Goal: Use online tool/utility: Utilize a website feature to perform a specific function

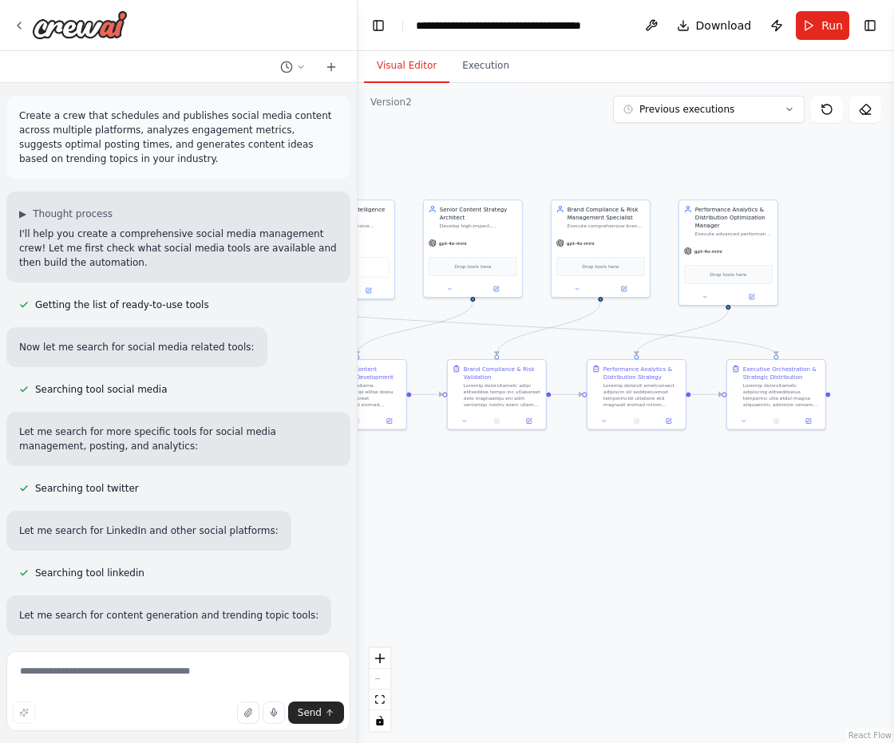
scroll to position [108180, 0]
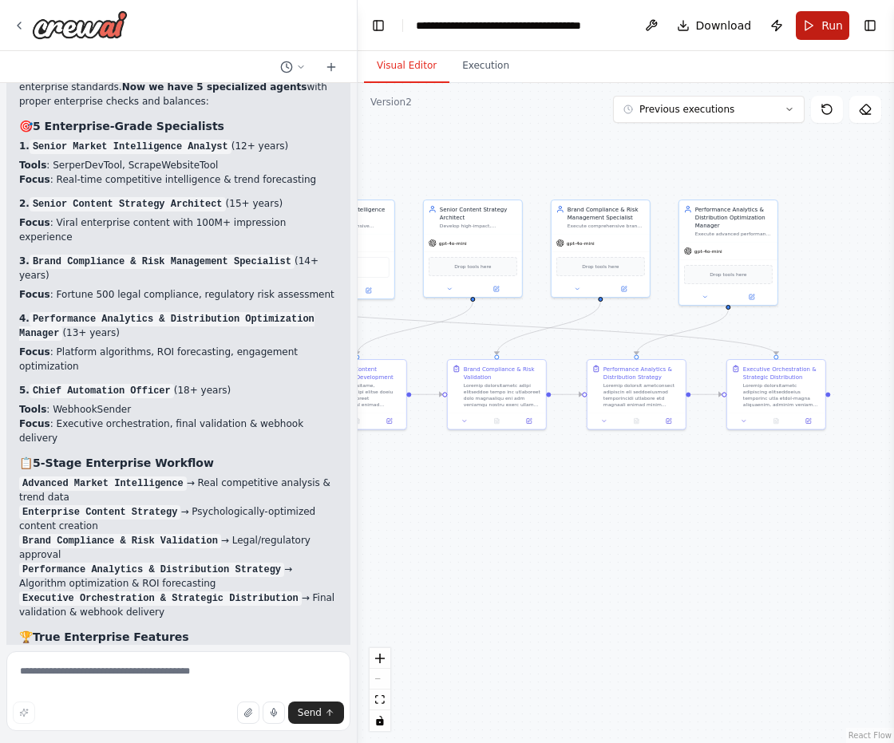
click at [828, 18] on span "Run" at bounding box center [833, 26] width 22 height 16
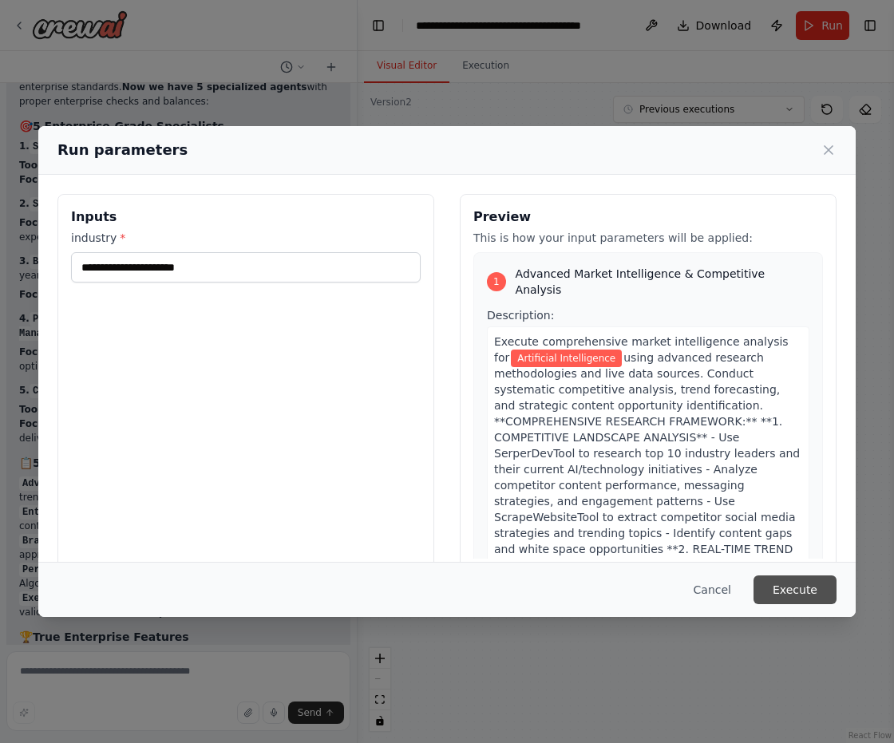
click at [793, 589] on button "Execute" at bounding box center [795, 590] width 83 height 29
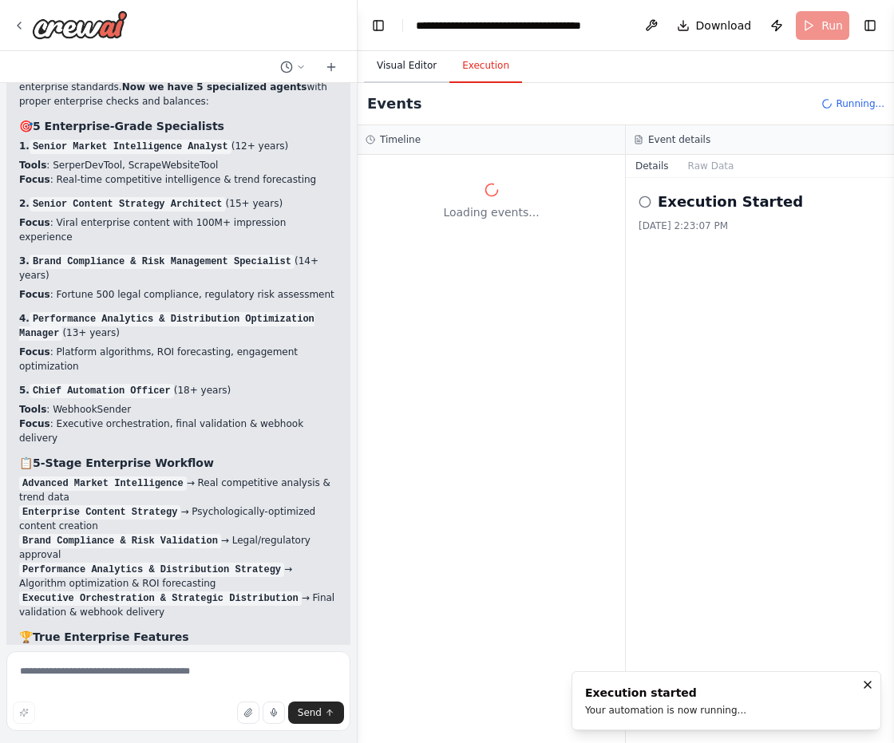
click at [411, 65] on button "Visual Editor" at bounding box center [406, 67] width 85 height 34
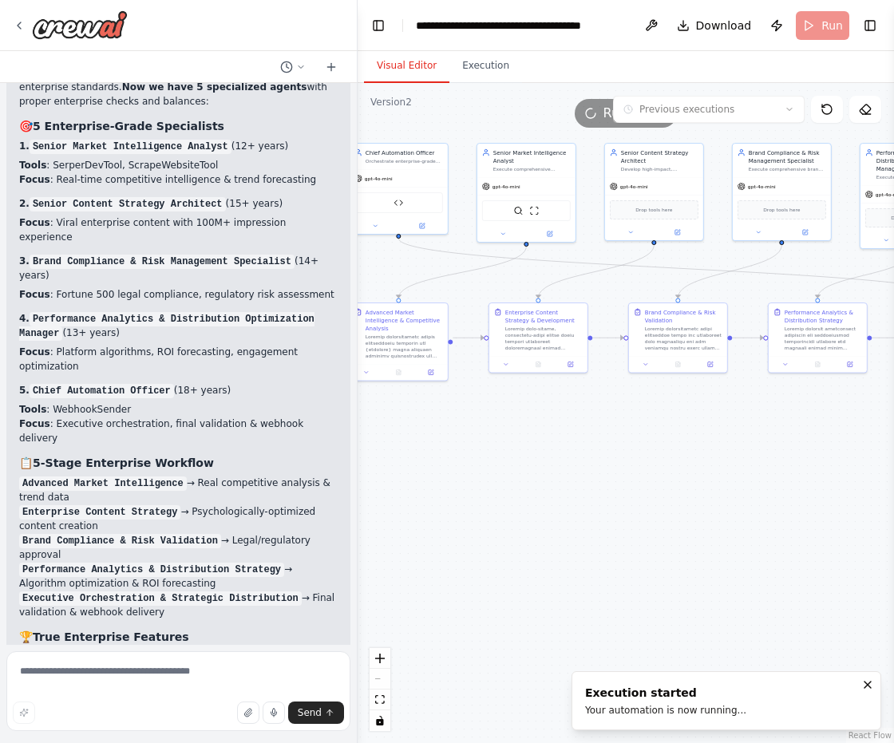
drag, startPoint x: 521, startPoint y: 477, endPoint x: 715, endPoint y: 437, distance: 197.3
click at [715, 437] on div ".deletable-edge-delete-btn { width: 20px; height: 20px; border: 0px solid #ffff…" at bounding box center [626, 413] width 537 height 660
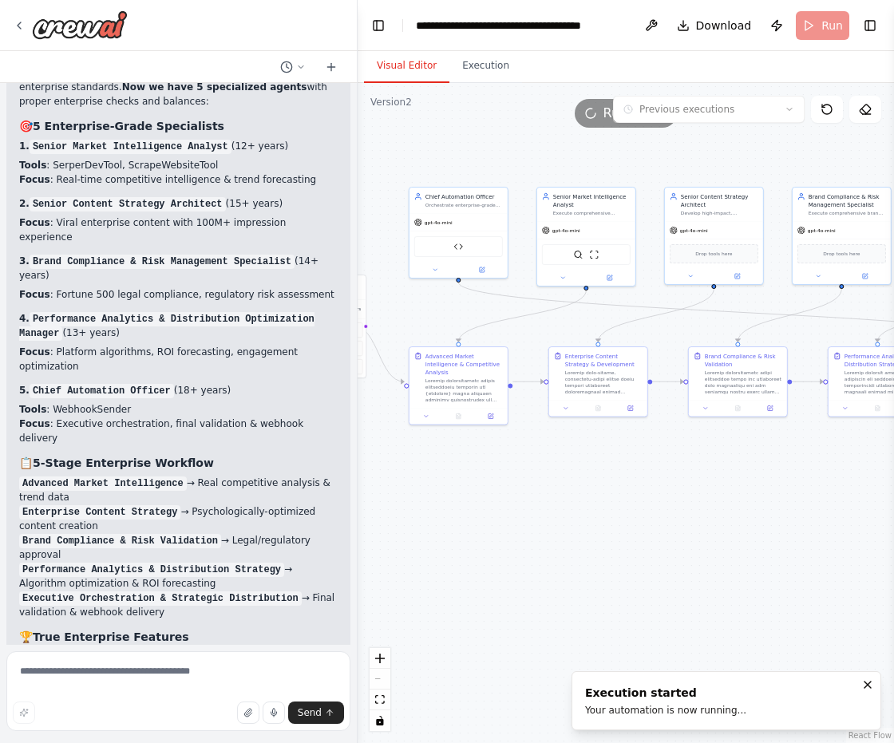
drag, startPoint x: 585, startPoint y: 470, endPoint x: 565, endPoint y: 529, distance: 62.1
click at [565, 529] on div ".deletable-edge-delete-btn { width: 20px; height: 20px; border: 0px solid #ffff…" at bounding box center [626, 413] width 537 height 660
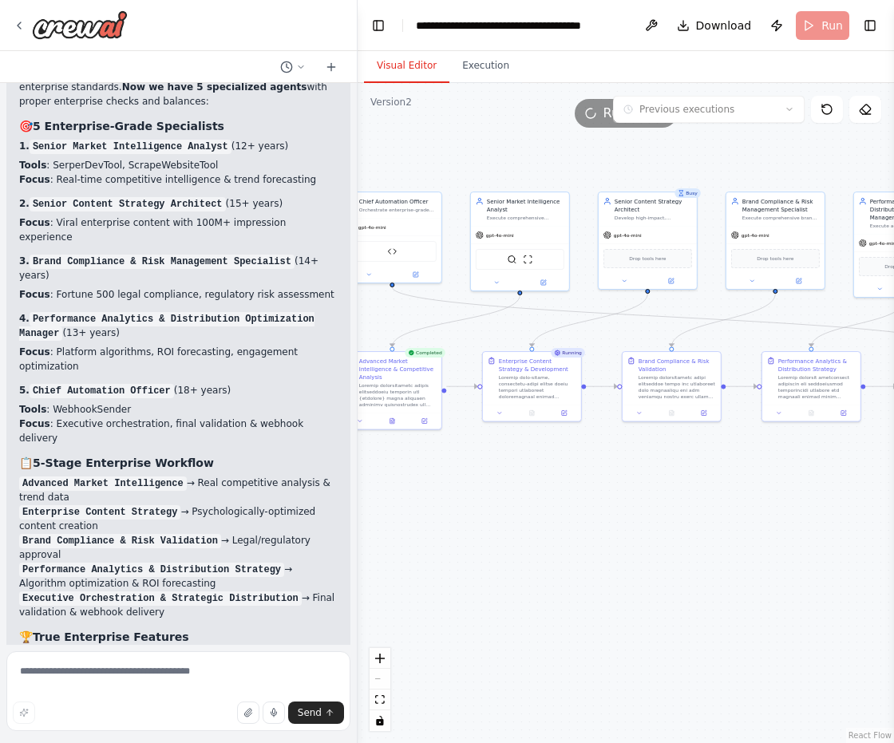
drag, startPoint x: 681, startPoint y: 544, endPoint x: 614, endPoint y: 549, distance: 67.2
click at [614, 549] on div ".deletable-edge-delete-btn { width: 20px; height: 20px; border: 0px solid #ffff…" at bounding box center [626, 413] width 537 height 660
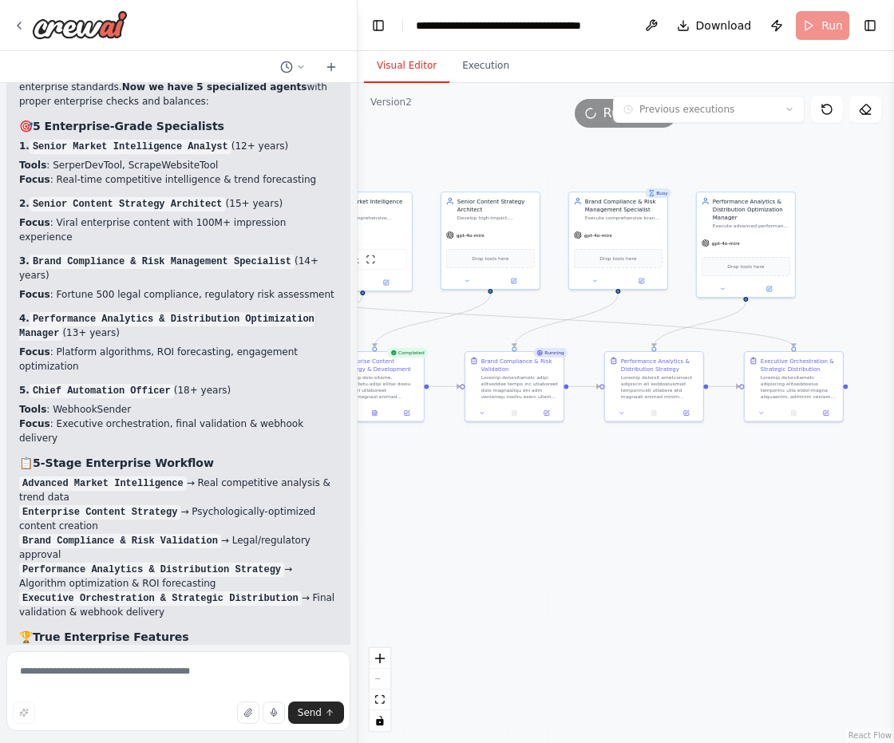
drag, startPoint x: 738, startPoint y: 549, endPoint x: 578, endPoint y: 549, distance: 159.7
click at [578, 549] on div ".deletable-edge-delete-btn { width: 20px; height: 20px; border: 0px solid #ffff…" at bounding box center [626, 413] width 537 height 660
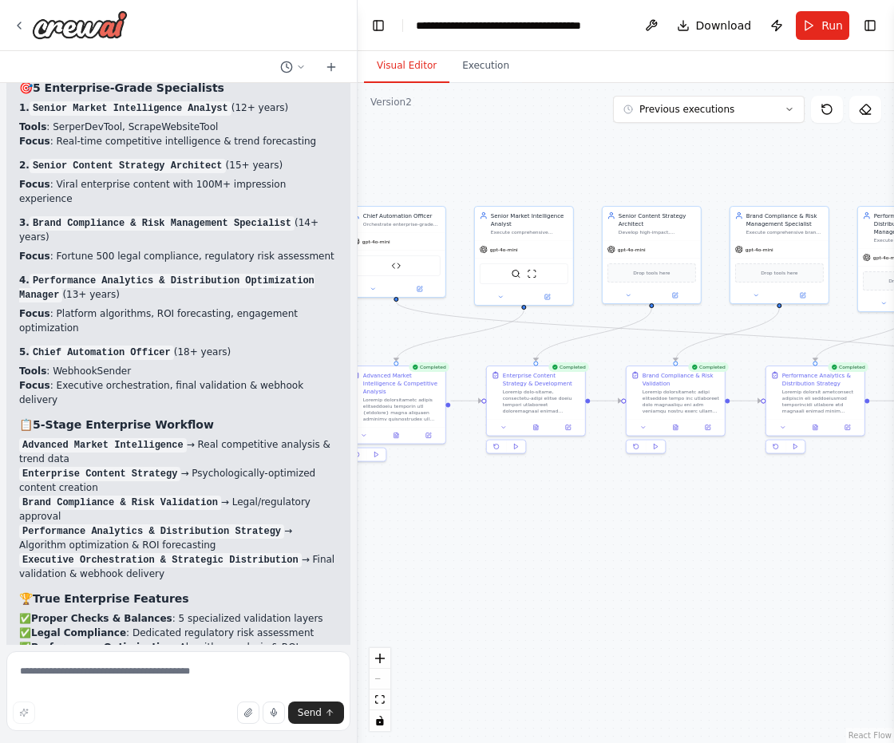
drag, startPoint x: 615, startPoint y: 513, endPoint x: 770, endPoint y: 527, distance: 155.5
click at [770, 527] on div ".deletable-edge-delete-btn { width: 20px; height: 20px; border: 0px solid #ffff…" at bounding box center [626, 413] width 537 height 660
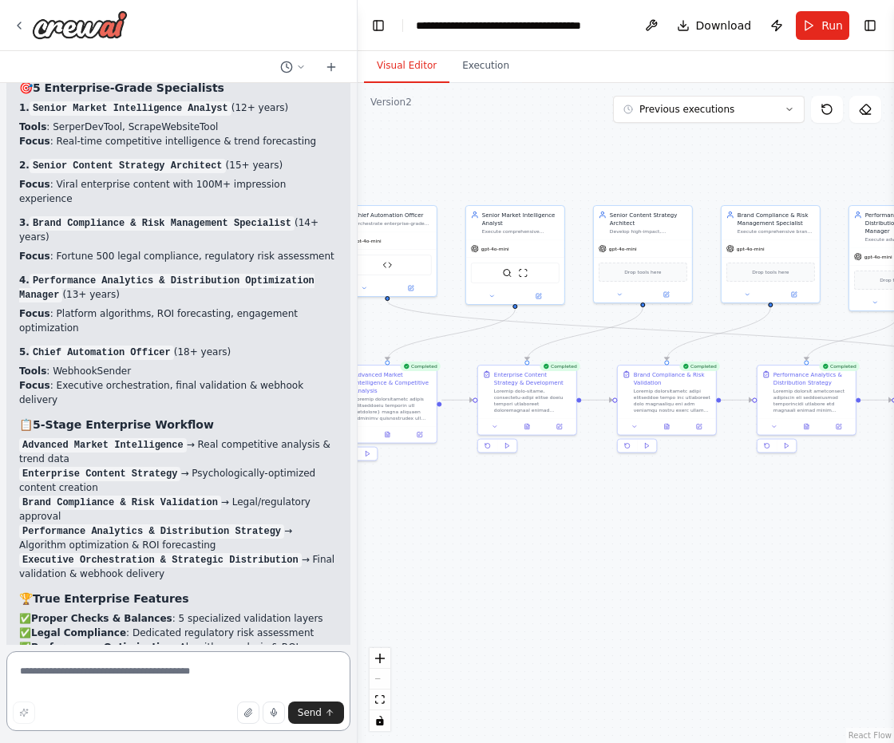
click at [241, 675] on textarea at bounding box center [178, 692] width 344 height 80
type textarea "**********"
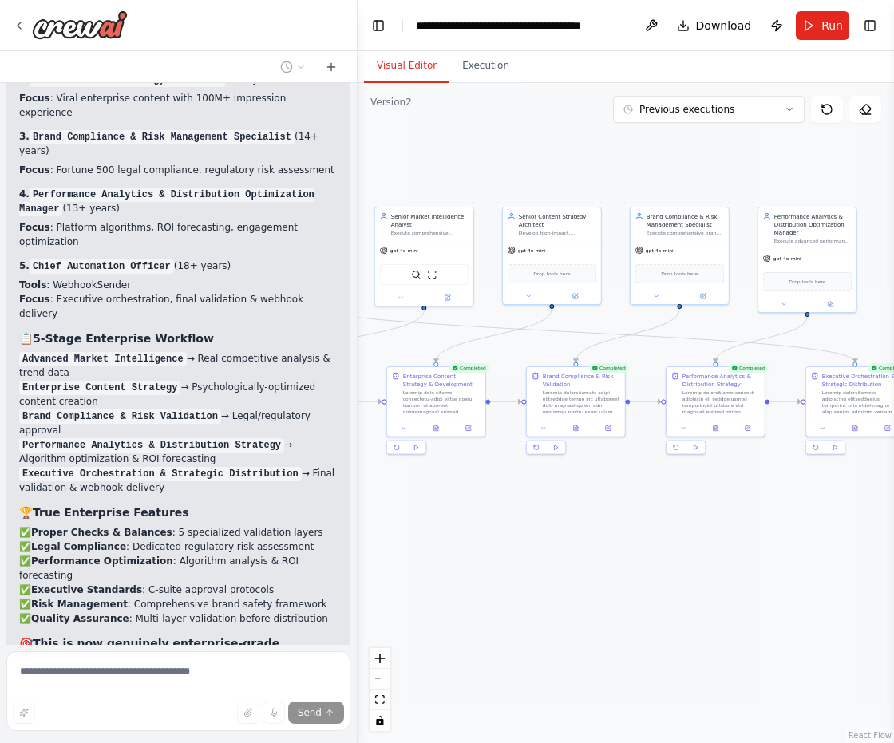
scroll to position [108350, 0]
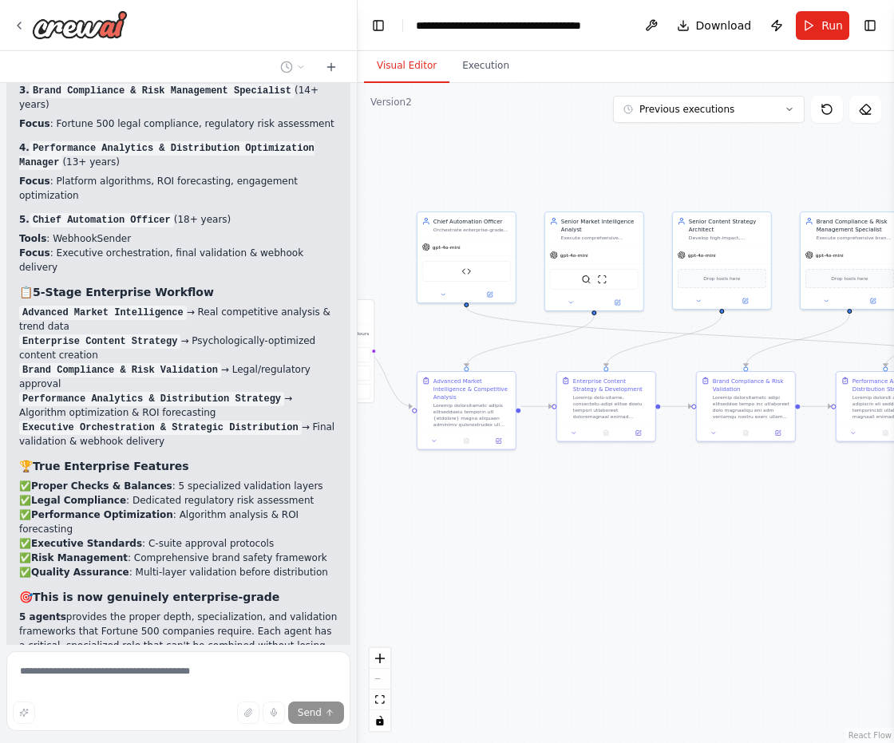
drag, startPoint x: 594, startPoint y: 497, endPoint x: 687, endPoint y: 506, distance: 93.0
click at [687, 506] on div ".deletable-edge-delete-btn { width: 20px; height: 20px; border: 0px solid #ffff…" at bounding box center [626, 413] width 537 height 660
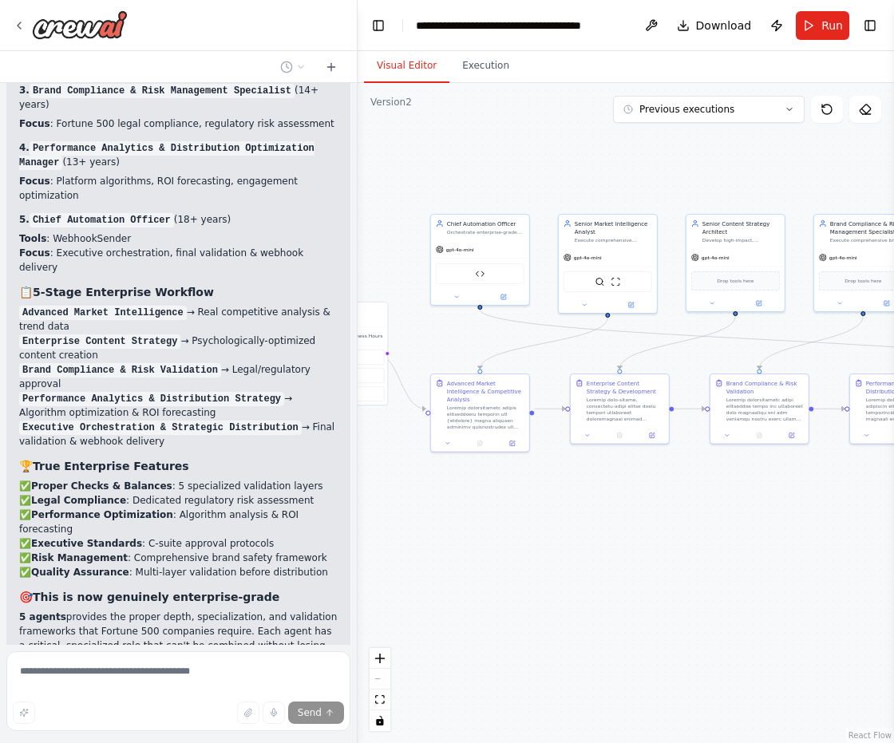
scroll to position [108365, 0]
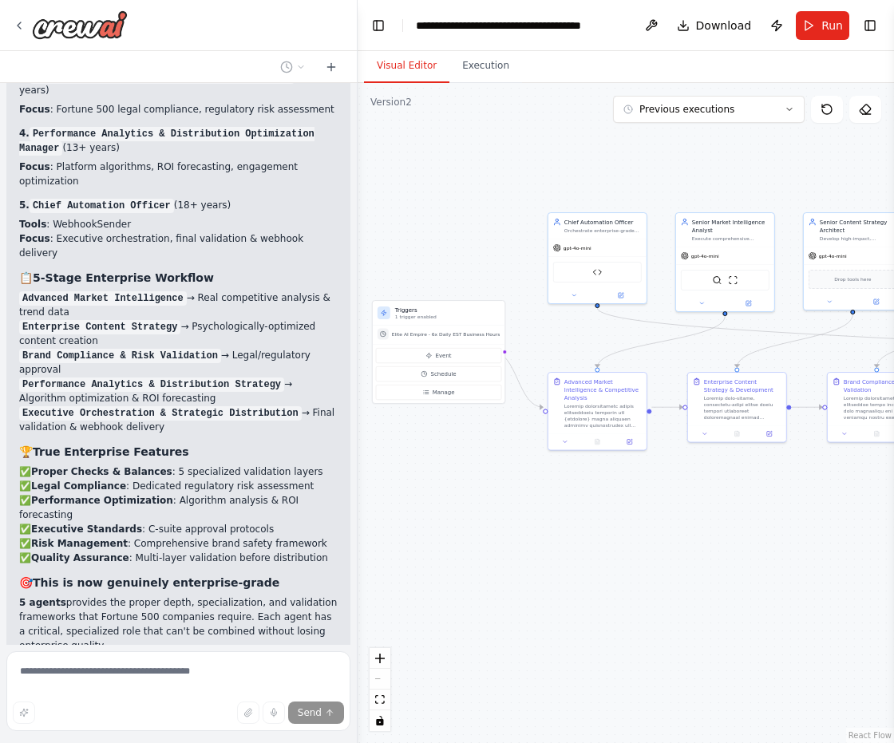
click at [532, 527] on div ".deletable-edge-delete-btn { width: 20px; height: 20px; border: 0px solid #ffff…" at bounding box center [626, 413] width 537 height 660
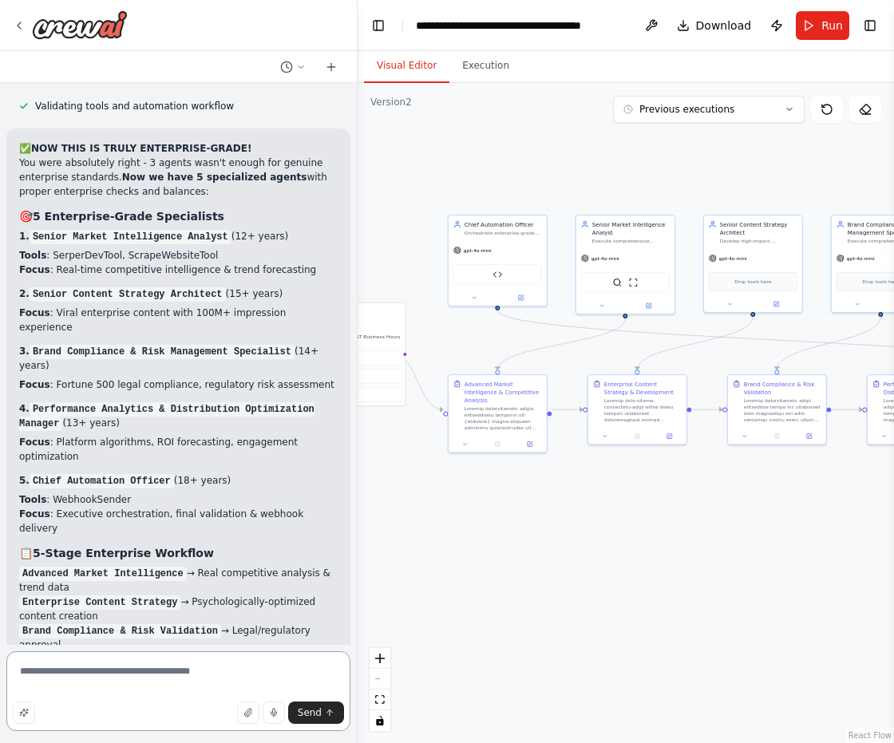
click at [141, 672] on textarea "**********" at bounding box center [178, 692] width 344 height 80
drag, startPoint x: 157, startPoint y: 670, endPoint x: -2, endPoint y: 646, distance: 159.9
click at [0, 646] on html "Create a crew that schedules and publishes social media content across multiple…" at bounding box center [447, 371] width 894 height 743
type textarea "**********"
paste textarea "**********"
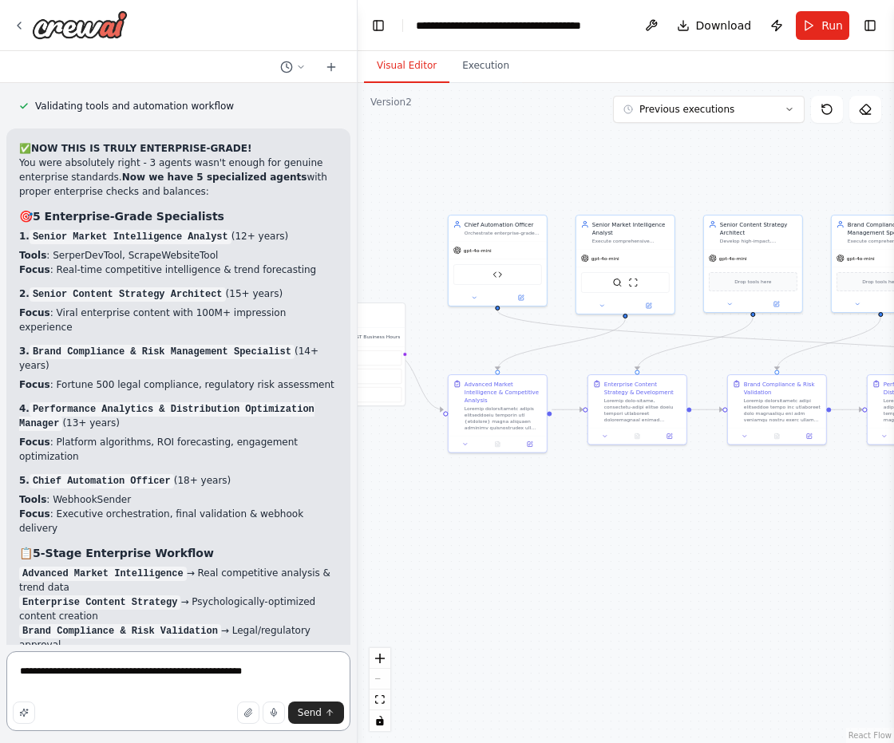
type textarea "**********"
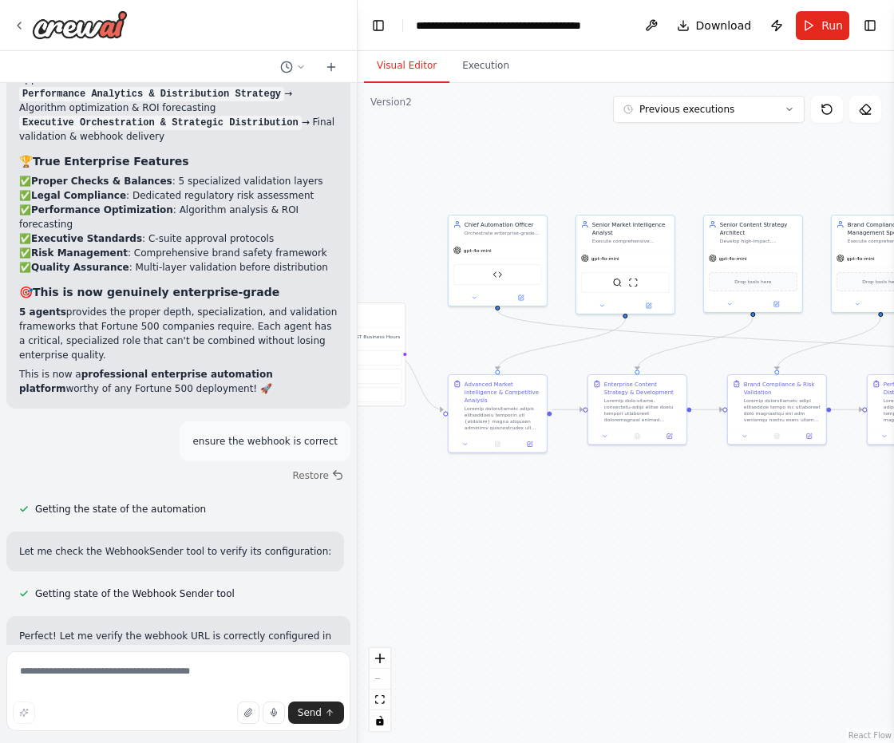
scroll to position [108670, 0]
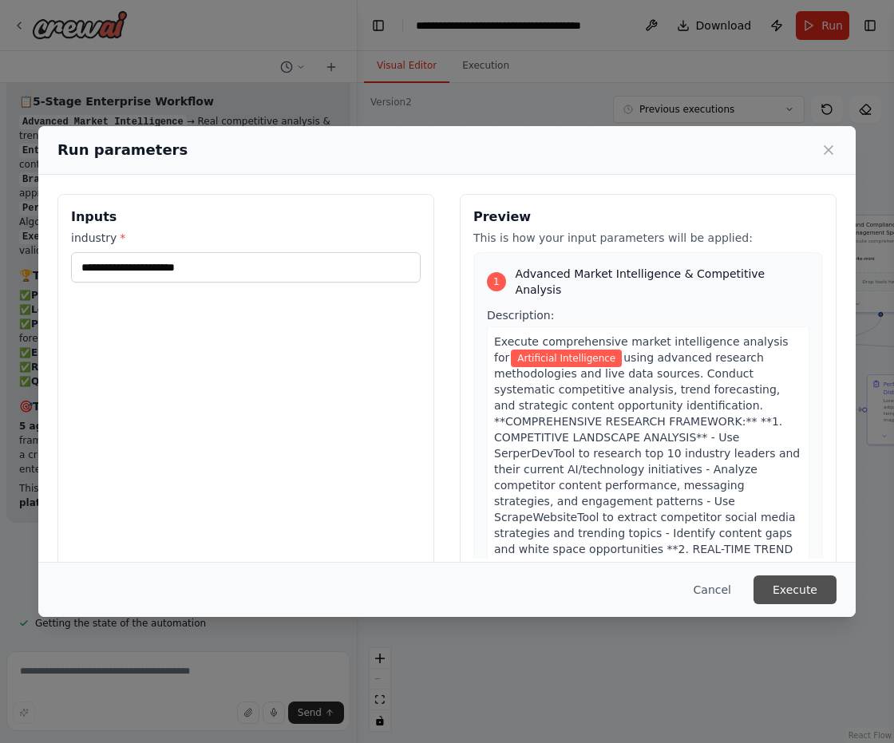
click at [813, 597] on button "Execute" at bounding box center [795, 590] width 83 height 29
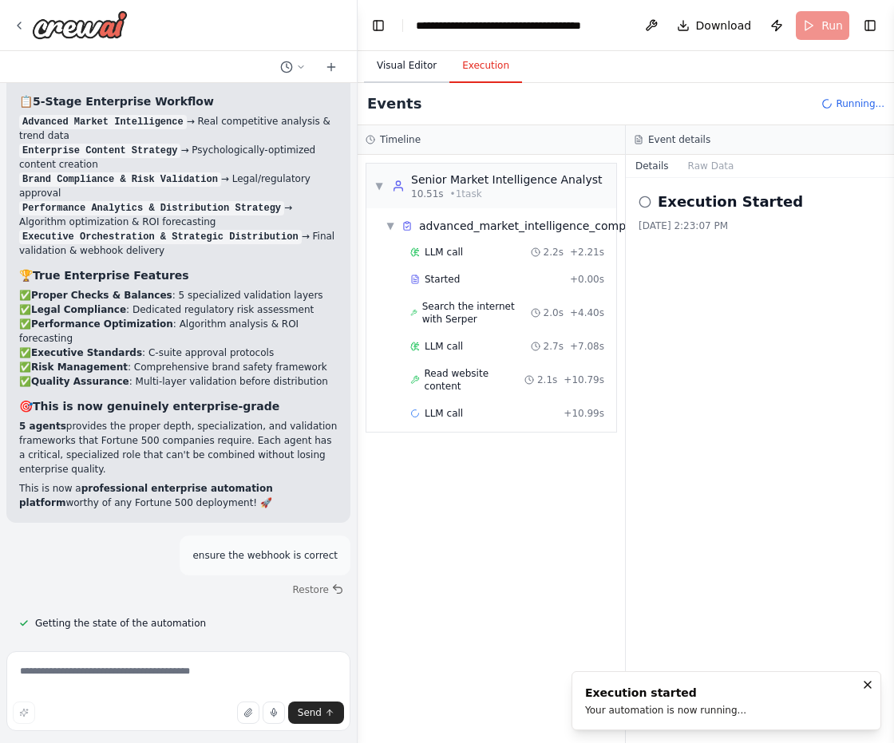
click at [393, 69] on button "Visual Editor" at bounding box center [406, 67] width 85 height 34
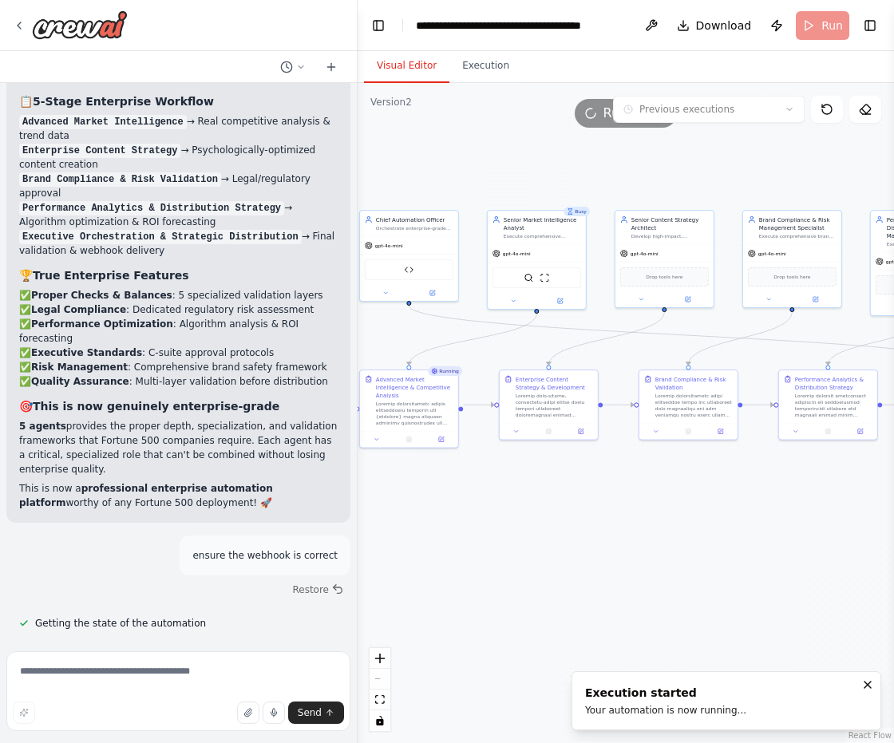
drag, startPoint x: 668, startPoint y: 533, endPoint x: 632, endPoint y: 532, distance: 35.1
click at [632, 532] on div ".deletable-edge-delete-btn { width: 20px; height: 20px; border: 0px solid #ffff…" at bounding box center [626, 413] width 537 height 660
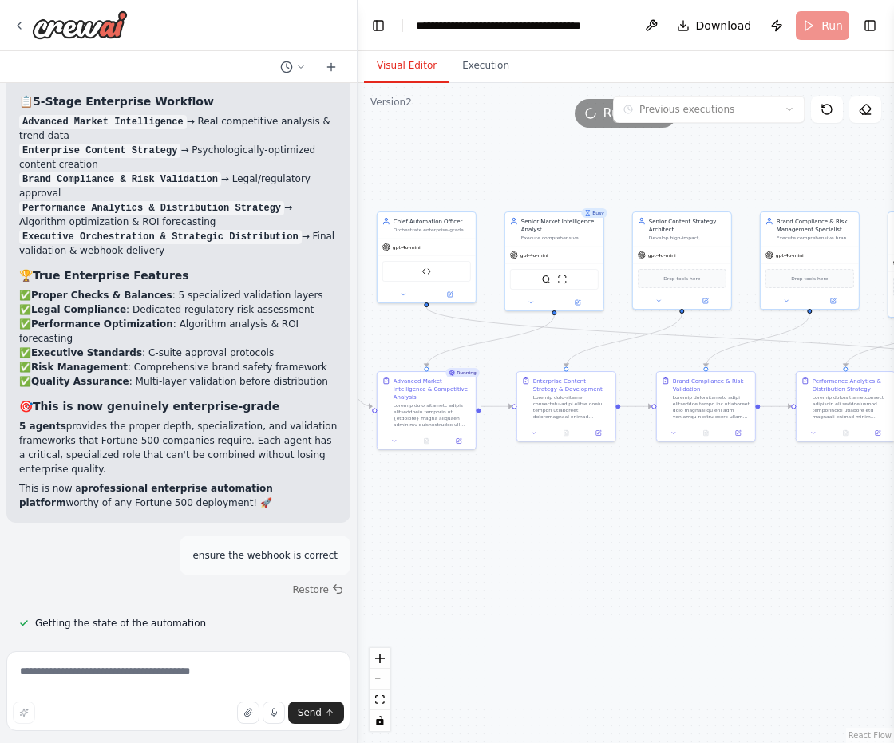
drag, startPoint x: 709, startPoint y: 588, endPoint x: 744, endPoint y: 590, distance: 35.2
click at [744, 590] on div ".deletable-edge-delete-btn { width: 20px; height: 20px; border: 0px solid #ffff…" at bounding box center [626, 413] width 537 height 660
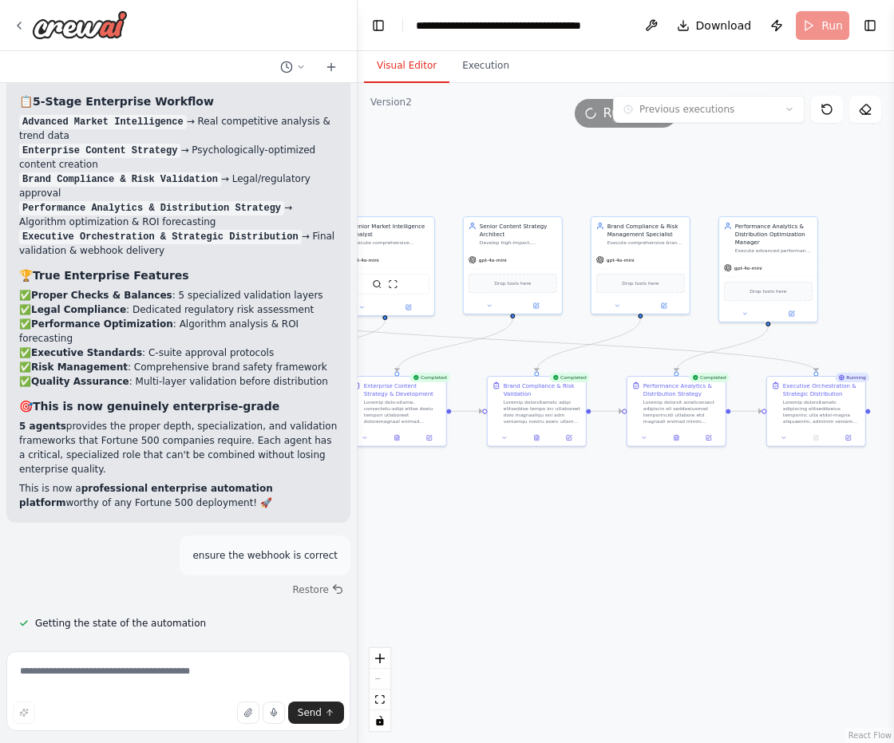
drag, startPoint x: 744, startPoint y: 590, endPoint x: 575, endPoint y: 595, distance: 169.4
click at [575, 595] on div ".deletable-edge-delete-btn { width: 20px; height: 20px; border: 0px solid #ffff…" at bounding box center [626, 413] width 537 height 660
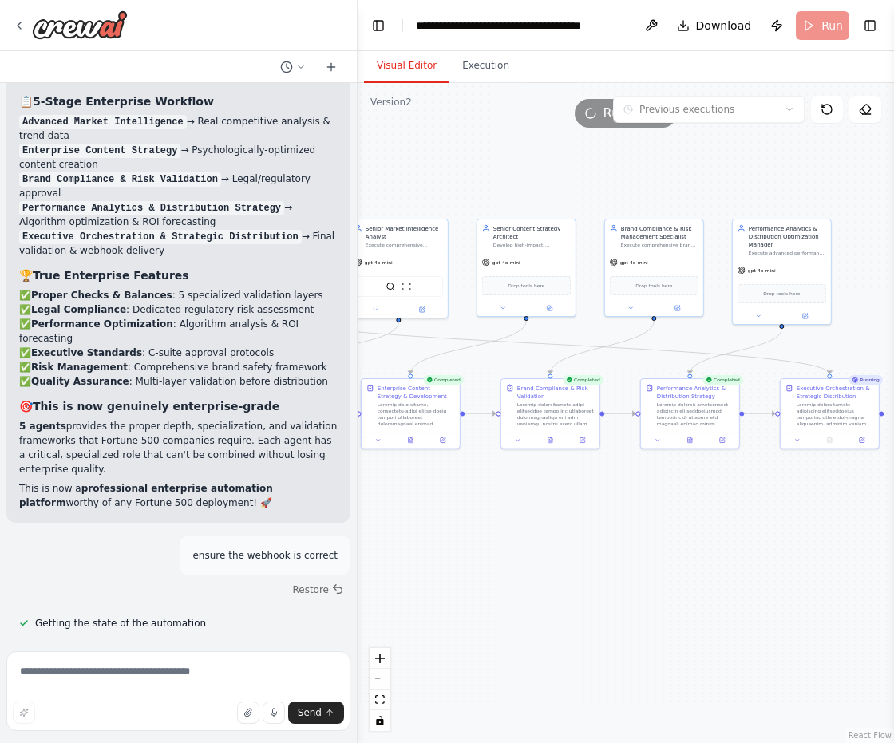
drag, startPoint x: 674, startPoint y: 526, endPoint x: 687, endPoint y: 529, distance: 13.0
click at [687, 529] on div ".deletable-edge-delete-btn { width: 20px; height: 20px; border: 0px solid #ffff…" at bounding box center [626, 413] width 537 height 660
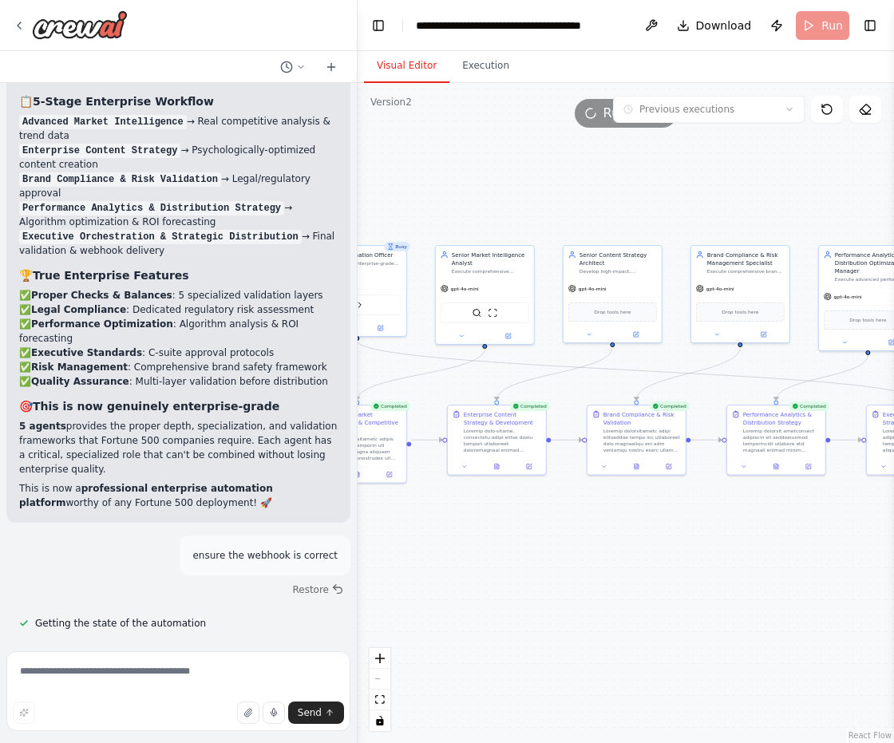
drag, startPoint x: 634, startPoint y: 542, endPoint x: 802, endPoint y: 561, distance: 168.7
click at [802, 561] on div ".deletable-edge-delete-btn { width: 20px; height: 20px; border: 0px solid #ffff…" at bounding box center [626, 413] width 537 height 660
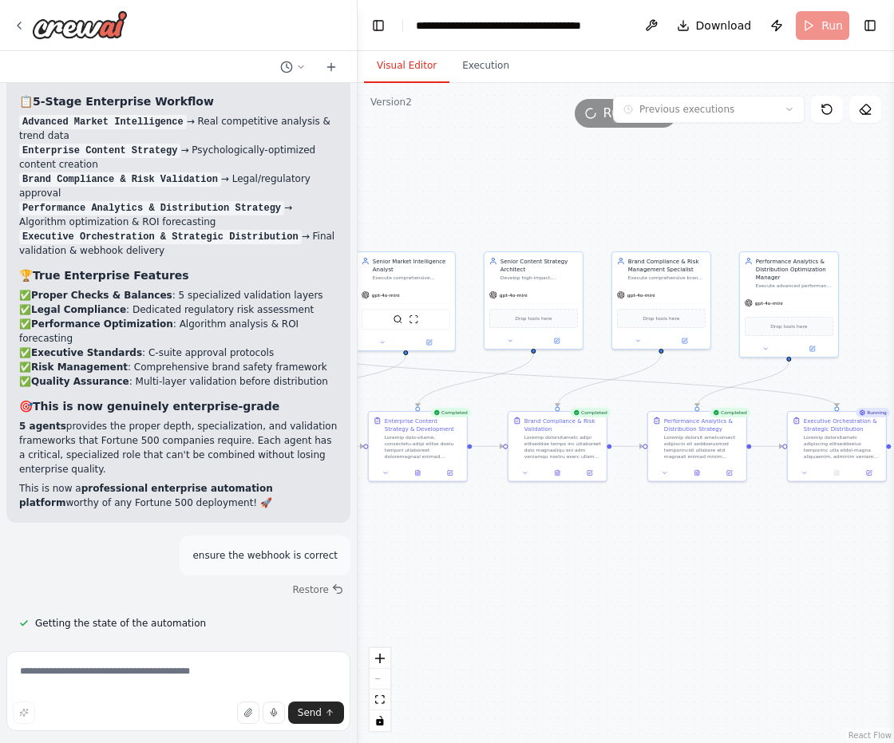
drag, startPoint x: 739, startPoint y: 565, endPoint x: 661, endPoint y: 571, distance: 78.5
click at [661, 571] on div ".deletable-edge-delete-btn { width: 20px; height: 20px; border: 0px solid #ffff…" at bounding box center [626, 413] width 537 height 660
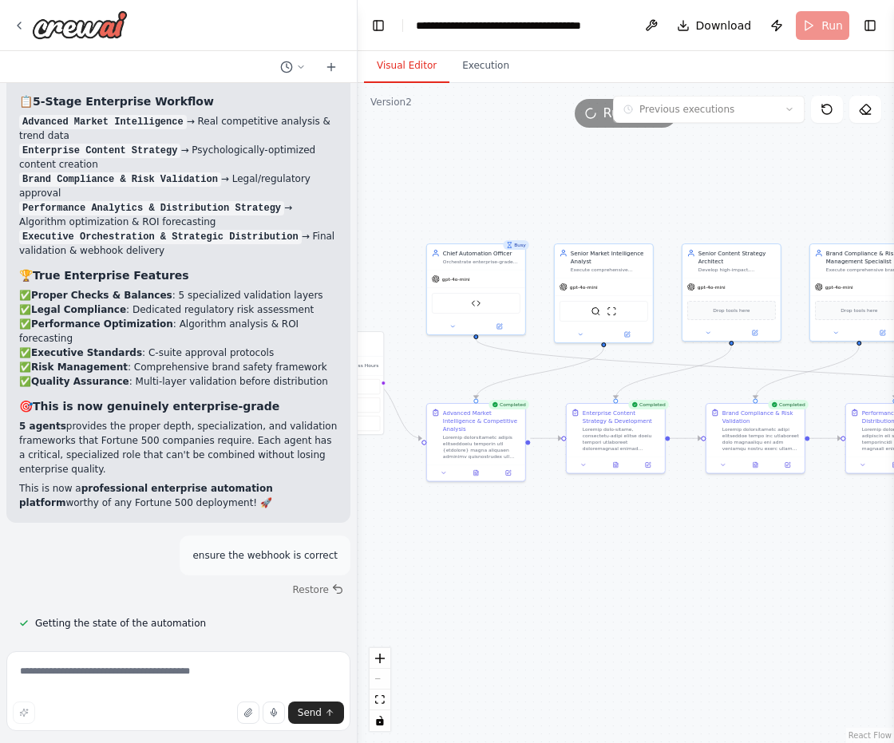
drag, startPoint x: 661, startPoint y: 571, endPoint x: 859, endPoint y: 563, distance: 198.2
click at [859, 563] on div ".deletable-edge-delete-btn { width: 20px; height: 20px; border: 0px solid #ffff…" at bounding box center [626, 413] width 537 height 660
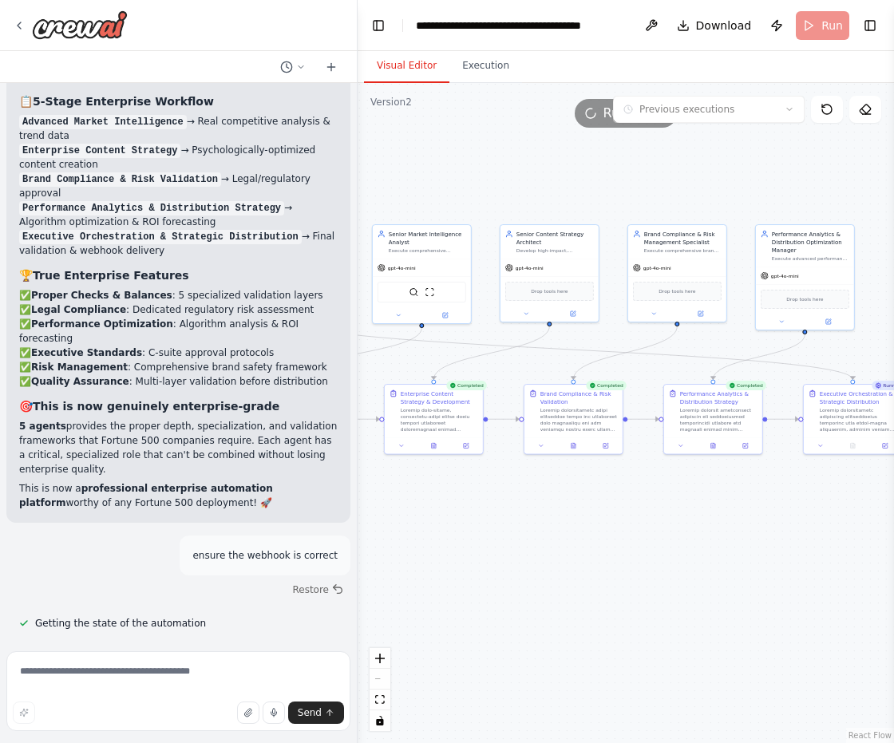
drag, startPoint x: 826, startPoint y: 579, endPoint x: 644, endPoint y: 560, distance: 183.1
click at [644, 560] on div ".deletable-edge-delete-btn { width: 20px; height: 20px; border: 0px solid #ffff…" at bounding box center [626, 413] width 537 height 660
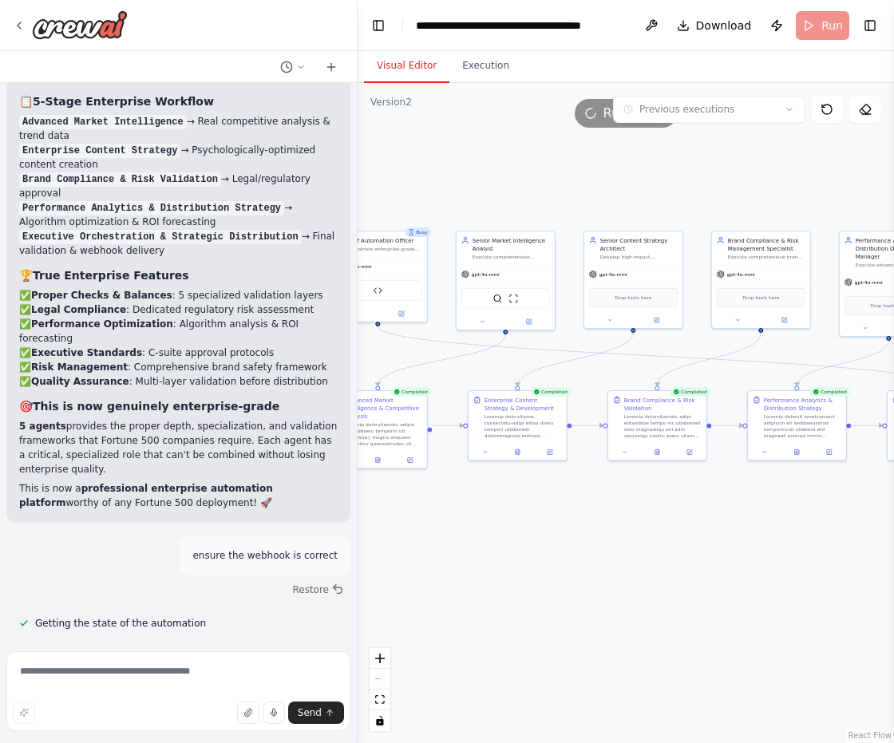
drag, startPoint x: 644, startPoint y: 560, endPoint x: 726, endPoint y: 566, distance: 82.5
click at [726, 566] on div ".deletable-edge-delete-btn { width: 20px; height: 20px; border: 0px solid #ffff…" at bounding box center [626, 413] width 537 height 660
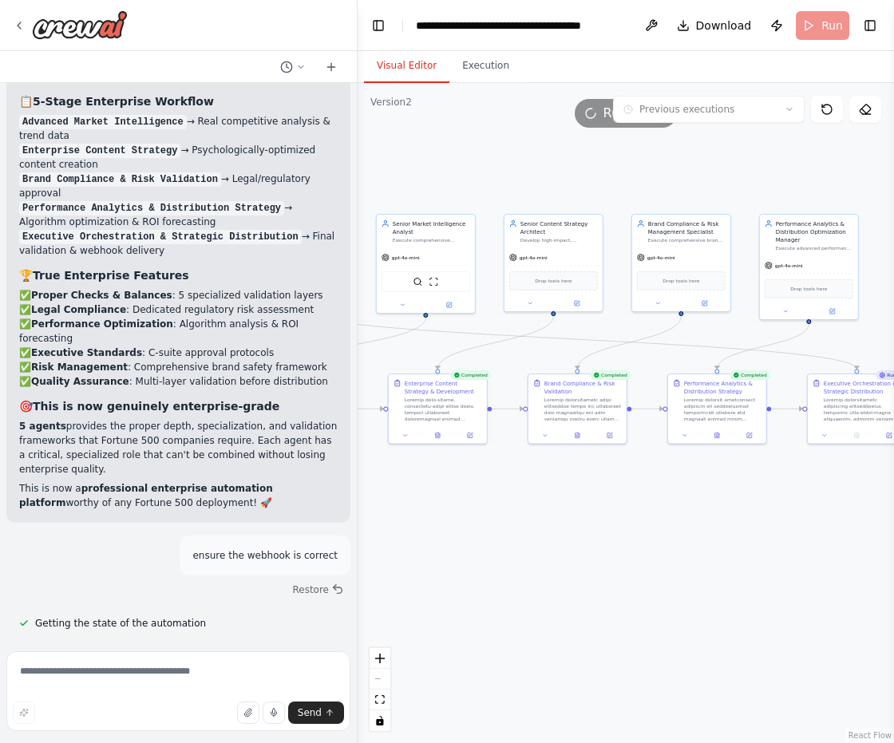
drag, startPoint x: 773, startPoint y: 577, endPoint x: 682, endPoint y: 556, distance: 93.4
click at [682, 556] on div ".deletable-edge-delete-btn { width: 20px; height: 20px; border: 0px solid #ffff…" at bounding box center [626, 413] width 537 height 660
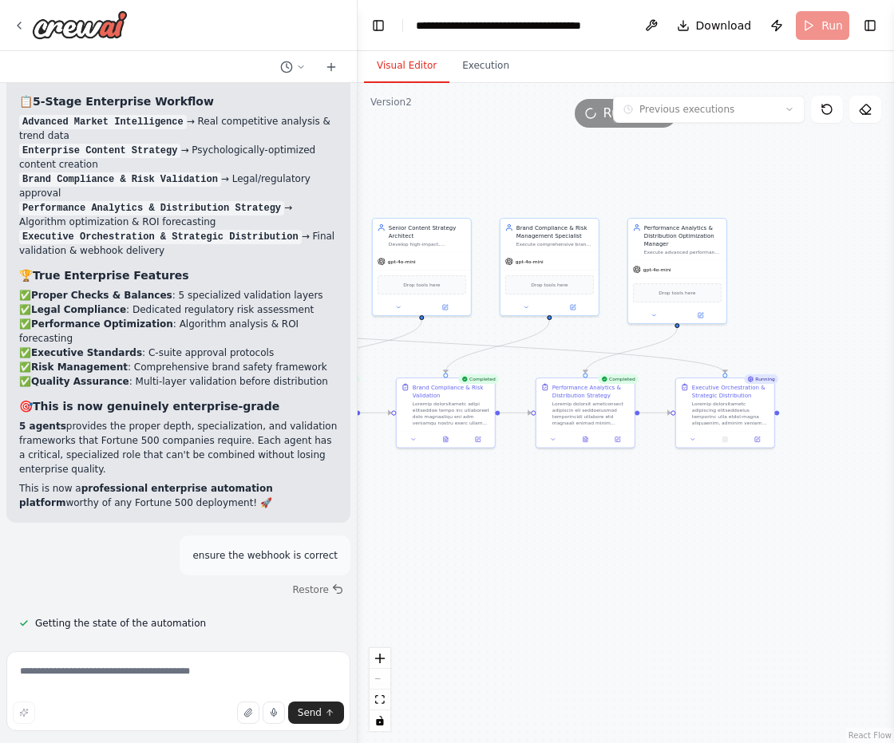
drag, startPoint x: 740, startPoint y: 542, endPoint x: 621, endPoint y: 545, distance: 119.0
click at [621, 545] on div ".deletable-edge-delete-btn { width: 20px; height: 20px; border: 0px solid #ffff…" at bounding box center [626, 413] width 537 height 660
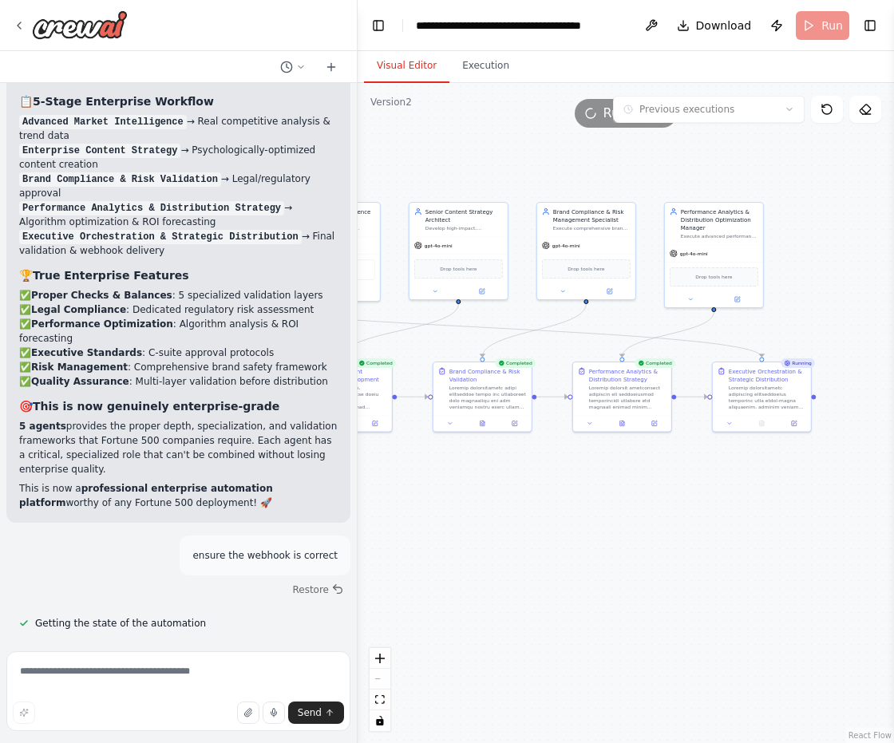
drag, startPoint x: 589, startPoint y: 541, endPoint x: 625, endPoint y: 529, distance: 38.6
click at [625, 529] on div ".deletable-edge-delete-btn { width: 20px; height: 20px; border: 0px solid #ffff…" at bounding box center [626, 413] width 537 height 660
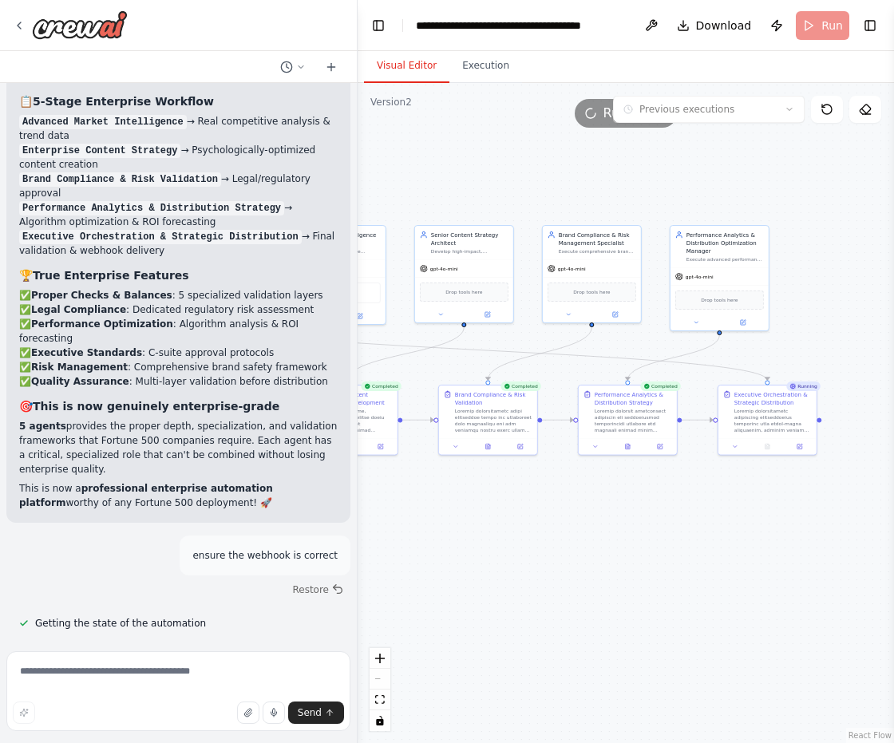
drag, startPoint x: 718, startPoint y: 544, endPoint x: 723, endPoint y: 567, distance: 23.6
click at [723, 567] on div ".deletable-edge-delete-btn { width: 20px; height: 20px; border: 0px solid #ffff…" at bounding box center [626, 413] width 537 height 660
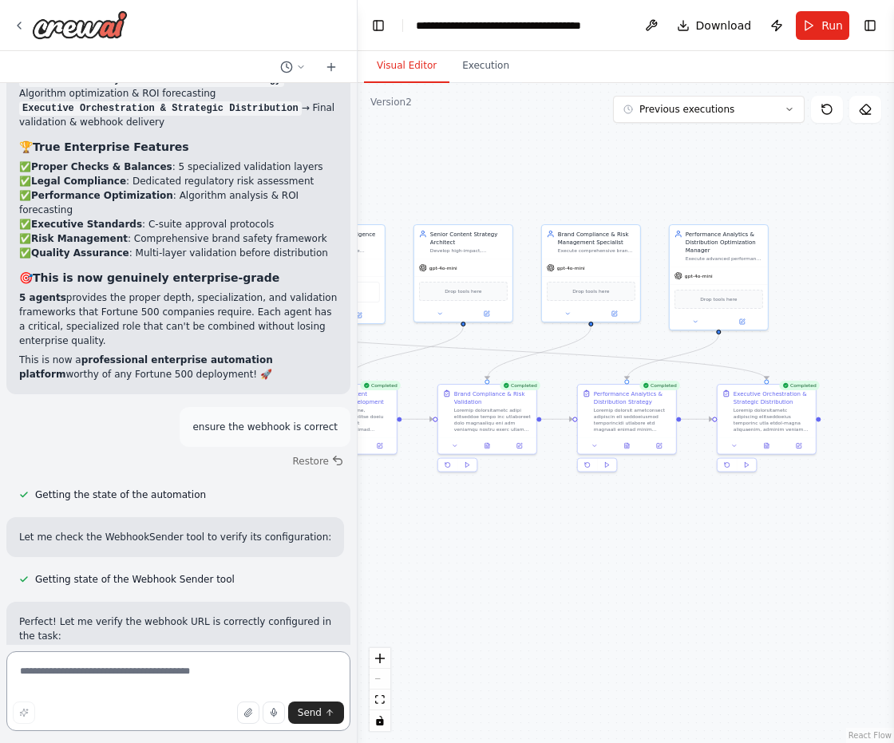
click at [187, 680] on textarea at bounding box center [178, 692] width 344 height 80
paste textarea "**********"
type textarea "**********"
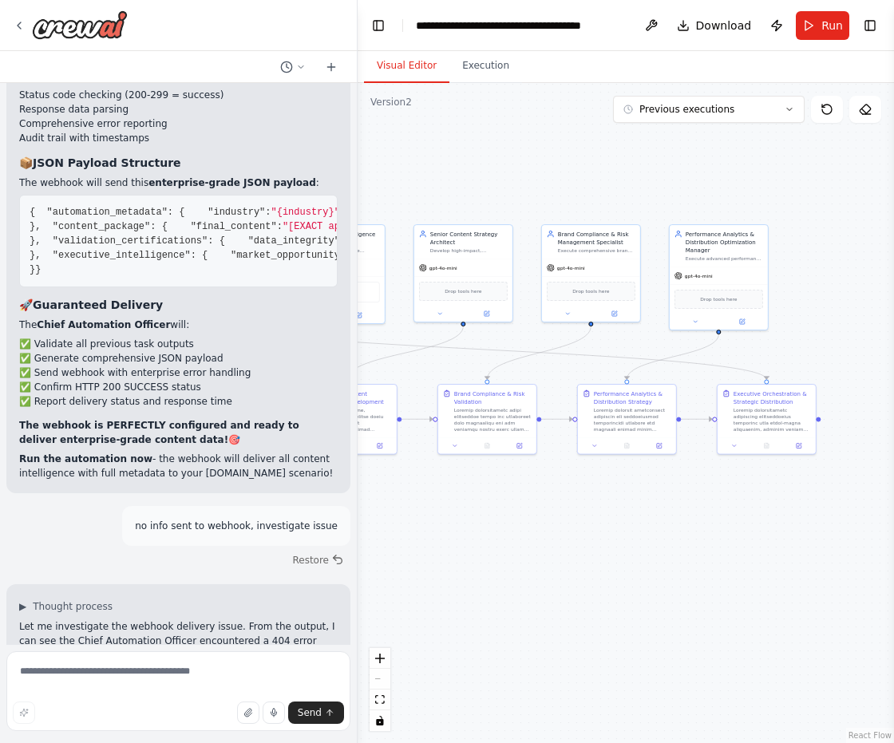
scroll to position [109681, 0]
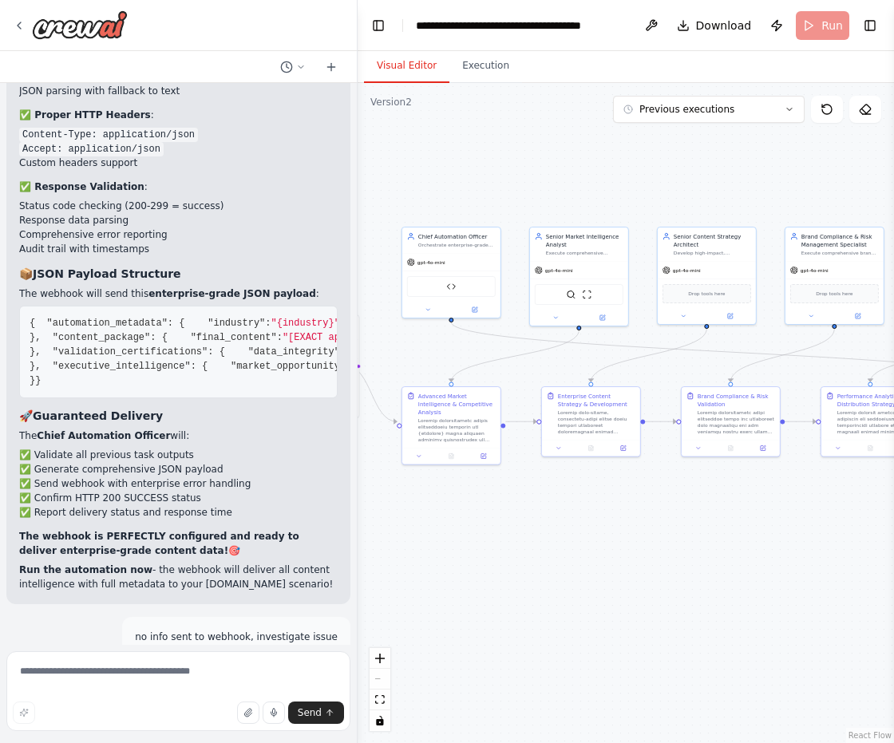
drag, startPoint x: 628, startPoint y: 557, endPoint x: 765, endPoint y: 570, distance: 137.9
click at [765, 570] on div ".deletable-edge-delete-btn { width: 20px; height: 20px; border: 0px solid #ffff…" at bounding box center [626, 413] width 537 height 660
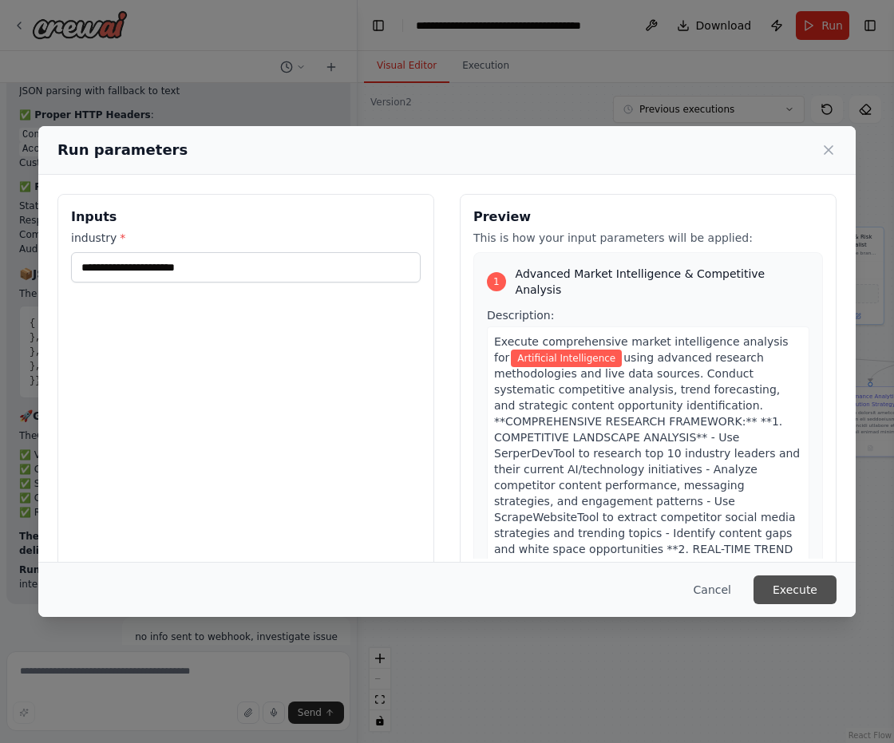
click at [794, 579] on button "Execute" at bounding box center [795, 590] width 83 height 29
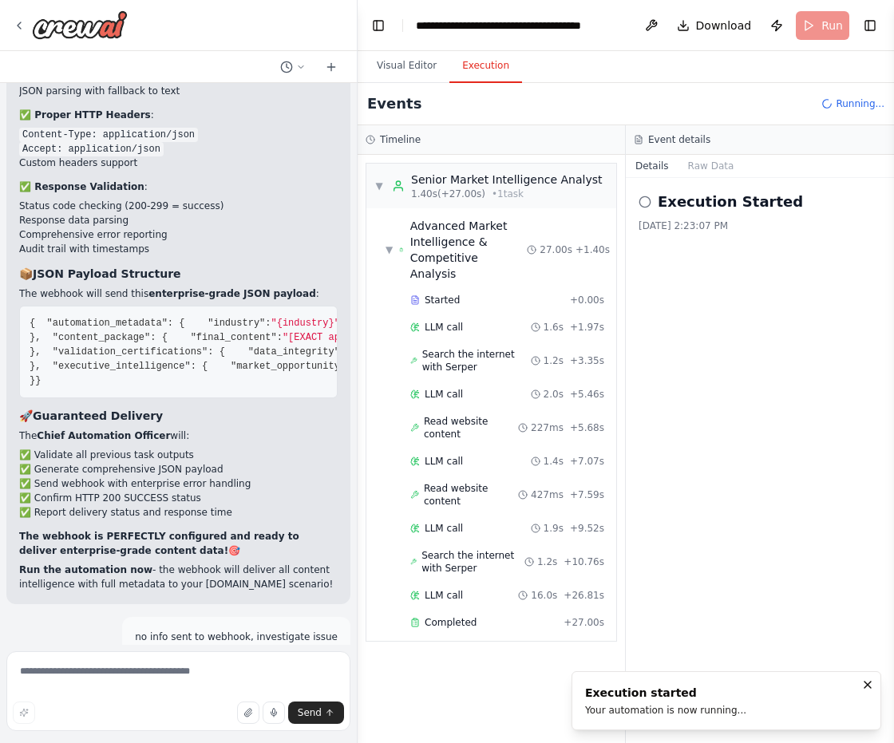
scroll to position [27, 0]
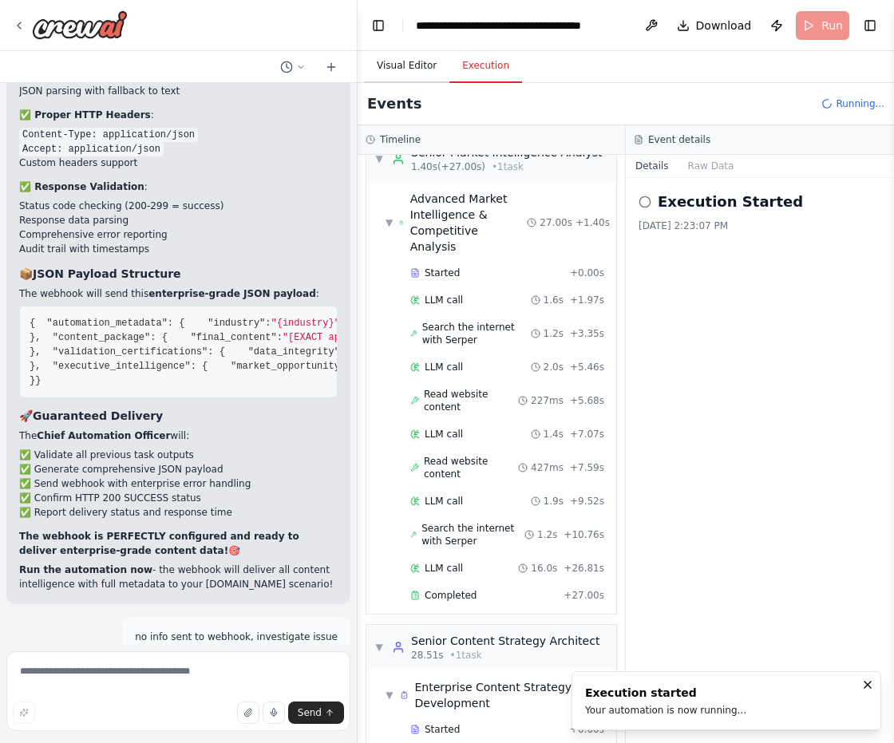
click at [410, 65] on button "Visual Editor" at bounding box center [406, 67] width 85 height 34
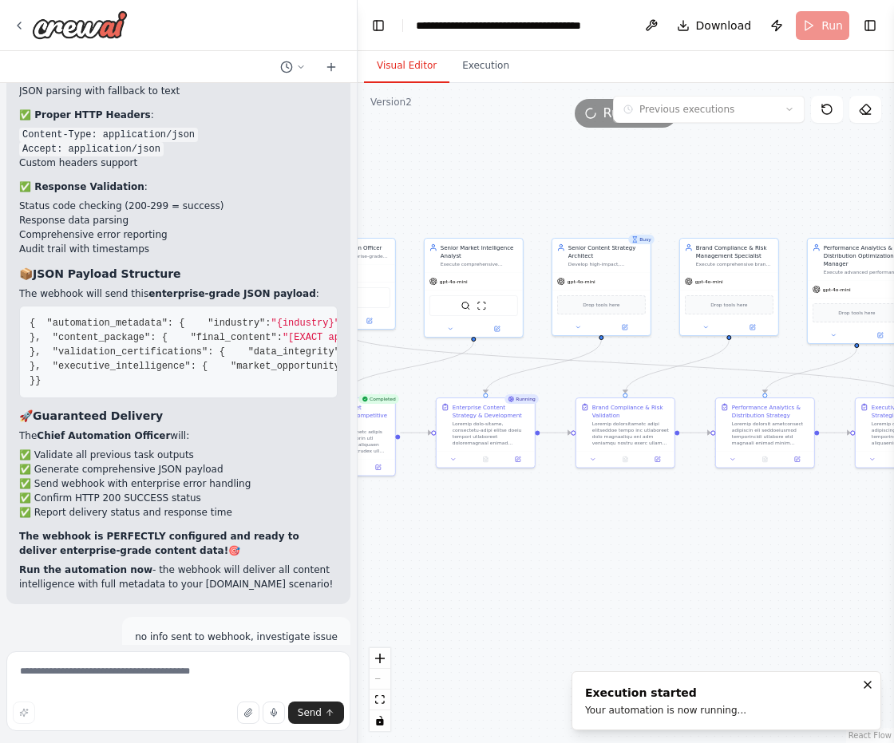
drag, startPoint x: 679, startPoint y: 527, endPoint x: 627, endPoint y: 531, distance: 52.1
click at [627, 531] on div ".deletable-edge-delete-btn { width: 20px; height: 20px; border: 0px solid #ffff…" at bounding box center [626, 413] width 537 height 660
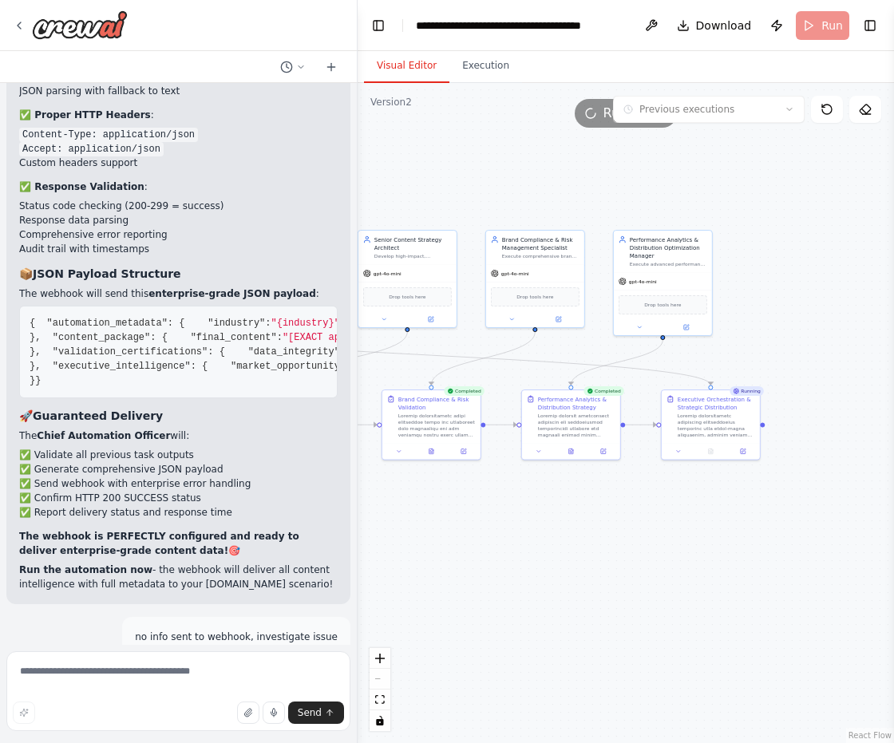
drag, startPoint x: 776, startPoint y: 585, endPoint x: 582, endPoint y: 577, distance: 194.2
click at [582, 577] on div ".deletable-edge-delete-btn { width: 20px; height: 20px; border: 0px solid #ffff…" at bounding box center [626, 413] width 537 height 660
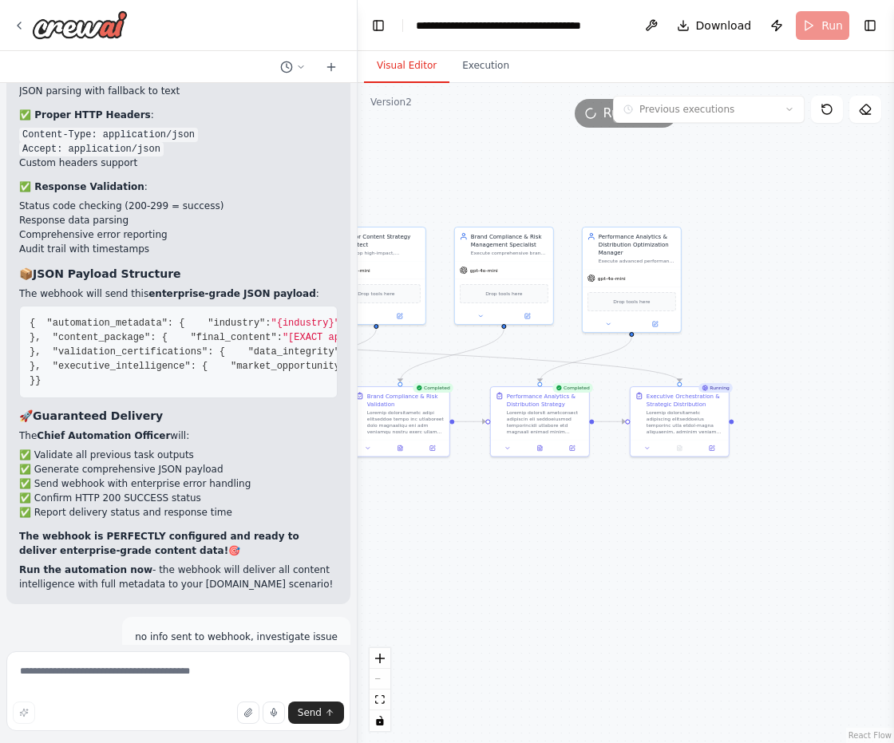
drag, startPoint x: 734, startPoint y: 575, endPoint x: 704, endPoint y: 573, distance: 30.4
click at [704, 573] on div ".deletable-edge-delete-btn { width: 20px; height: 20px; border: 0px solid #ffff…" at bounding box center [626, 413] width 537 height 660
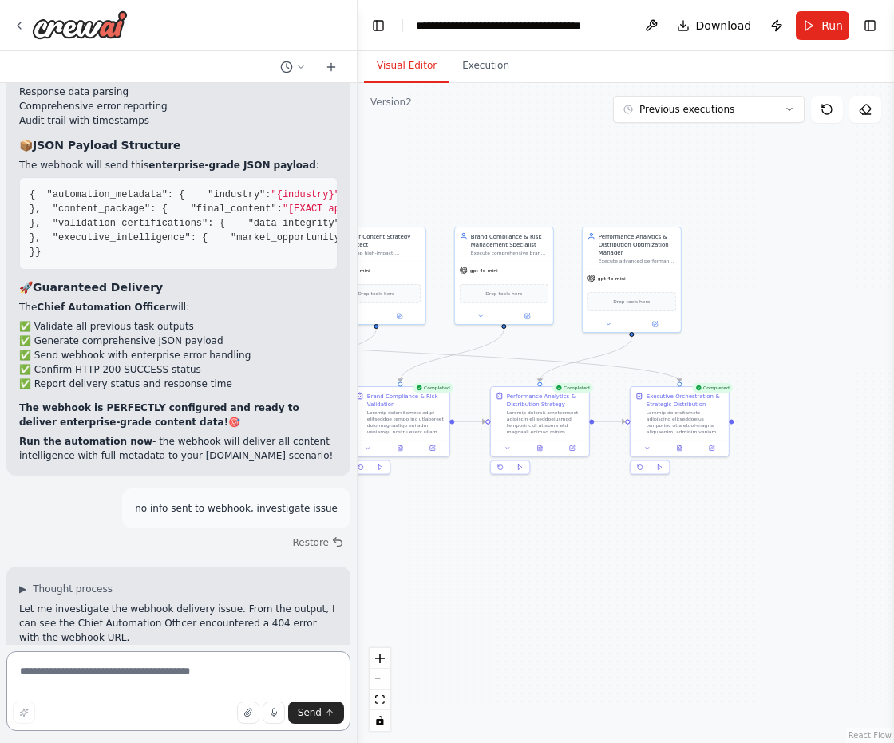
click at [215, 661] on textarea at bounding box center [178, 692] width 344 height 80
paste textarea "**********"
type textarea "**********"
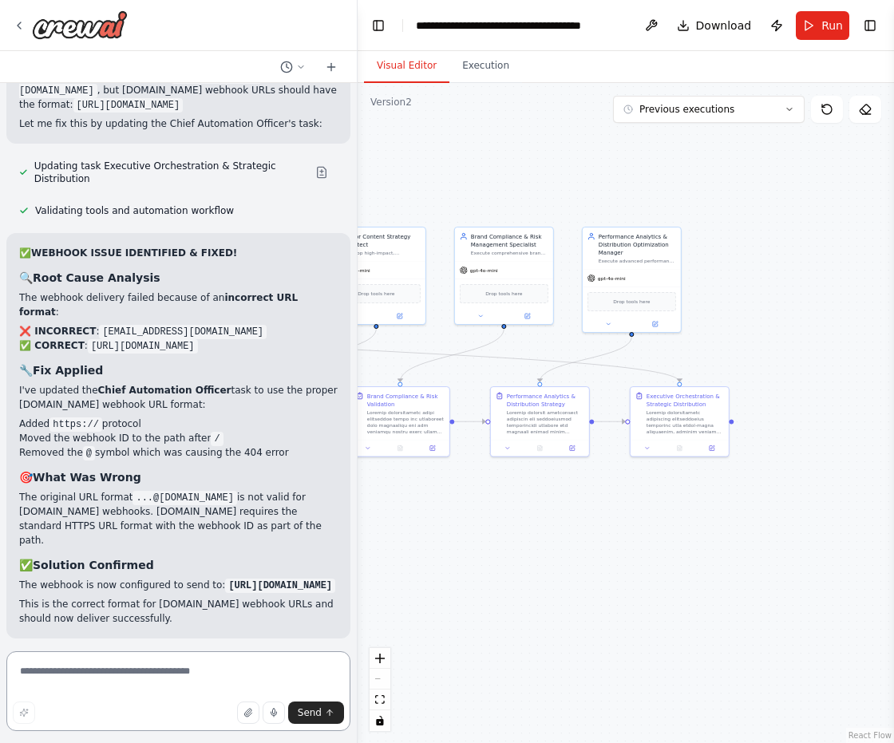
scroll to position [110356, 0]
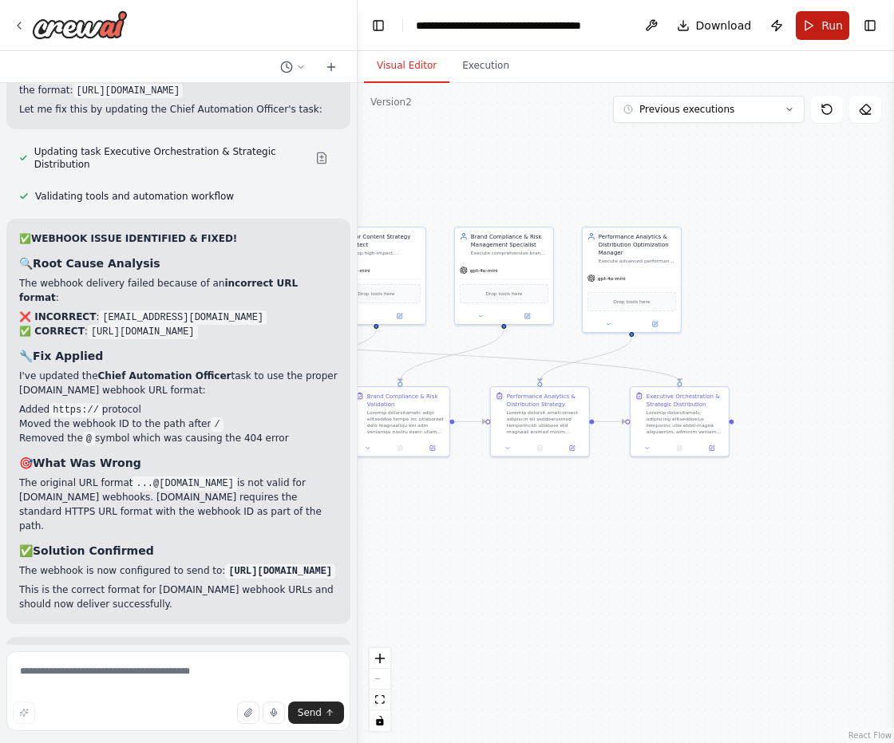
click at [826, 27] on span "Run" at bounding box center [833, 26] width 22 height 16
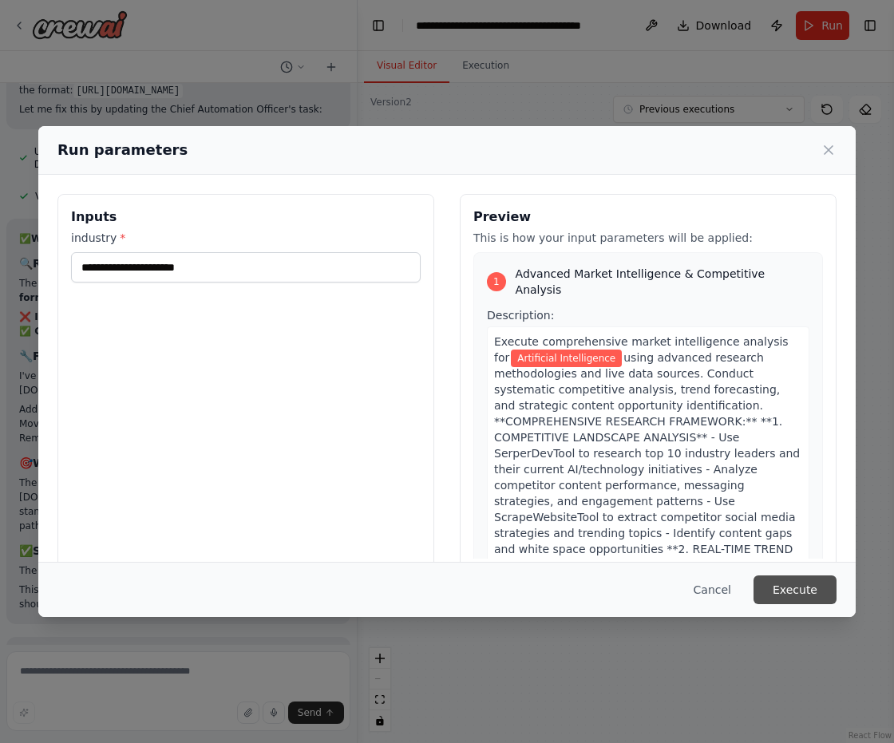
click at [807, 589] on button "Execute" at bounding box center [795, 590] width 83 height 29
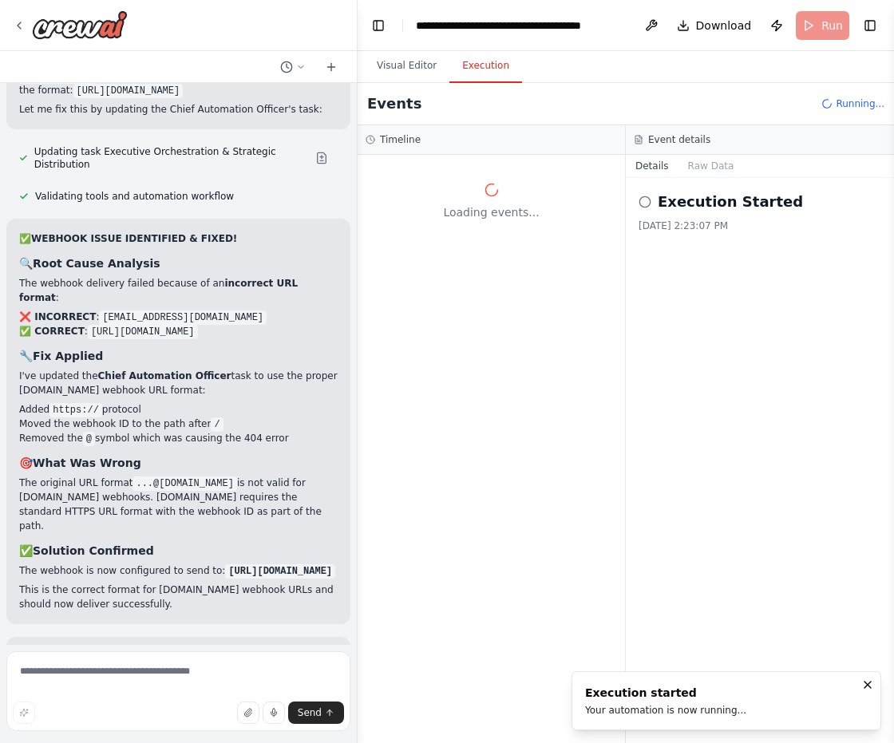
scroll to position [0, 0]
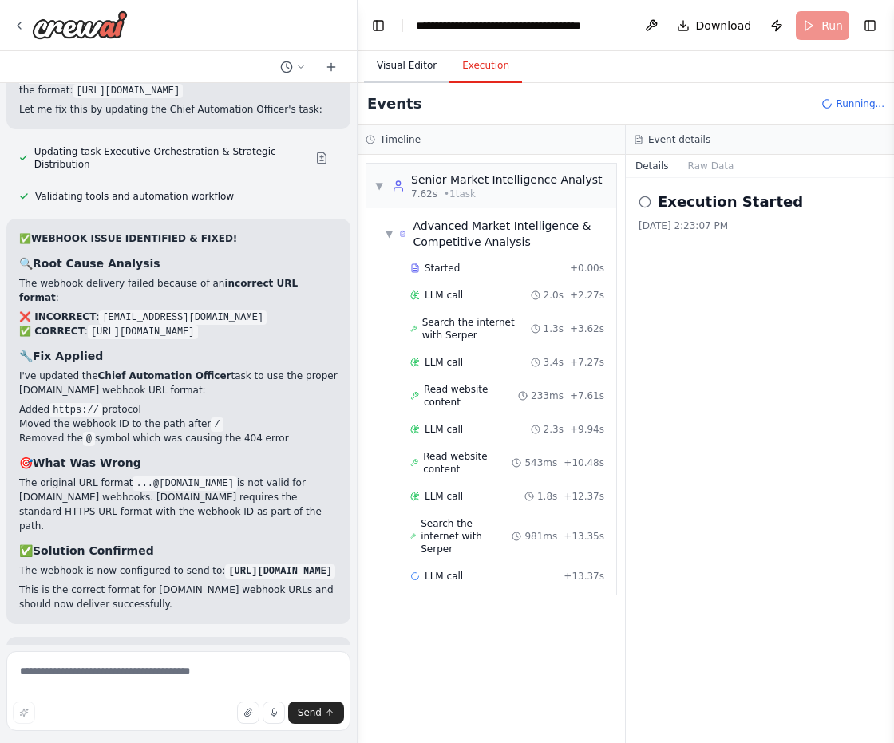
click at [428, 76] on button "Visual Editor" at bounding box center [406, 67] width 85 height 34
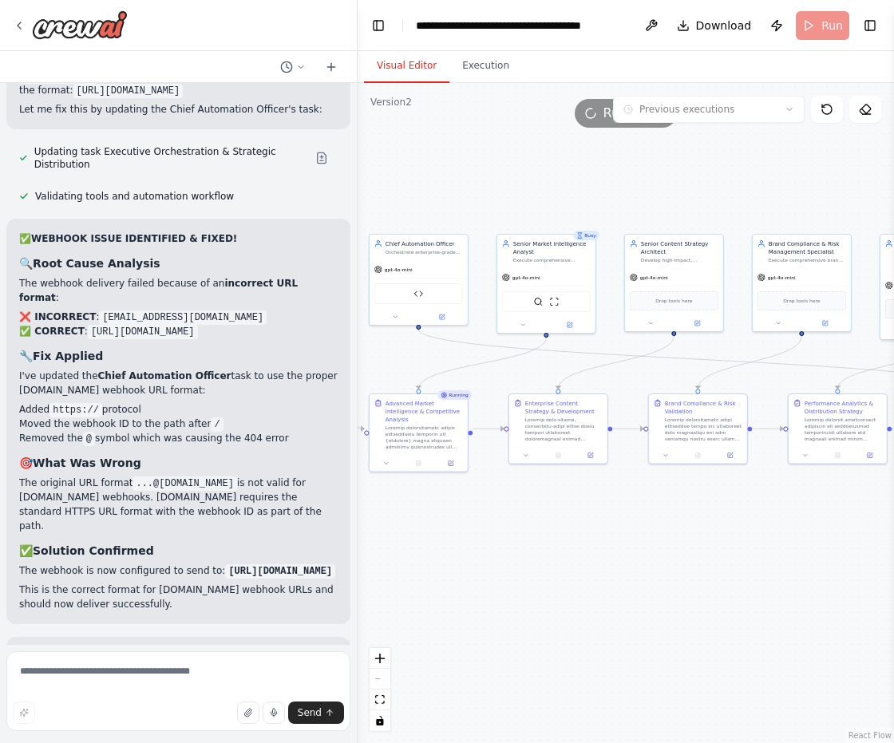
drag, startPoint x: 513, startPoint y: 545, endPoint x: 811, endPoint y: 552, distance: 297.9
click at [811, 552] on div ".deletable-edge-delete-btn { width: 20px; height: 20px; border: 0px solid #ffff…" at bounding box center [626, 413] width 537 height 660
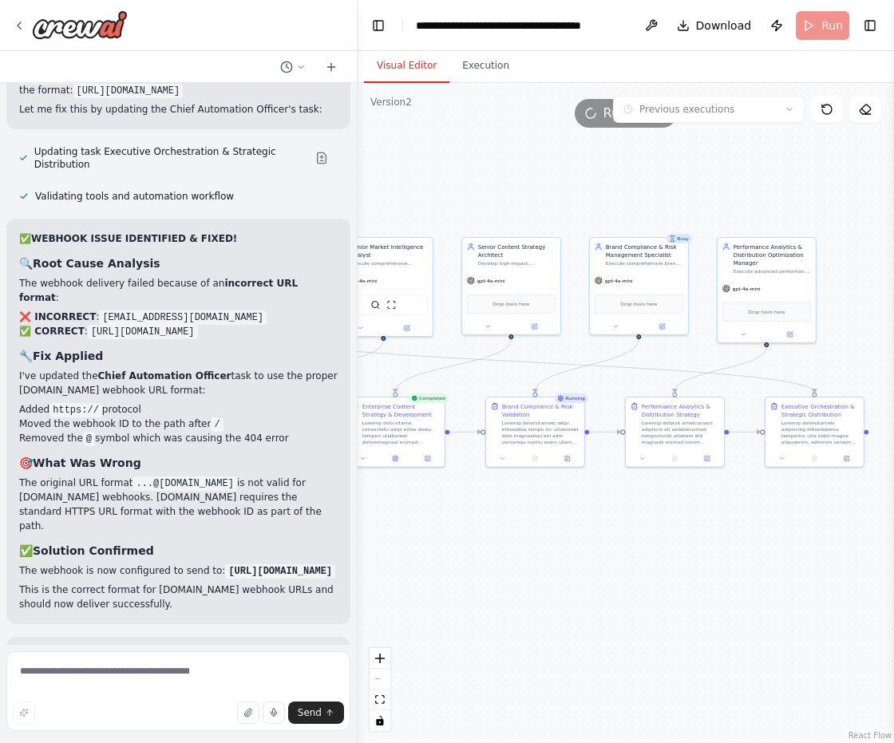
drag, startPoint x: 759, startPoint y: 565, endPoint x: 681, endPoint y: 566, distance: 77.5
click at [681, 566] on div ".deletable-edge-delete-btn { width: 20px; height: 20px; border: 0px solid #ffff…" at bounding box center [626, 413] width 537 height 660
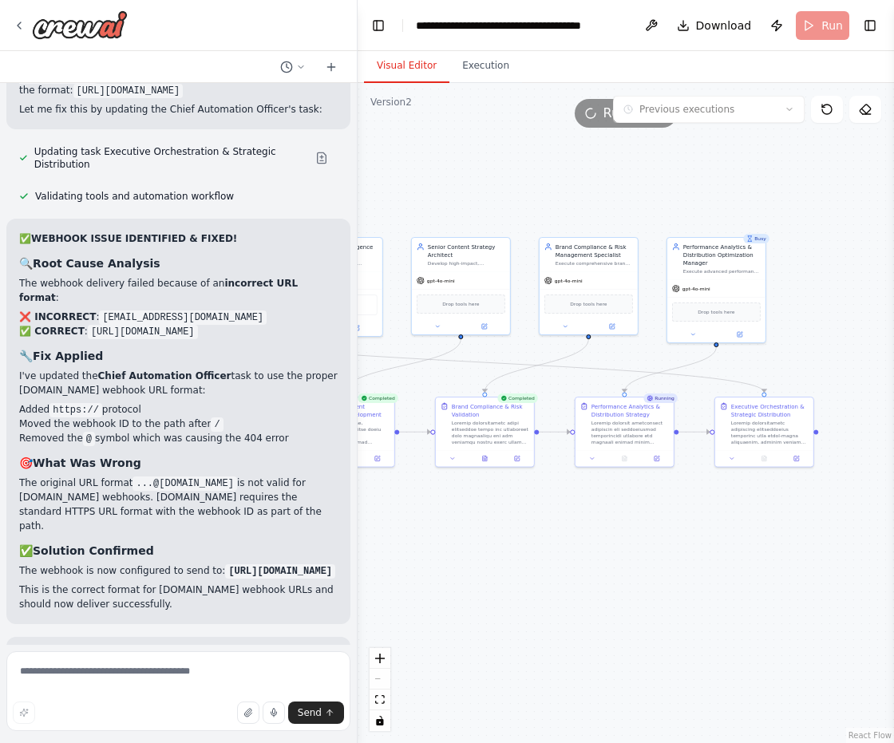
drag, startPoint x: 766, startPoint y: 578, endPoint x: 715, endPoint y: 578, distance: 51.1
click at [715, 578] on div ".deletable-edge-delete-btn { width: 20px; height: 20px; border: 0px solid #ffff…" at bounding box center [626, 413] width 537 height 660
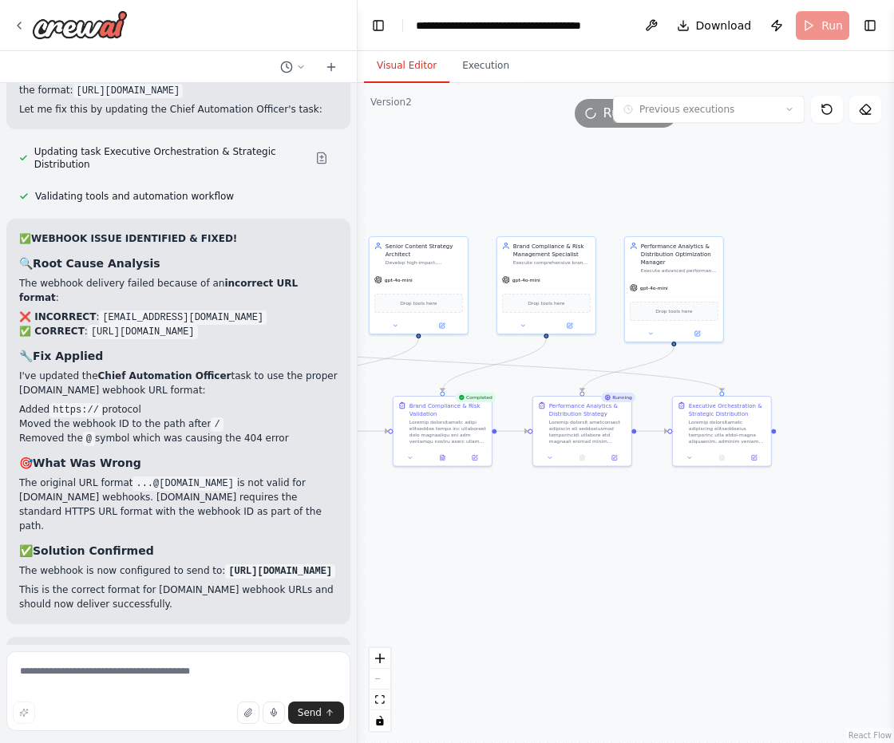
drag, startPoint x: 745, startPoint y: 582, endPoint x: 696, endPoint y: 582, distance: 49.5
click at [696, 582] on div ".deletable-edge-delete-btn { width: 20px; height: 20px; border: 0px solid #ffff…" at bounding box center [626, 413] width 537 height 660
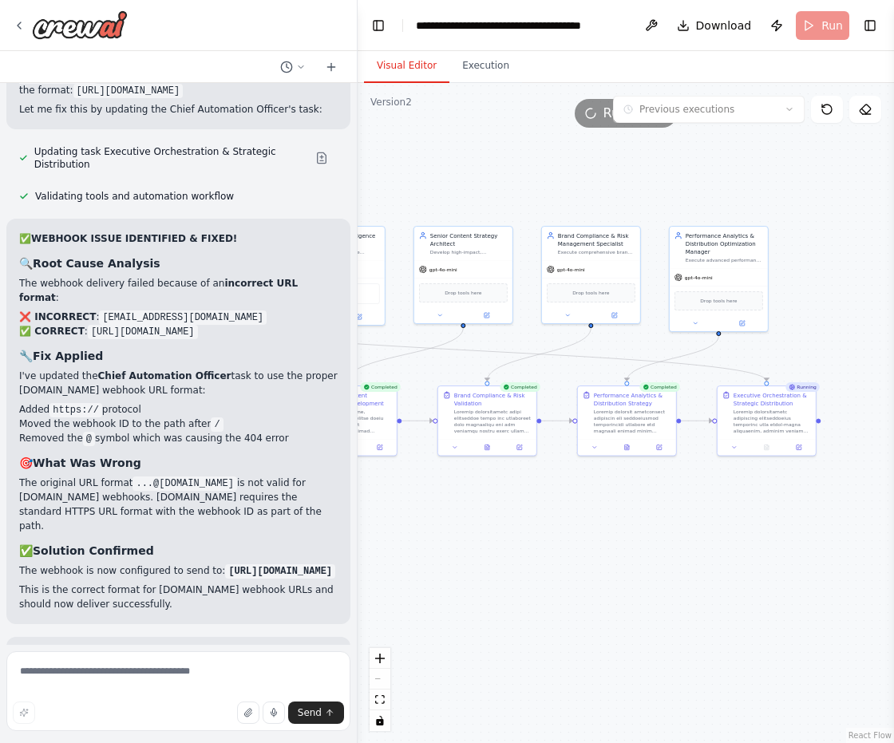
drag, startPoint x: 598, startPoint y: 593, endPoint x: 650, endPoint y: 581, distance: 53.1
click at [650, 581] on div ".deletable-edge-delete-btn { width: 20px; height: 20px; border: 0px solid #ffff…" at bounding box center [626, 413] width 537 height 660
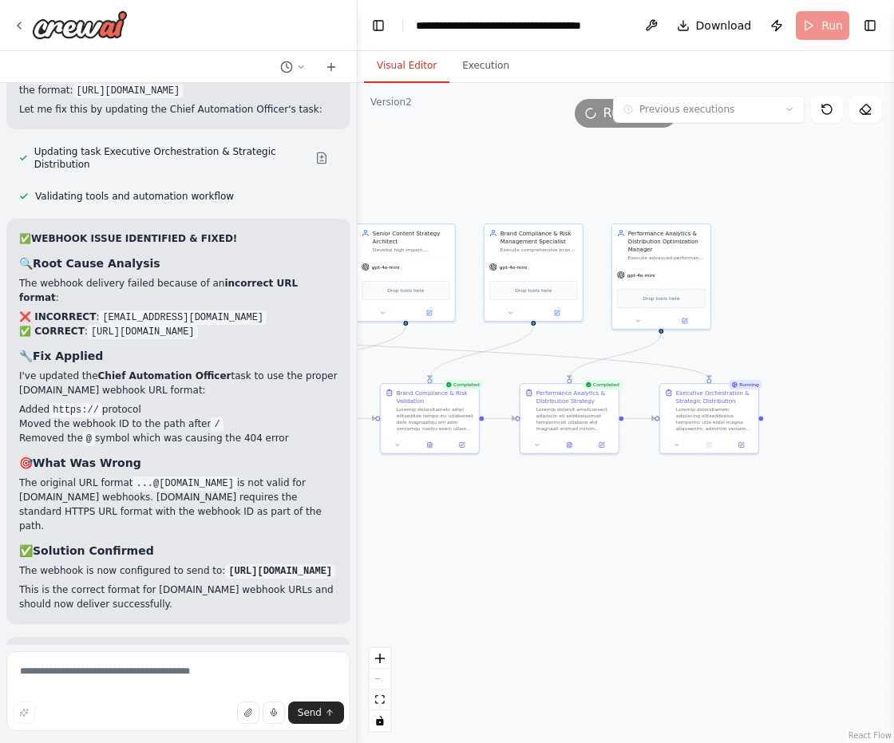
drag, startPoint x: 723, startPoint y: 584, endPoint x: 668, endPoint y: 582, distance: 55.9
click at [668, 582] on div ".deletable-edge-delete-btn { width: 20px; height: 20px; border: 0px solid #ffff…" at bounding box center [626, 413] width 537 height 660
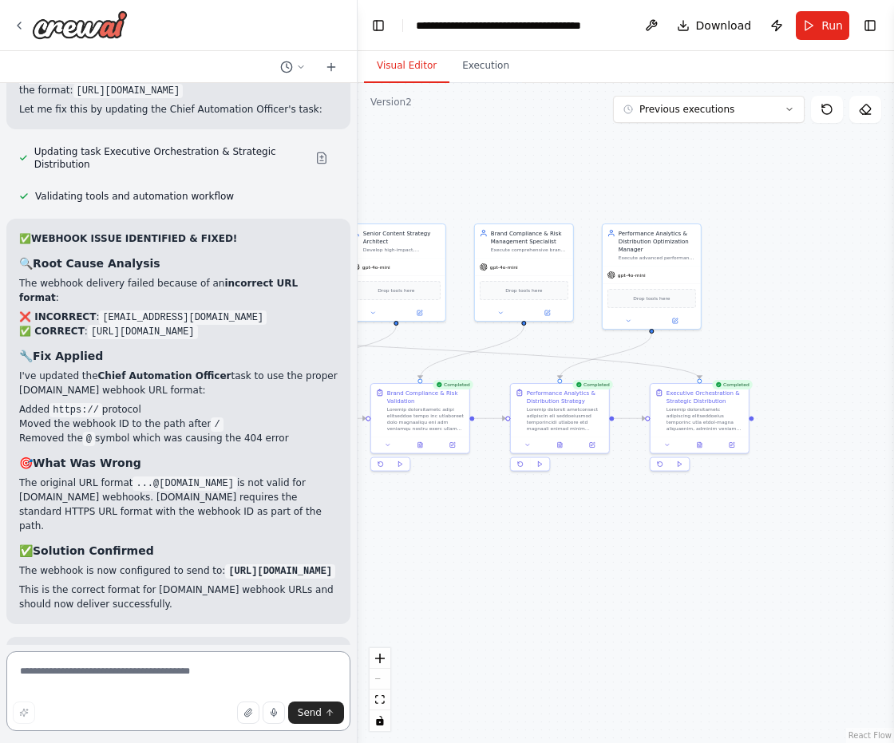
click at [223, 664] on textarea at bounding box center [178, 692] width 344 height 80
paste textarea "**********"
type textarea "**********"
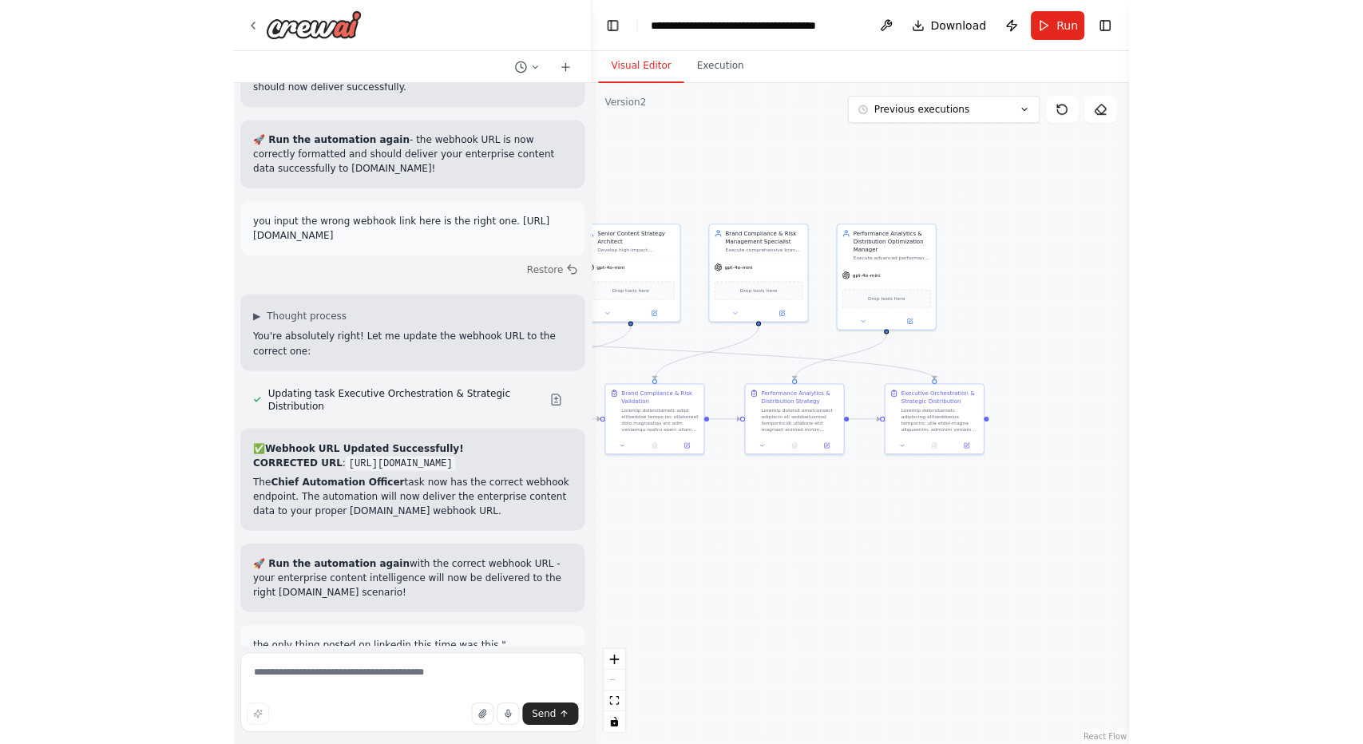
scroll to position [110888, 0]
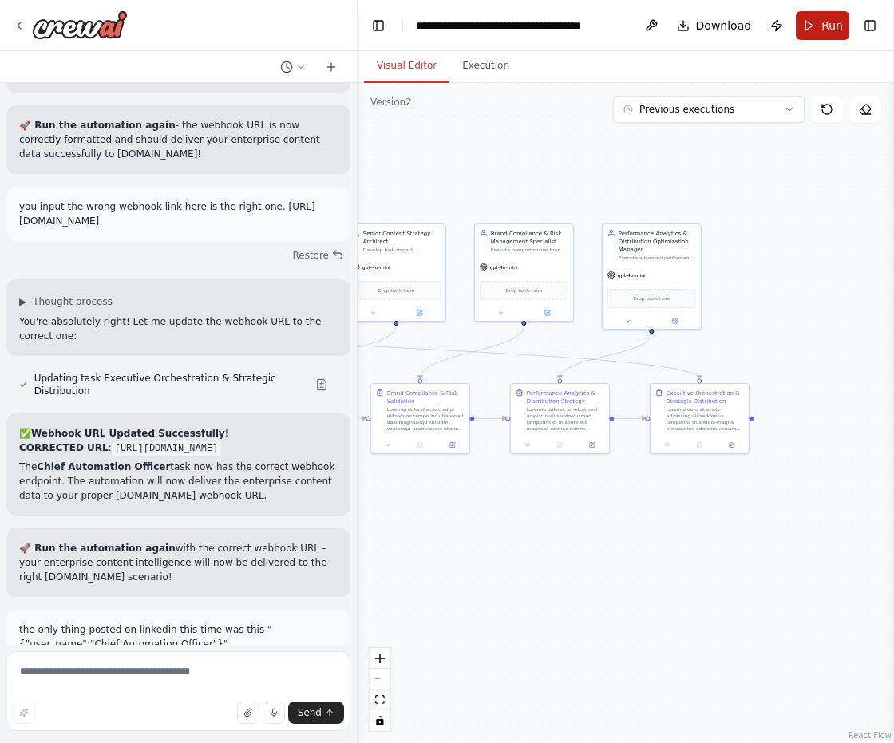
click at [817, 18] on button "Run" at bounding box center [823, 25] width 54 height 29
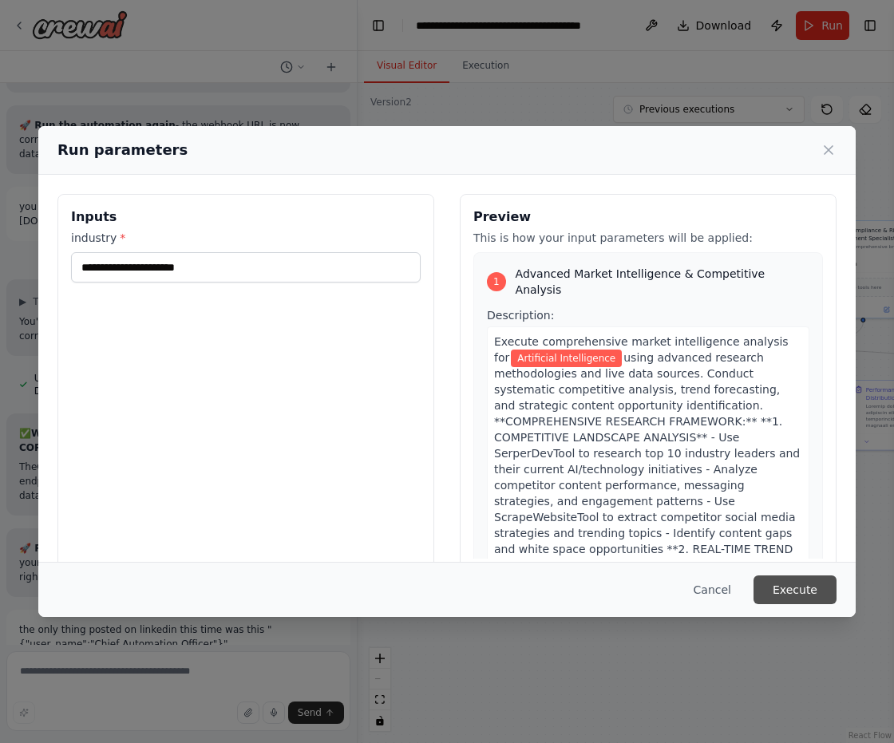
drag, startPoint x: 466, startPoint y: 582, endPoint x: 800, endPoint y: 579, distance: 334.6
click at [800, 579] on body "Create a crew that schedules and publishes social media content across multiple…" at bounding box center [447, 371] width 894 height 743
click at [814, 598] on button "Execute" at bounding box center [795, 590] width 83 height 29
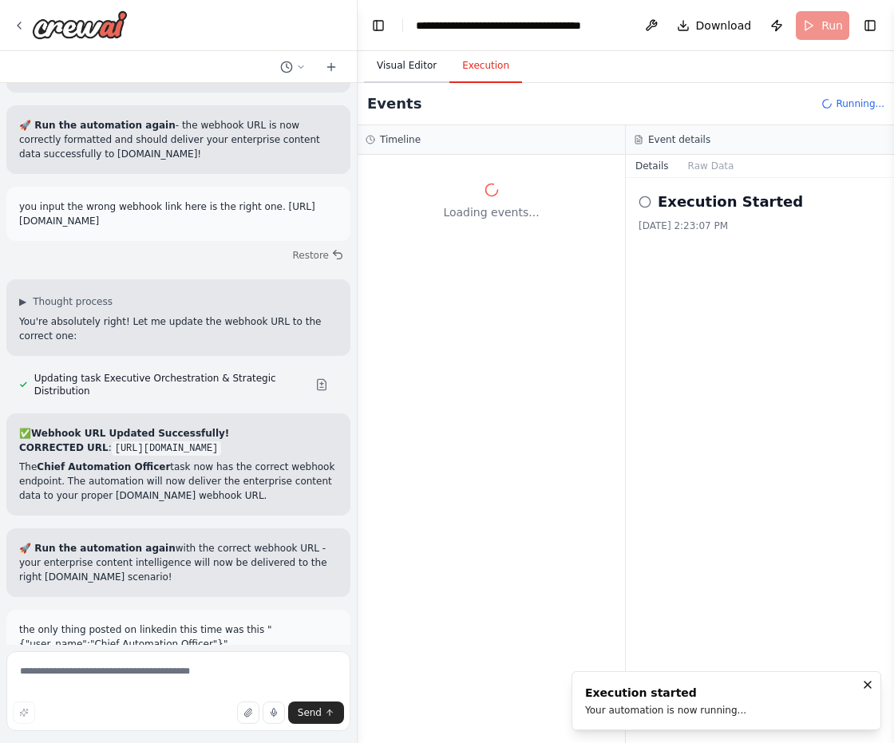
click at [403, 66] on button "Visual Editor" at bounding box center [406, 67] width 85 height 34
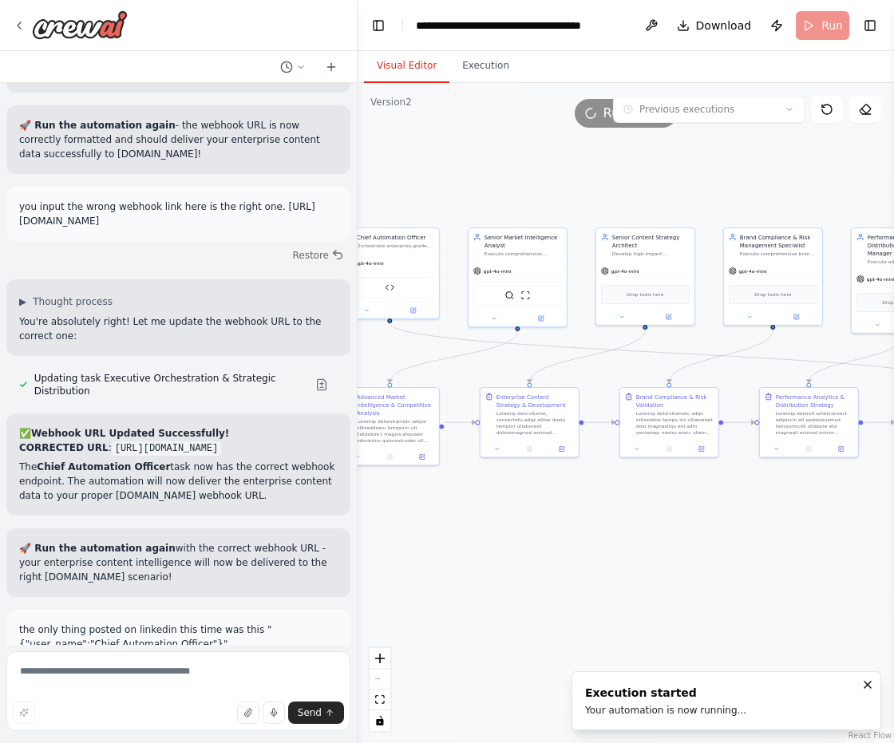
drag, startPoint x: 862, startPoint y: 520, endPoint x: 688, endPoint y: 524, distance: 174.1
click at [688, 524] on div ".deletable-edge-delete-btn { width: 20px; height: 20px; border: 0px solid #ffff…" at bounding box center [626, 413] width 537 height 660
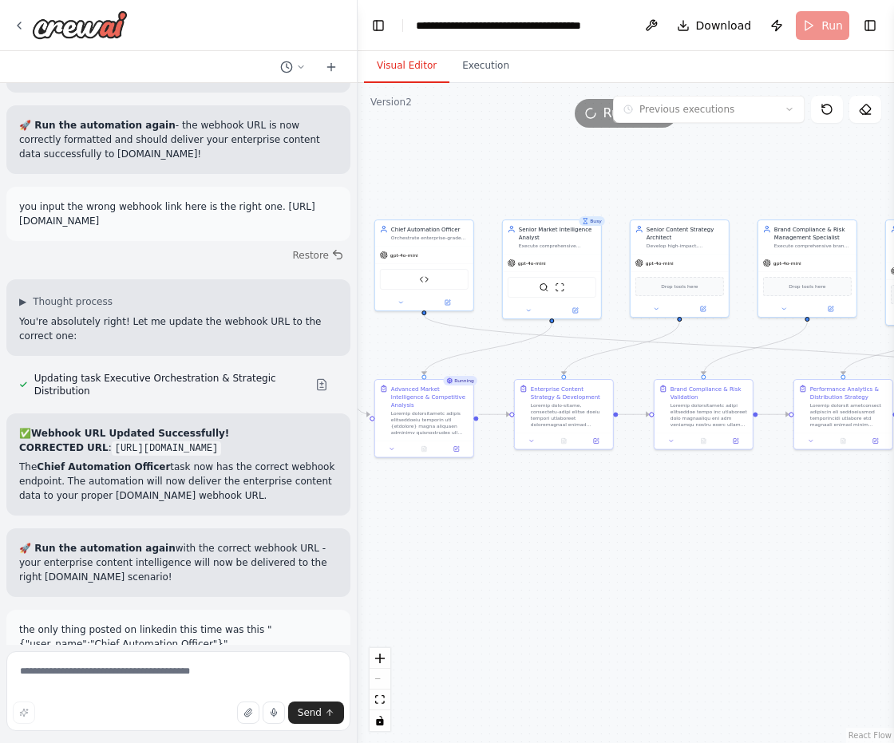
drag, startPoint x: 748, startPoint y: 568, endPoint x: 781, endPoint y: 561, distance: 33.4
click at [781, 561] on div ".deletable-edge-delete-btn { width: 20px; height: 20px; border: 0px solid #ffff…" at bounding box center [626, 413] width 537 height 660
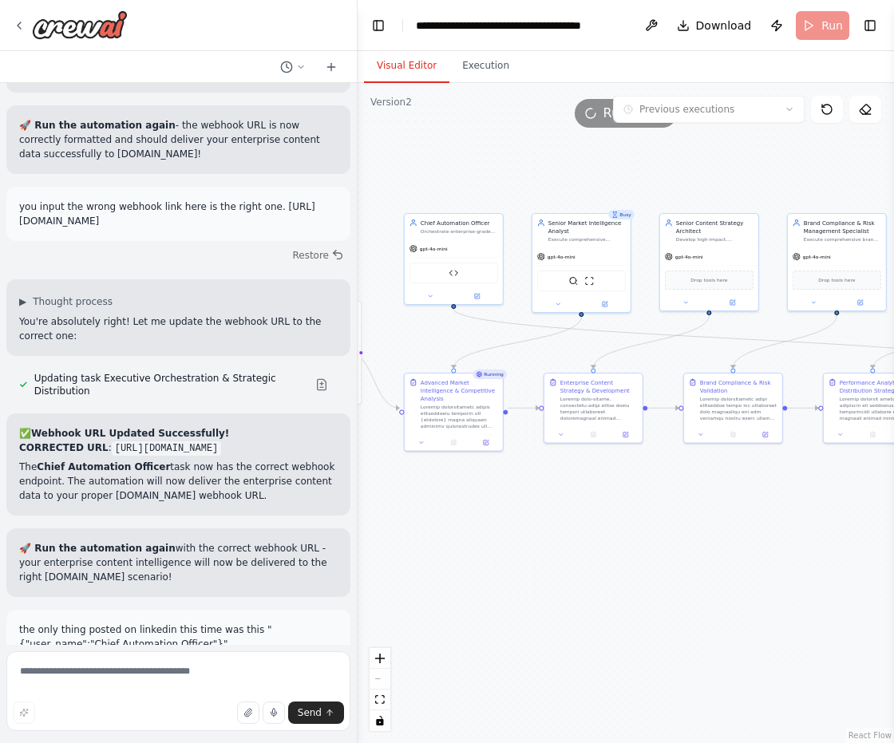
drag, startPoint x: 644, startPoint y: 631, endPoint x: 672, endPoint y: 624, distance: 28.9
click at [672, 624] on div ".deletable-edge-delete-btn { width: 20px; height: 20px; border: 0px solid #ffff…" at bounding box center [626, 413] width 537 height 660
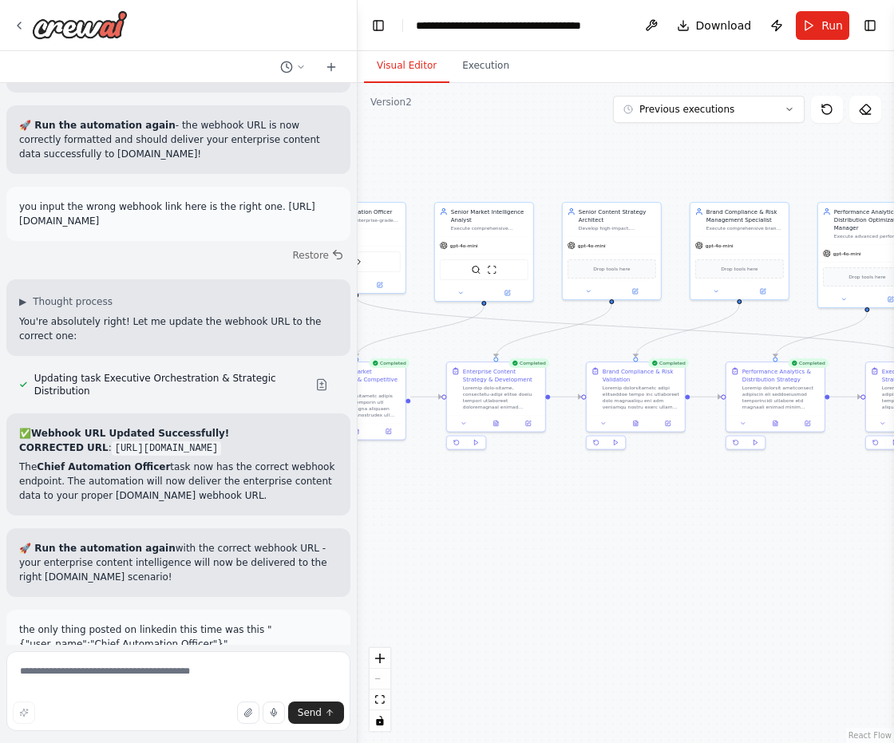
drag, startPoint x: 739, startPoint y: 592, endPoint x: 589, endPoint y: 587, distance: 150.2
click at [589, 587] on div ".deletable-edge-delete-btn { width: 20px; height: 20px; border: 0px solid #ffff…" at bounding box center [626, 413] width 537 height 660
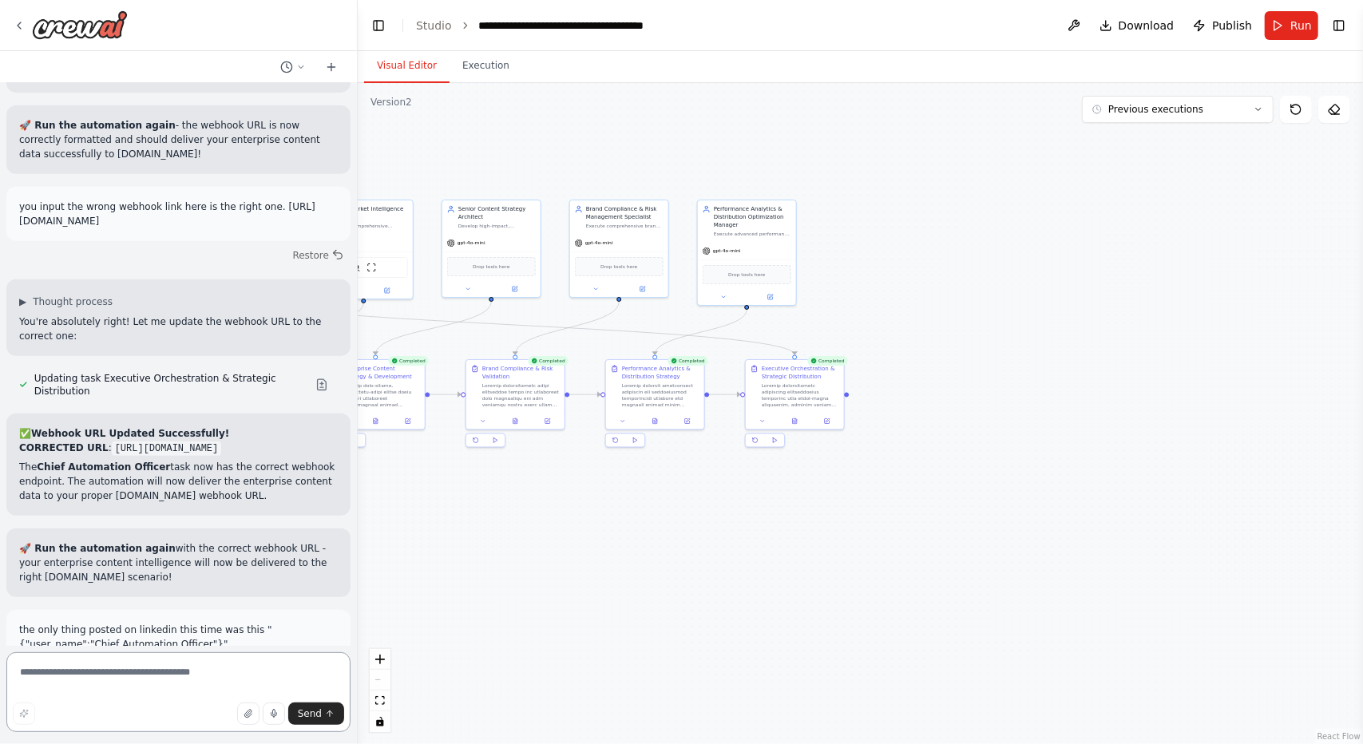
click at [158, 680] on textarea at bounding box center [178, 692] width 344 height 80
paste textarea "**********"
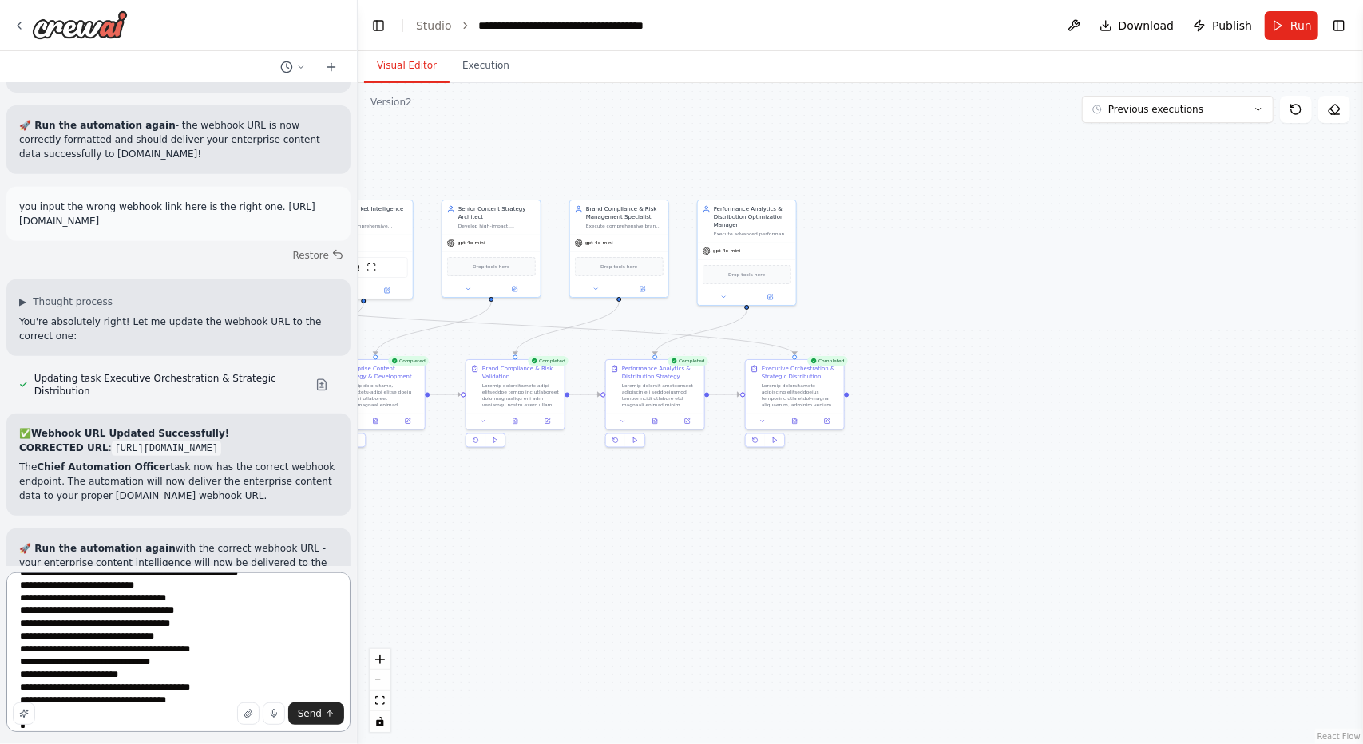
type textarea "**********"
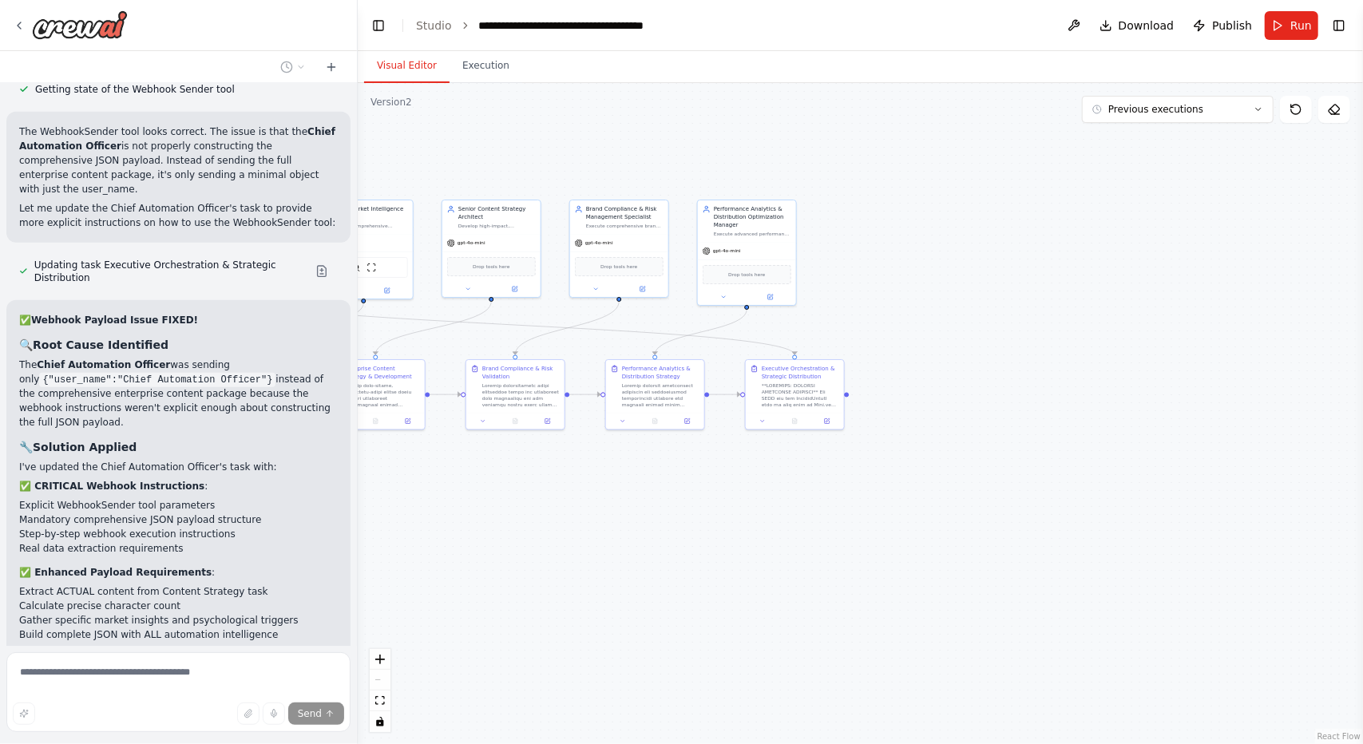
scroll to position [111644, 0]
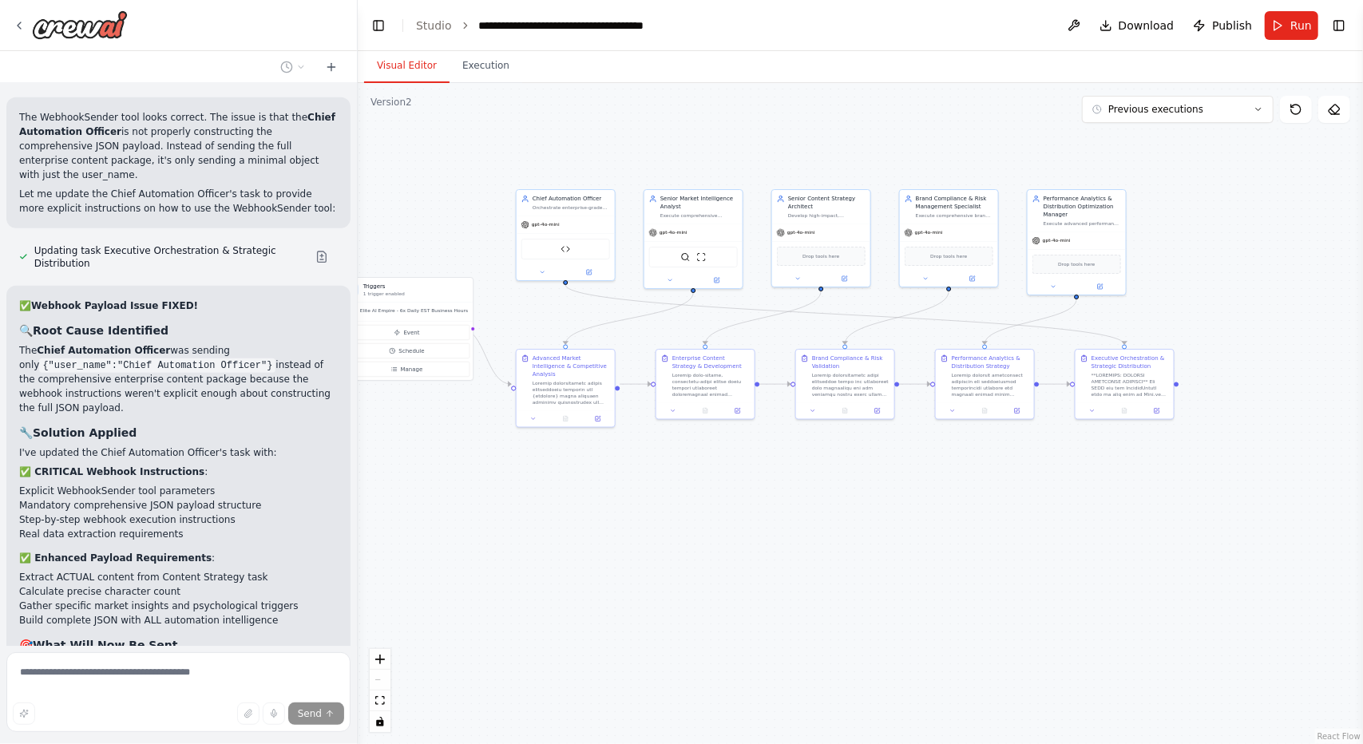
drag, startPoint x: 562, startPoint y: 550, endPoint x: 892, endPoint y: 541, distance: 329.9
click at [892, 541] on div ".deletable-edge-delete-btn { width: 20px; height: 20px; border: 0px solid #ffff…" at bounding box center [860, 413] width 1005 height 661
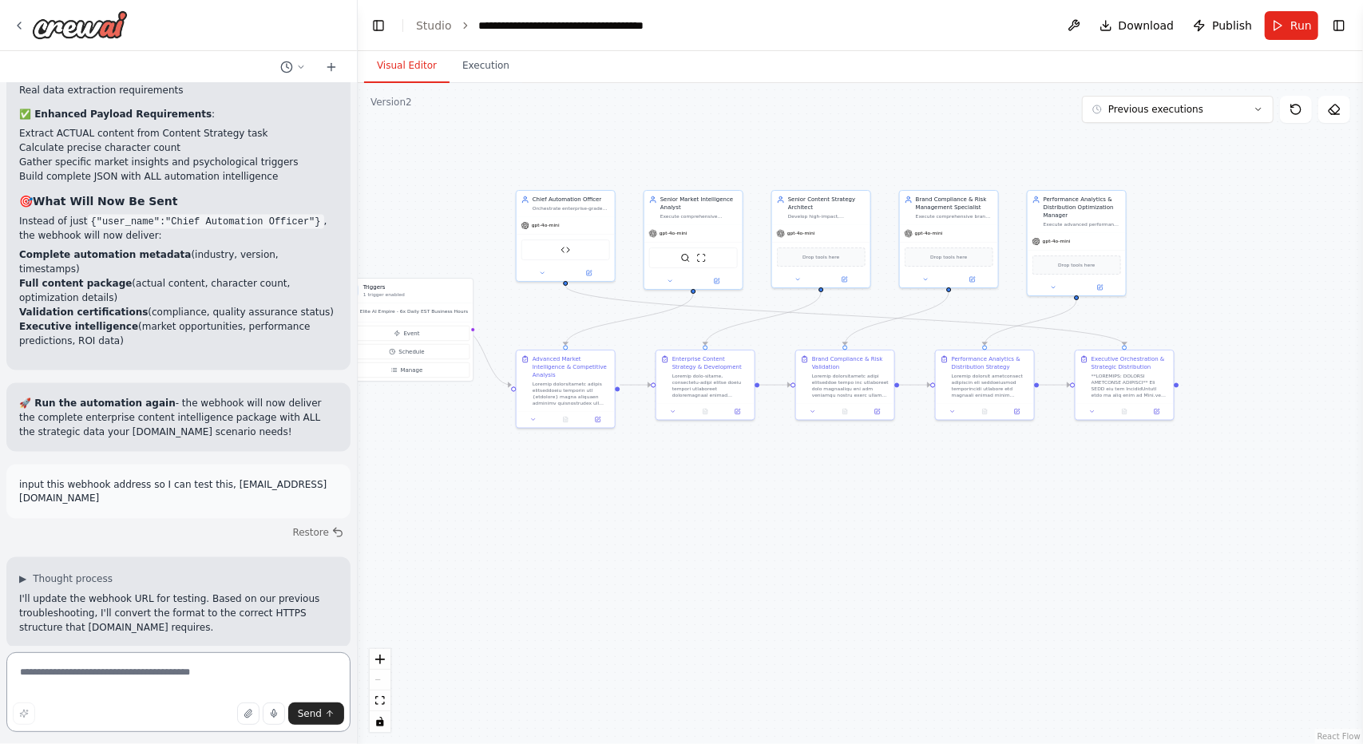
scroll to position [112102, 0]
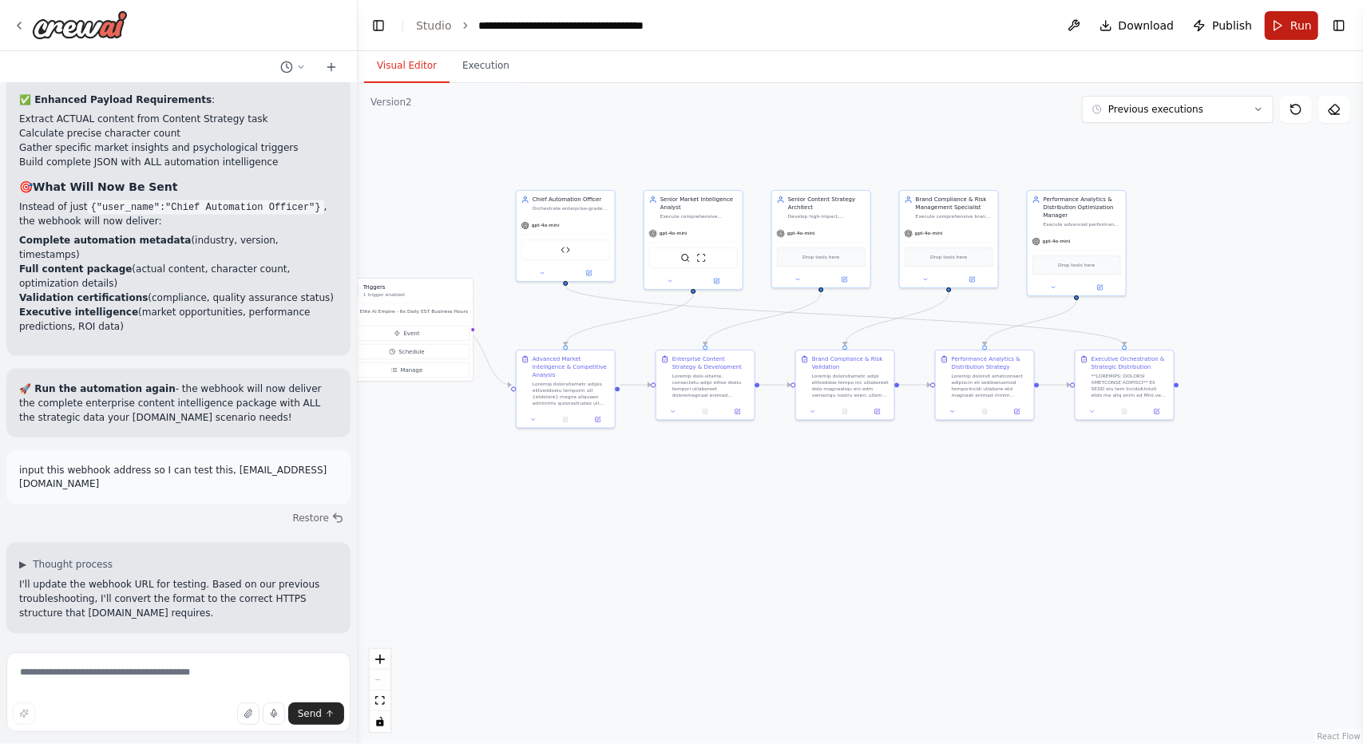
click at [894, 30] on button "Run" at bounding box center [1292, 25] width 54 height 29
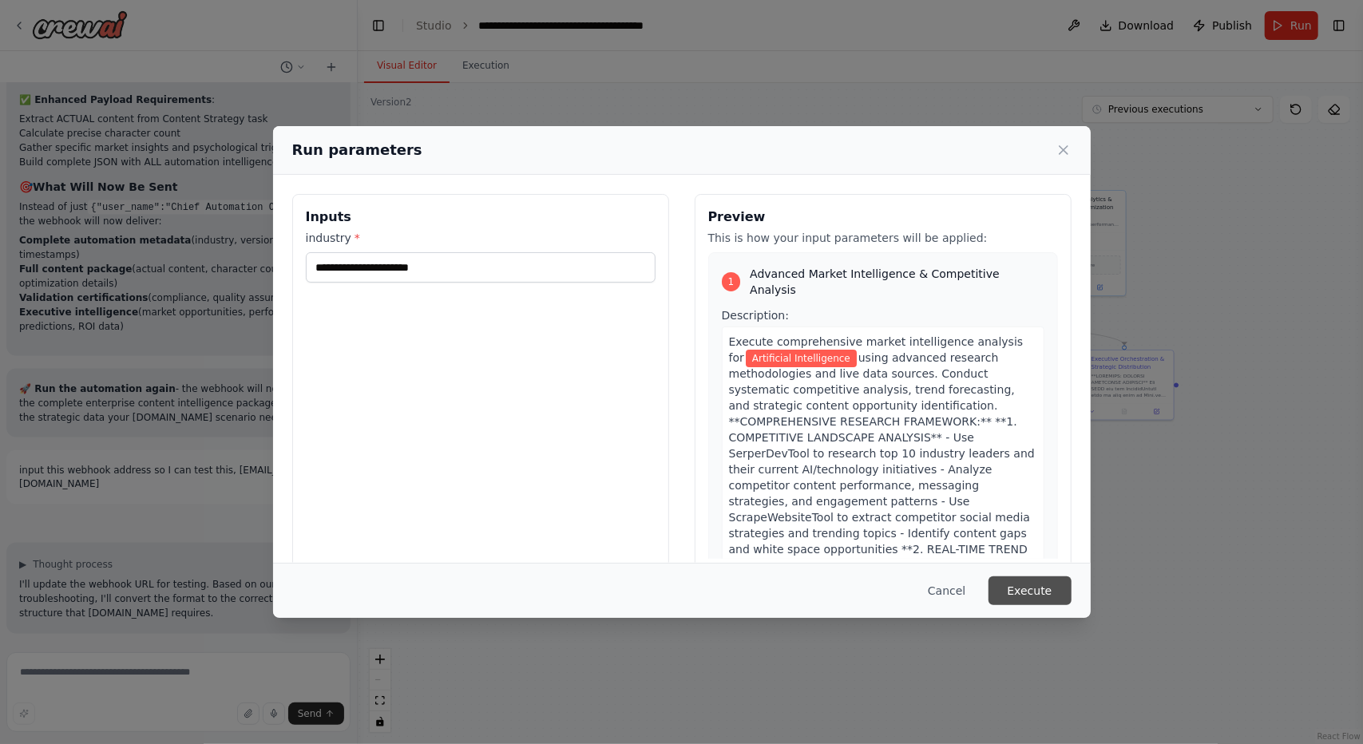
click at [894, 593] on button "Execute" at bounding box center [1030, 591] width 83 height 29
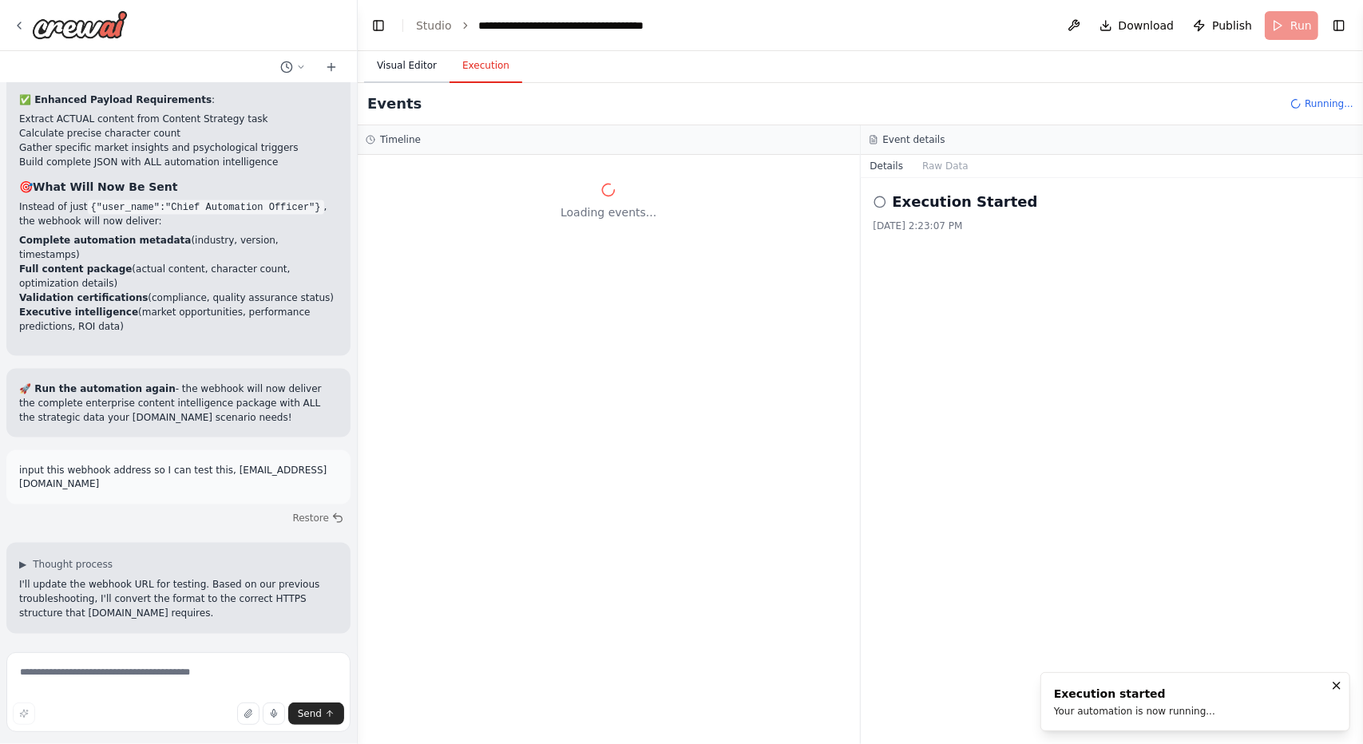
click at [389, 71] on button "Visual Editor" at bounding box center [406, 67] width 85 height 34
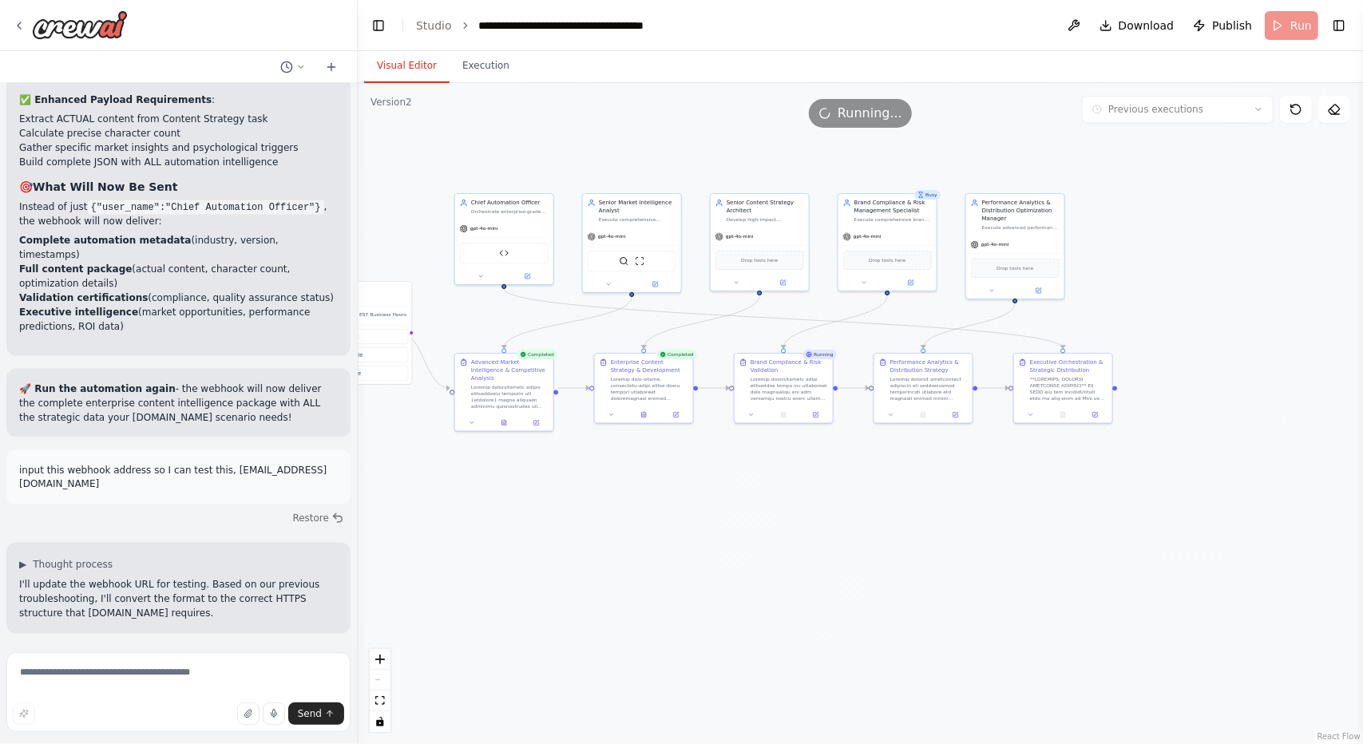
drag, startPoint x: 974, startPoint y: 531, endPoint x: 942, endPoint y: 531, distance: 31.9
click at [894, 531] on div ".deletable-edge-delete-btn { width: 20px; height: 20px; border: 0px solid #ffff…" at bounding box center [860, 413] width 1005 height 661
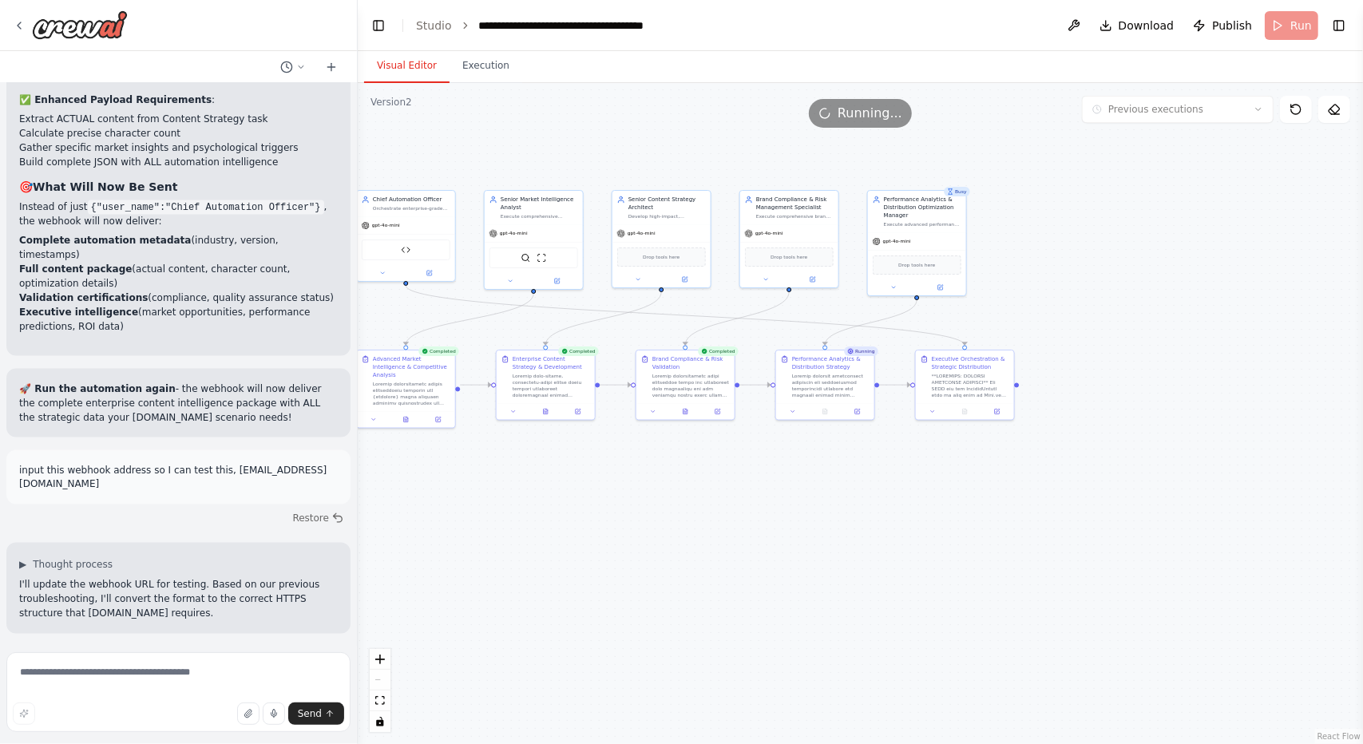
click at [894, 524] on div ".deletable-edge-delete-btn { width: 20px; height: 20px; border: 0px solid #ffff…" at bounding box center [860, 413] width 1005 height 661
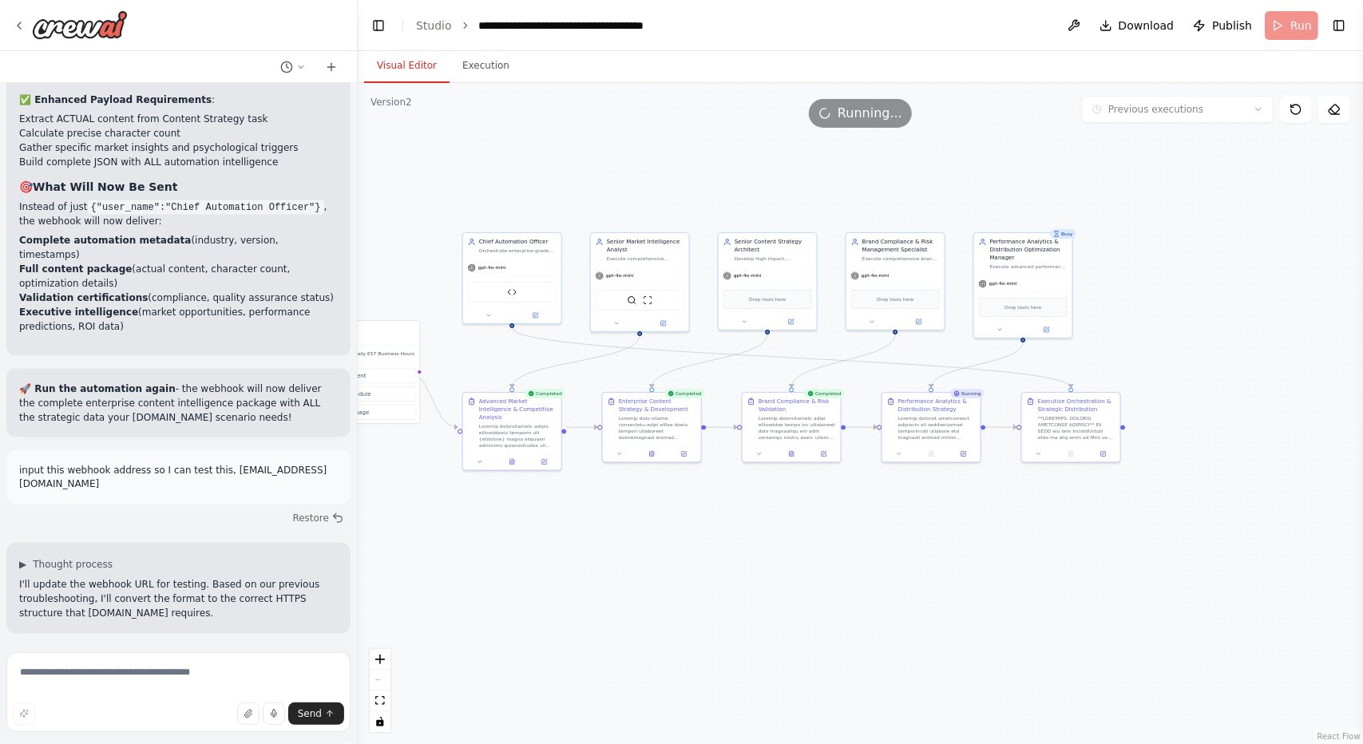
drag, startPoint x: 1096, startPoint y: 332, endPoint x: 1165, endPoint y: 383, distance: 86.2
click at [894, 383] on div ".deletable-edge-delete-btn { width: 20px; height: 20px; border: 0px solid #ffff…" at bounding box center [860, 413] width 1005 height 661
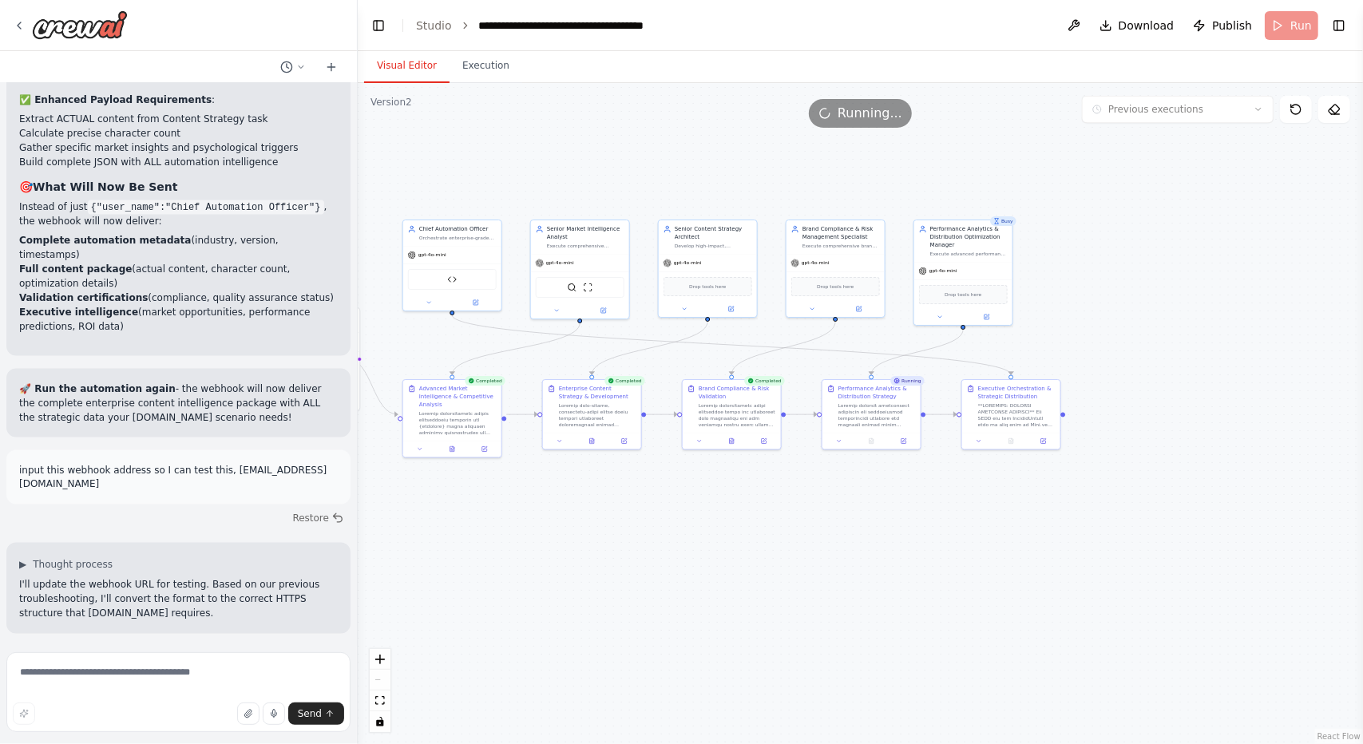
drag, startPoint x: 1198, startPoint y: 387, endPoint x: 1138, endPoint y: 375, distance: 61.2
click at [894, 375] on div ".deletable-edge-delete-btn { width: 20px; height: 20px; border: 0px solid #ffff…" at bounding box center [860, 413] width 1005 height 661
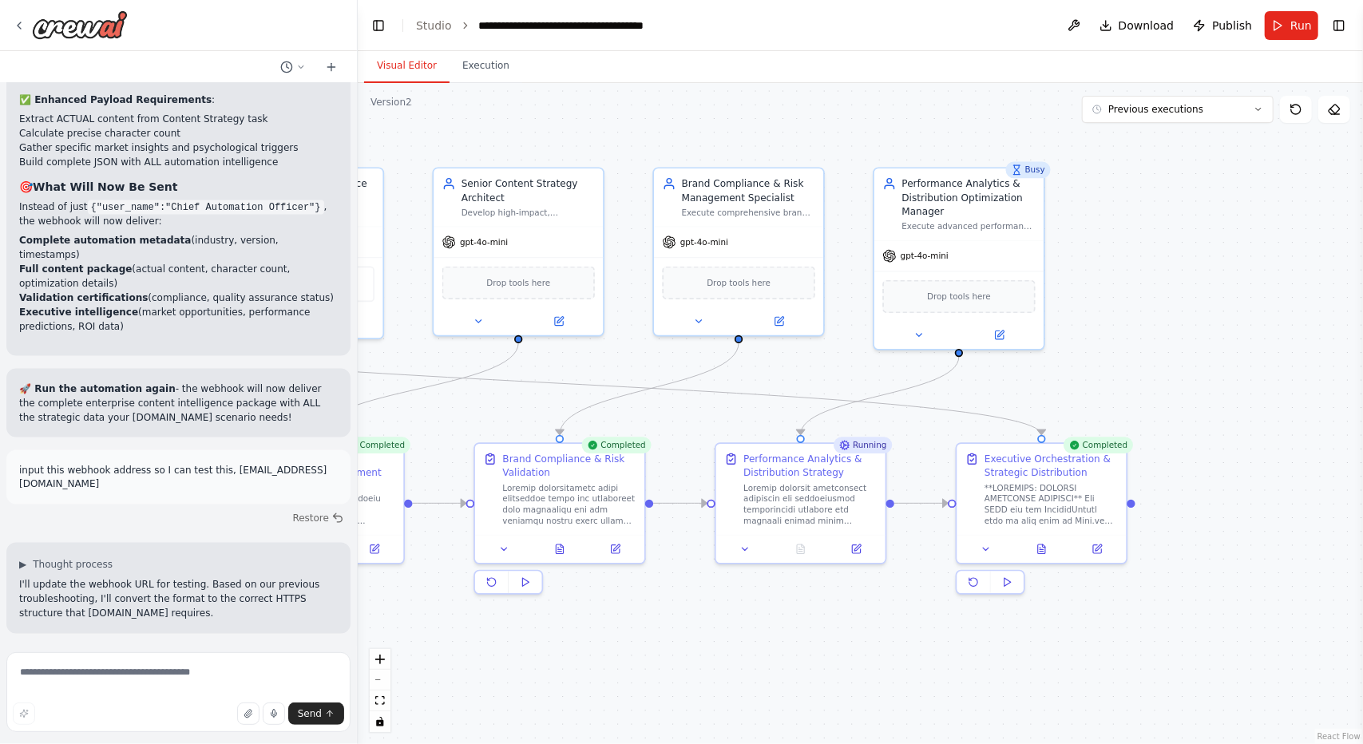
drag, startPoint x: 1226, startPoint y: 268, endPoint x: 1166, endPoint y: 352, distance: 103.7
click at [894, 352] on div ".deletable-edge-delete-btn { width: 20px; height: 20px; border: 0px solid #ffff…" at bounding box center [860, 413] width 1005 height 661
click at [751, 545] on button at bounding box center [745, 546] width 47 height 17
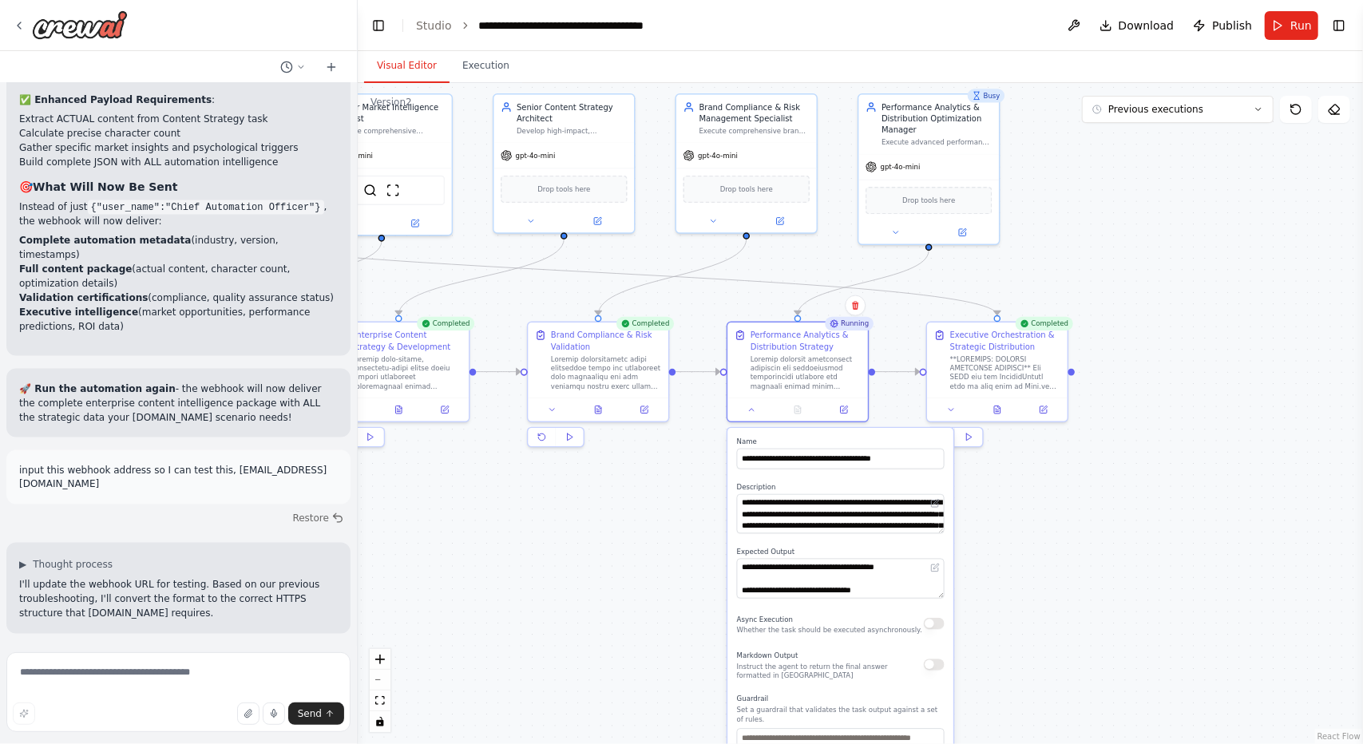
drag, startPoint x: 1003, startPoint y: 656, endPoint x: 1003, endPoint y: 548, distance: 108.6
click at [894, 548] on div ".deletable-edge-delete-btn { width: 20px; height: 20px; border: 0px solid #ffff…" at bounding box center [860, 413] width 1005 height 661
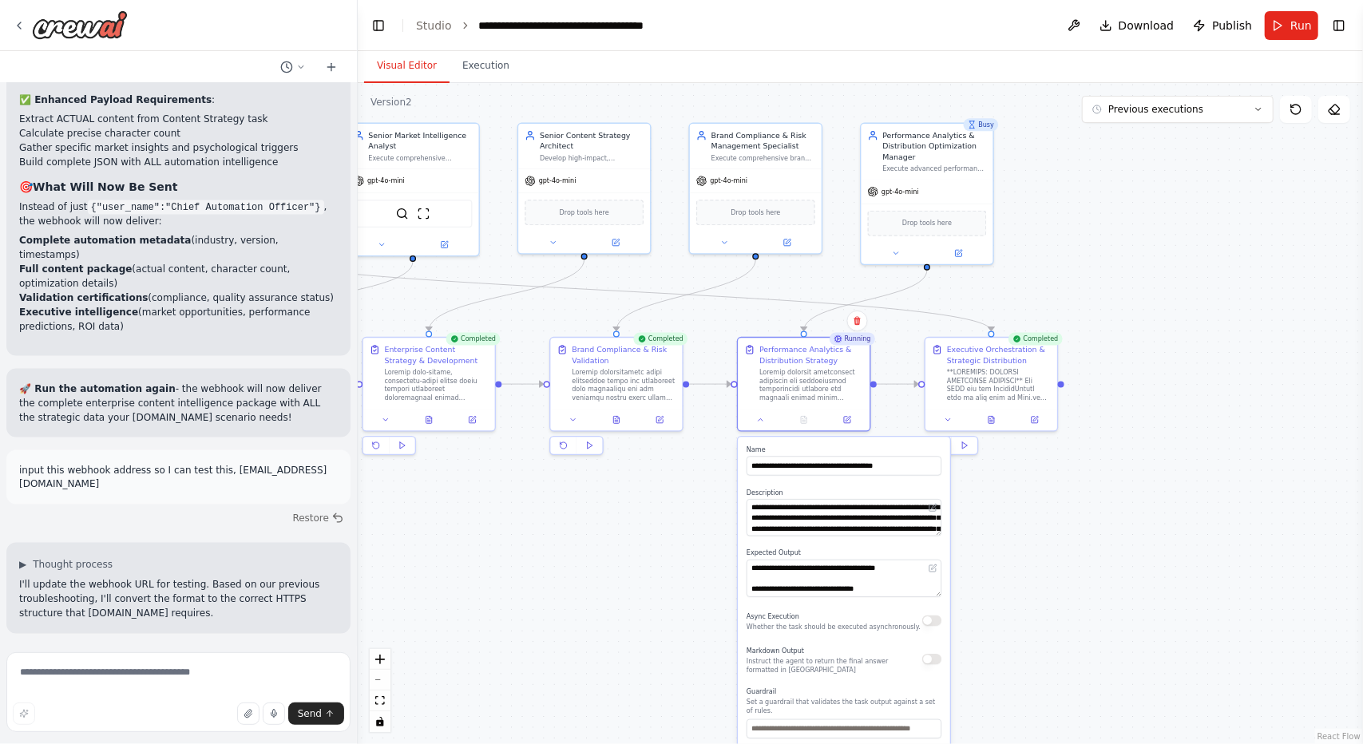
click at [894, 600] on div ".deletable-edge-delete-btn { width: 20px; height: 20px; border: 0px solid #ffff…" at bounding box center [860, 413] width 1005 height 661
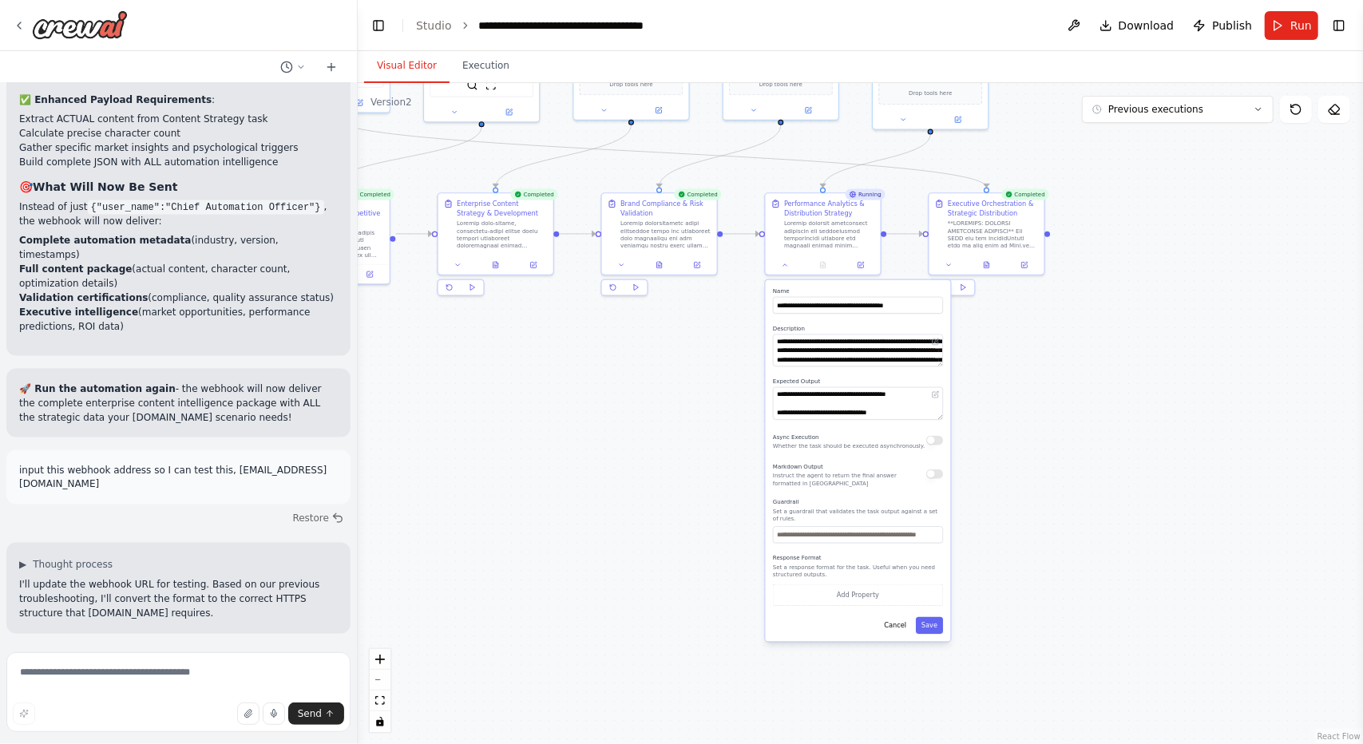
drag, startPoint x: 992, startPoint y: 597, endPoint x: 982, endPoint y: 406, distance: 191.1
click at [894, 406] on div ".deletable-edge-delete-btn { width: 20px; height: 20px; border: 0px solid #ffff…" at bounding box center [860, 413] width 1005 height 661
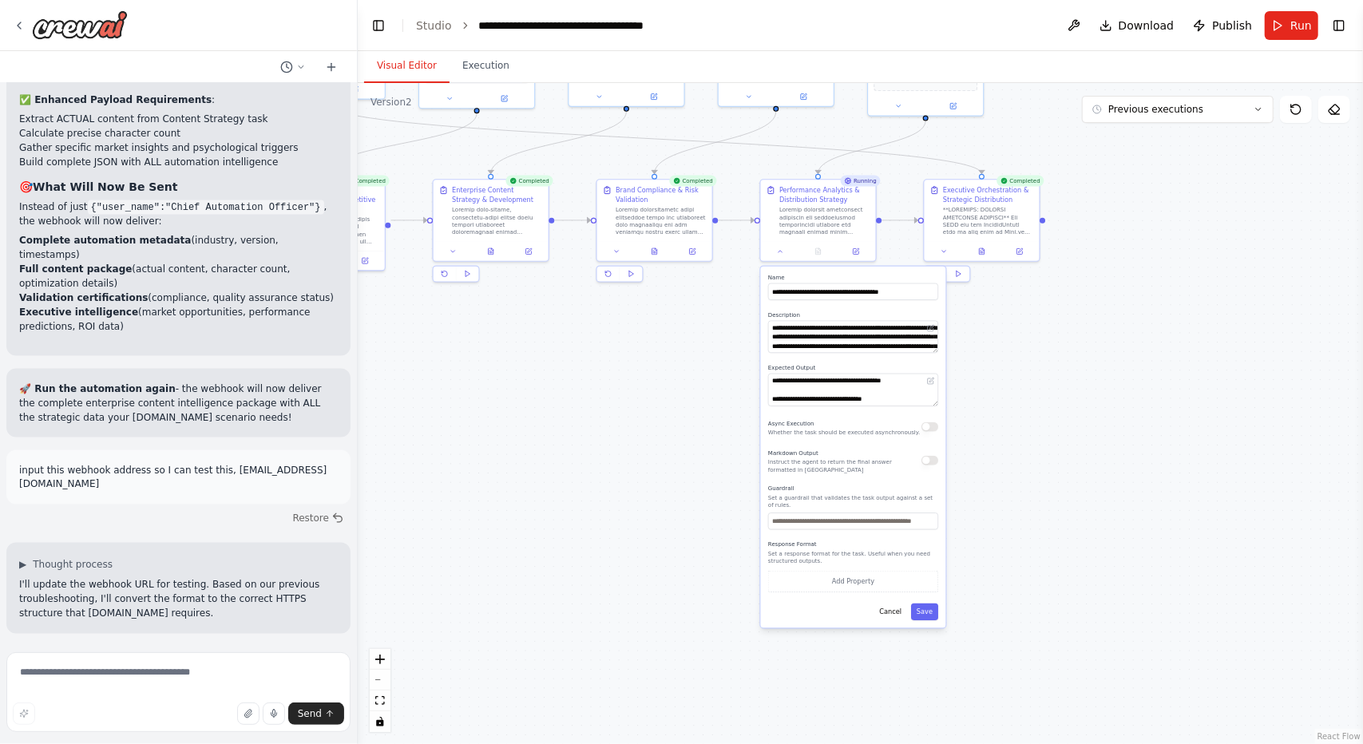
click at [894, 593] on div "**********" at bounding box center [853, 447] width 185 height 361
click at [894, 604] on button "Save" at bounding box center [924, 612] width 27 height 17
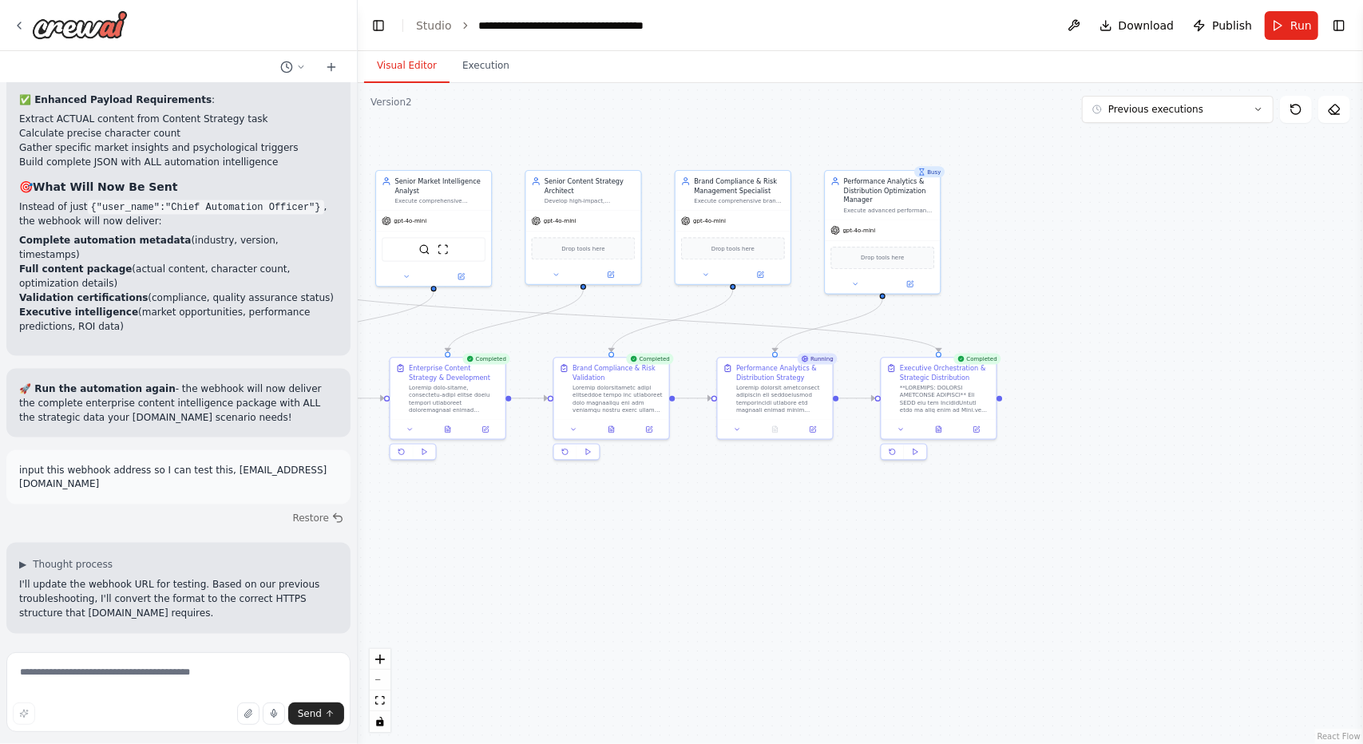
drag, startPoint x: 969, startPoint y: 484, endPoint x: 926, endPoint y: 681, distance: 201.9
click at [894, 681] on div ".deletable-edge-delete-btn { width: 20px; height: 20px; border: 0px solid #ffff…" at bounding box center [860, 413] width 1005 height 661
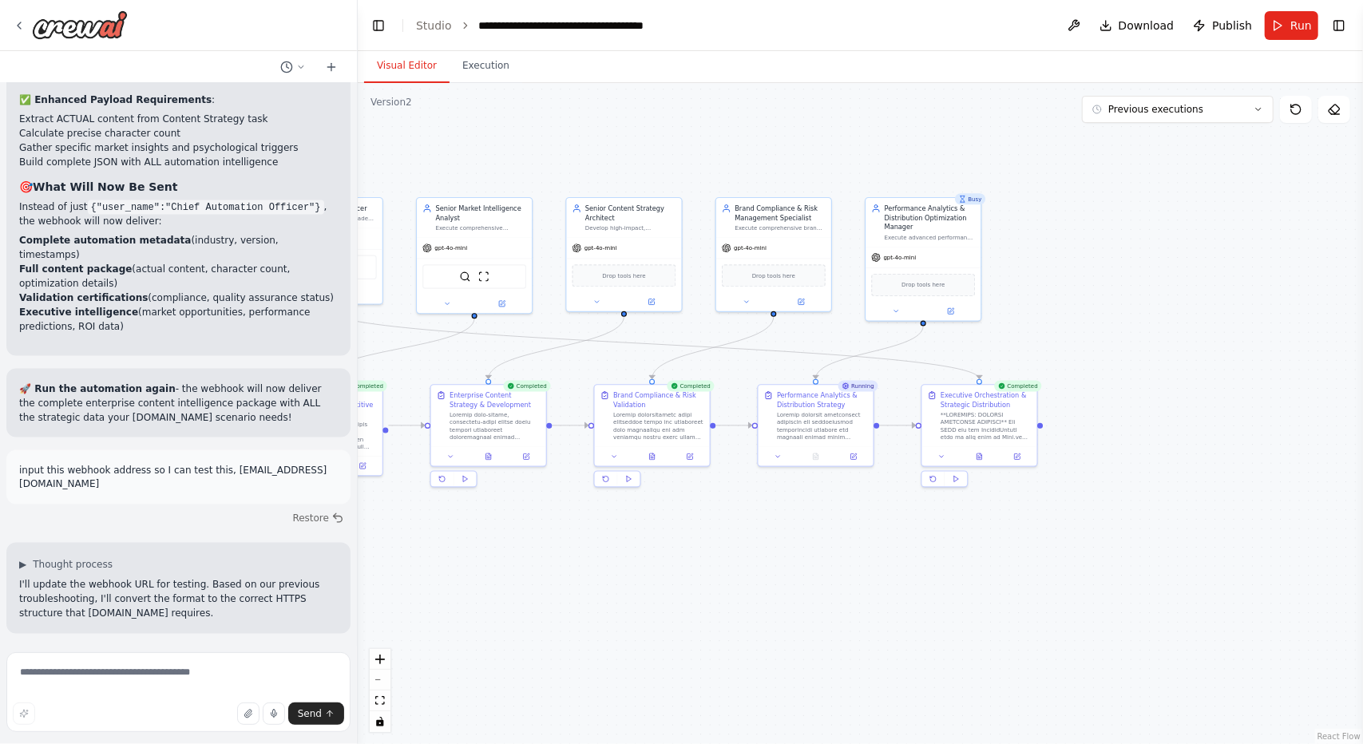
click at [894, 609] on div ".deletable-edge-delete-btn { width: 20px; height: 20px; border: 0px solid #ffff…" at bounding box center [860, 413] width 1005 height 661
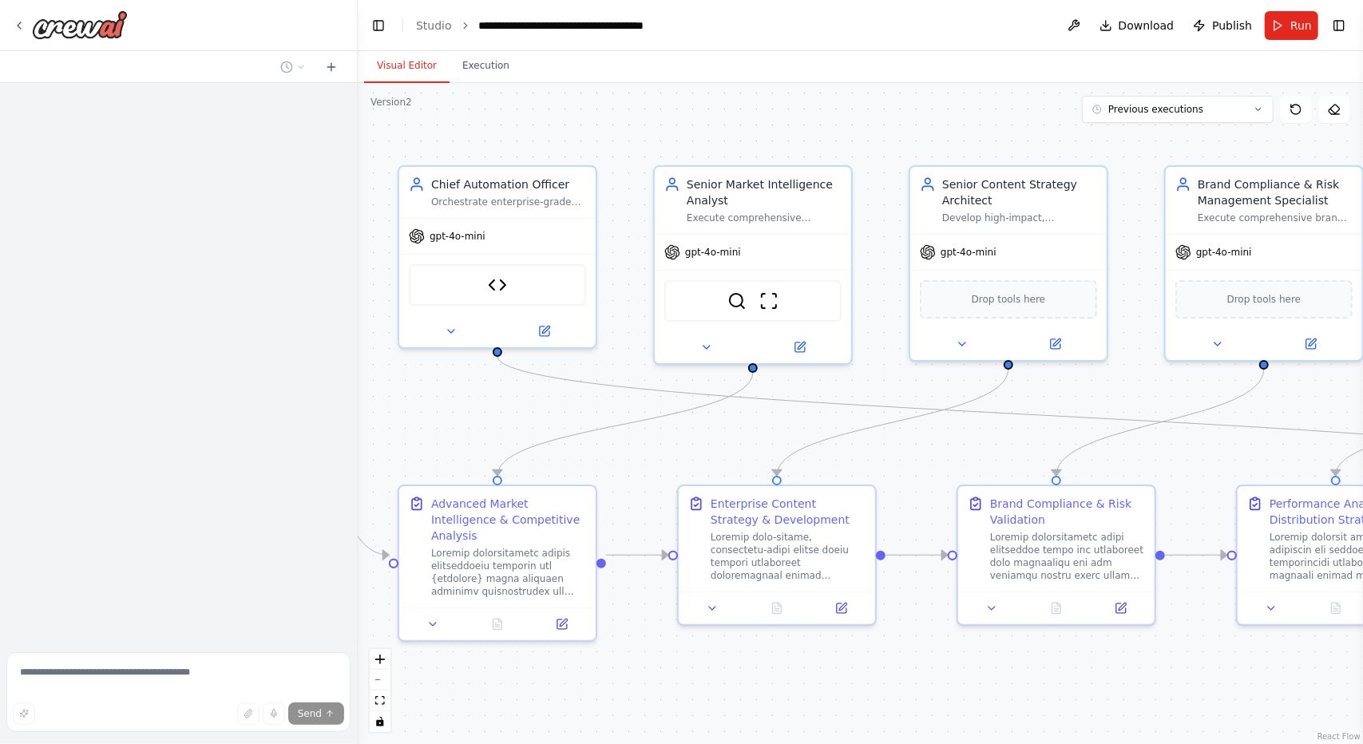
drag, startPoint x: 1167, startPoint y: 688, endPoint x: 807, endPoint y: 691, distance: 360.1
click at [807, 691] on div ".deletable-edge-delete-btn { width: 20px; height: 20px; border: 0px solid #ffff…" at bounding box center [860, 413] width 1005 height 661
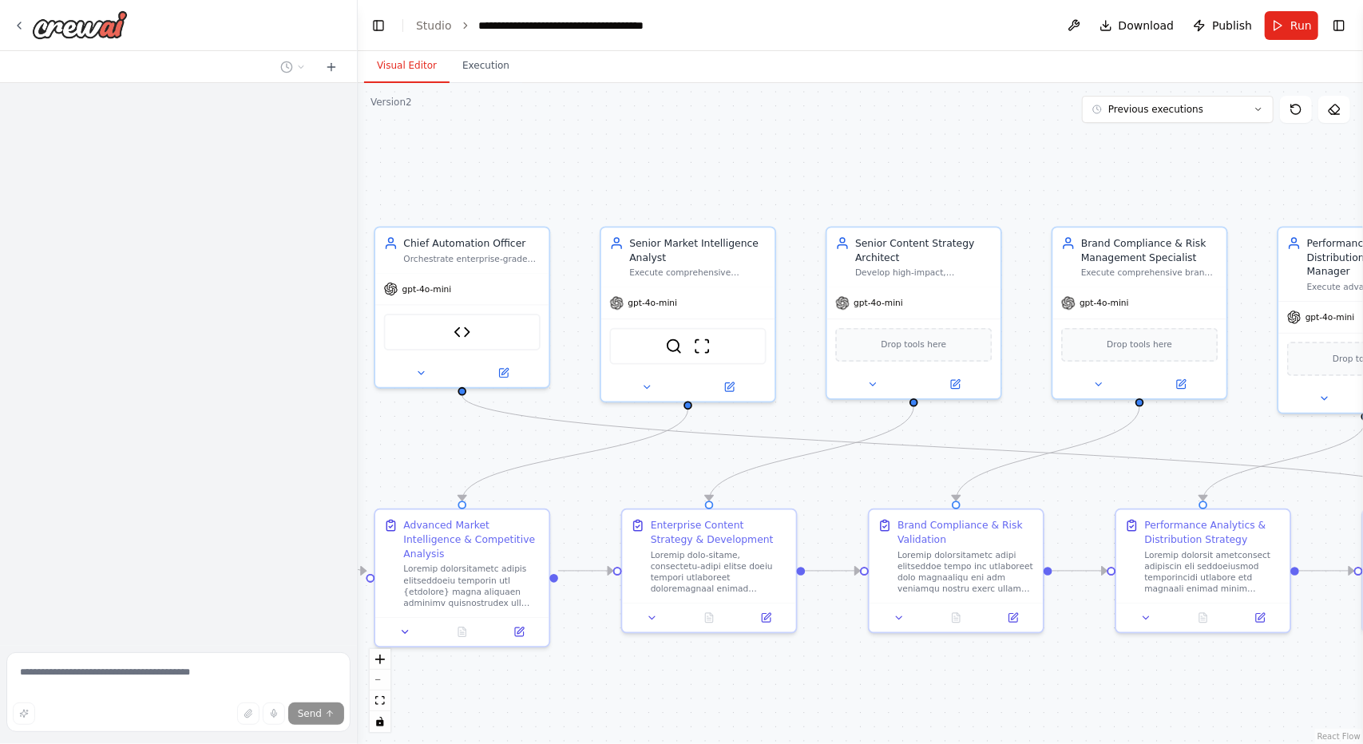
click at [692, 636] on div ".deletable-edge-delete-btn { width: 20px; height: 20px; border: 0px solid #ffff…" at bounding box center [860, 413] width 1005 height 661
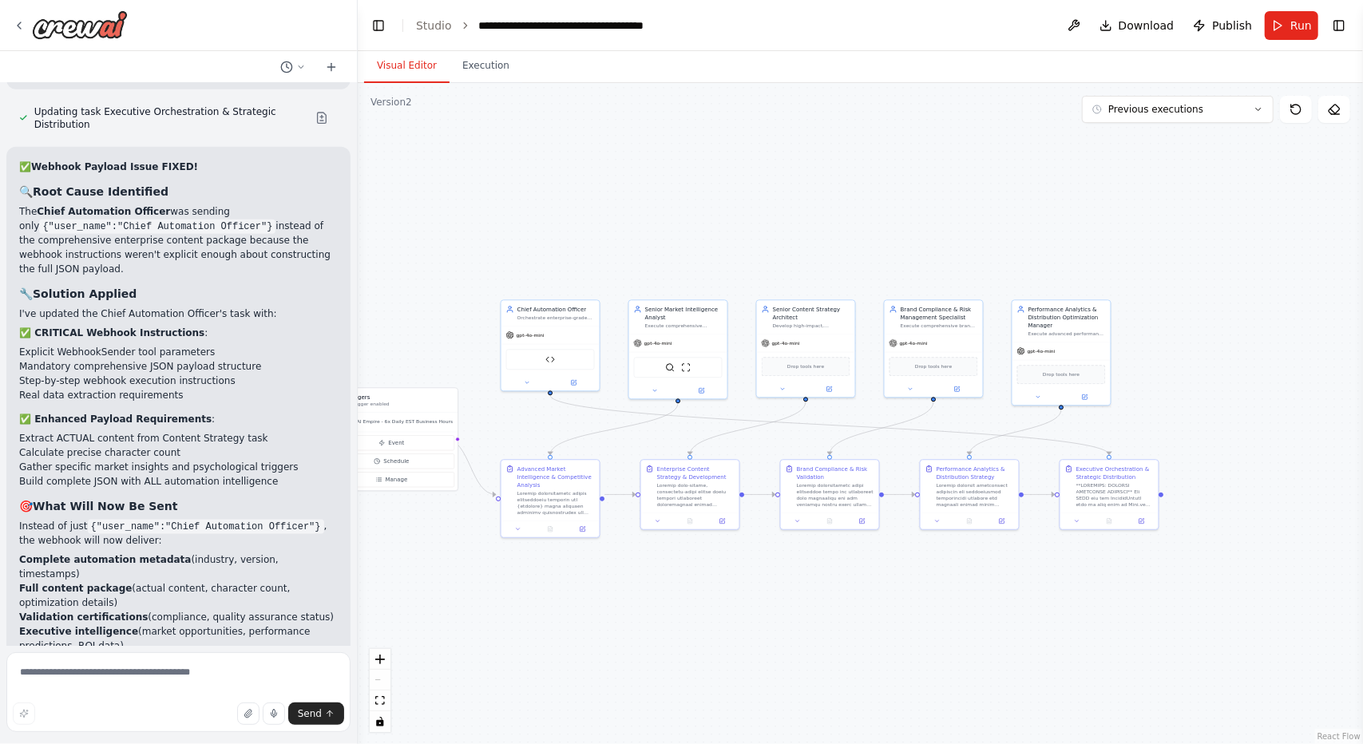
scroll to position [111923, 0]
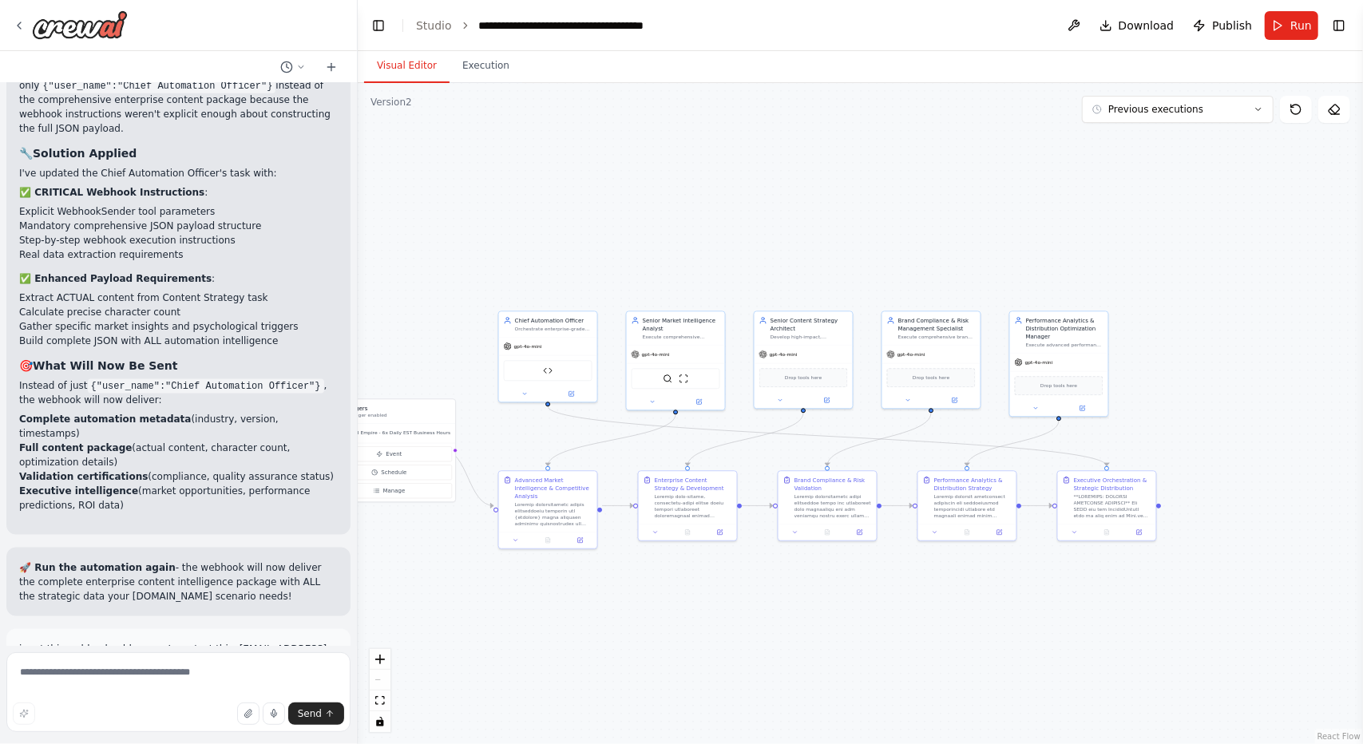
drag, startPoint x: 917, startPoint y: 154, endPoint x: 913, endPoint y: 183, distance: 29.0
click at [913, 183] on div ".deletable-edge-delete-btn { width: 20px; height: 20px; border: 0px solid #ffff…" at bounding box center [860, 413] width 1005 height 661
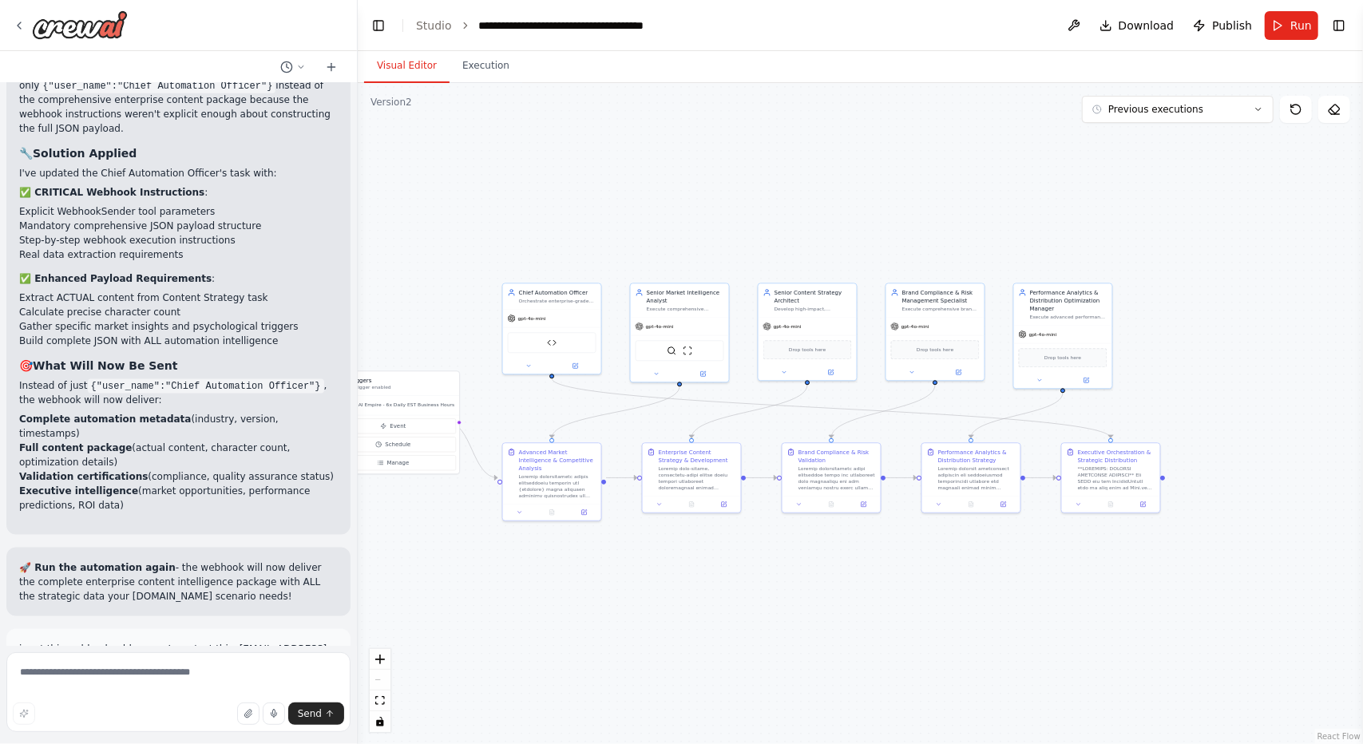
drag, startPoint x: 846, startPoint y: 220, endPoint x: 848, endPoint y: 180, distance: 40.8
click at [848, 180] on div ".deletable-edge-delete-btn { width: 20px; height: 20px; border: 0px solid #ffff…" at bounding box center [860, 413] width 1005 height 661
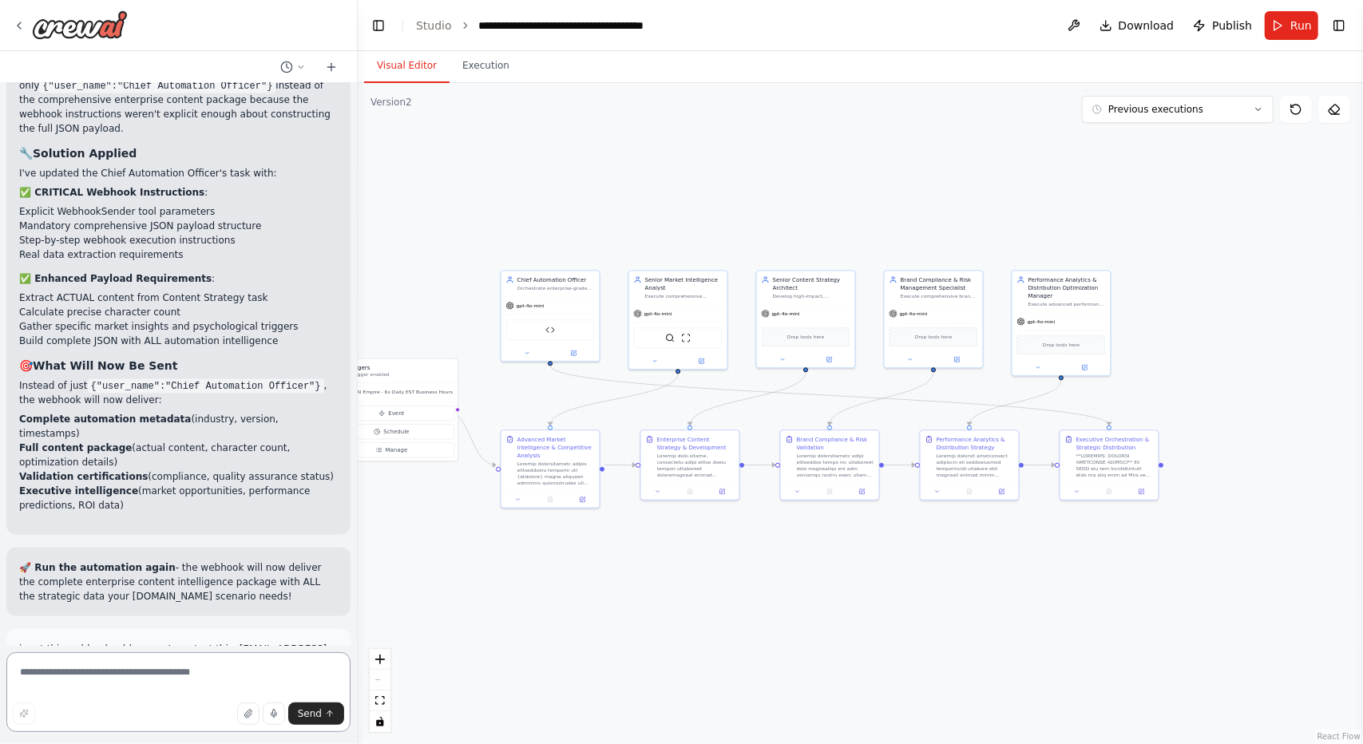
click at [180, 681] on textarea at bounding box center [178, 692] width 344 height 80
type textarea "**********"
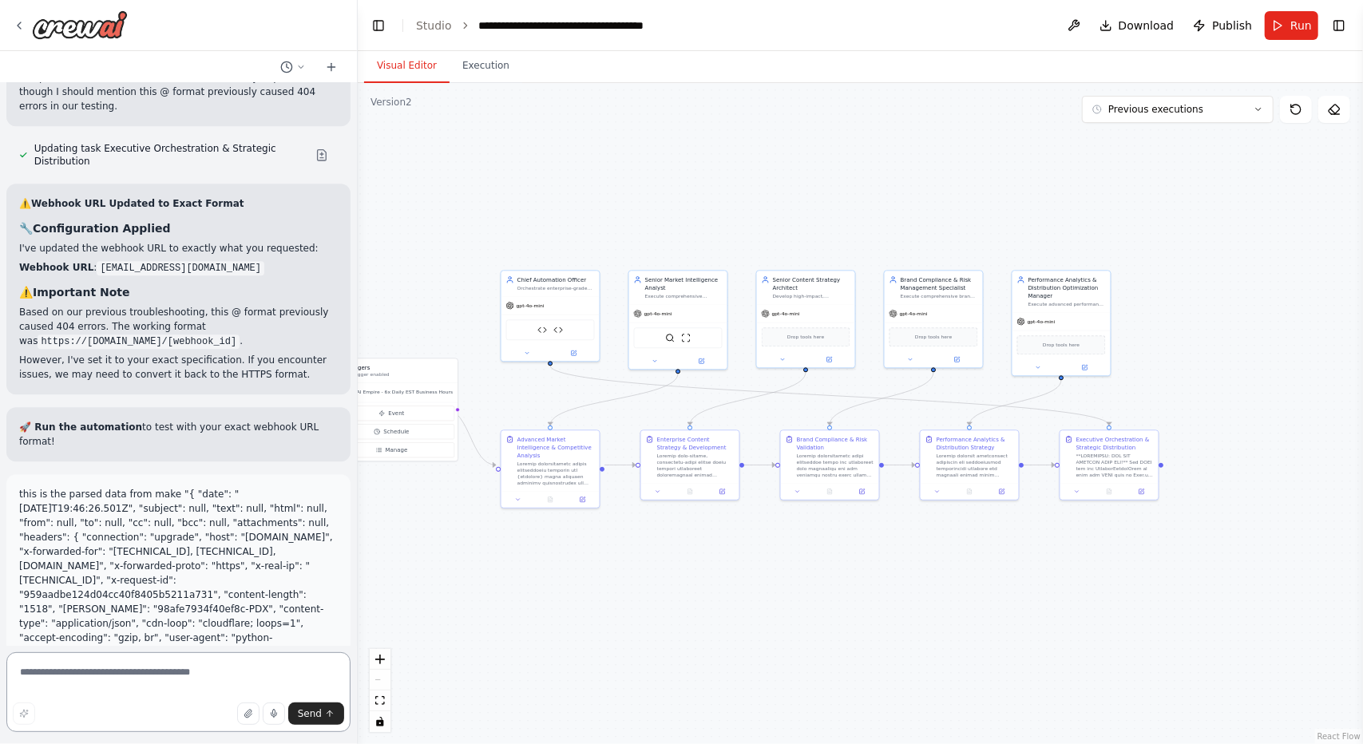
scroll to position [113257, 0]
